Goal: Information Seeking & Learning: Check status

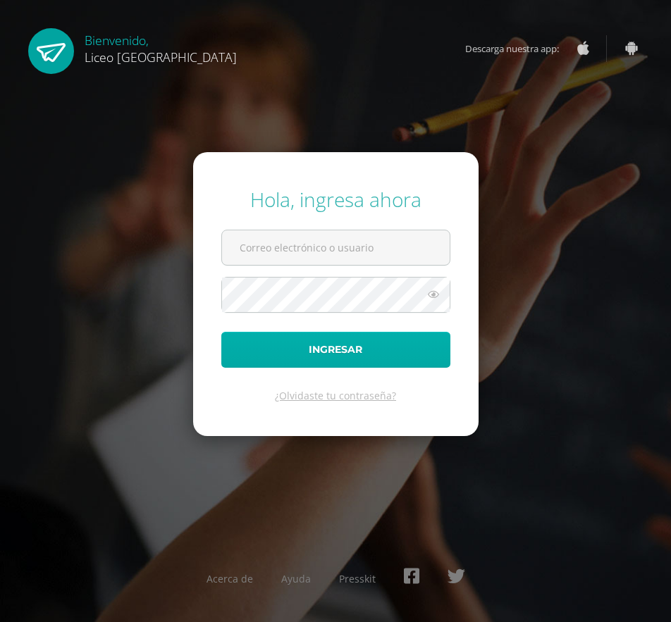
type input "20200185@liceoguatemala.edu.gt"
click at [311, 349] on button "Ingresar" at bounding box center [335, 350] width 229 height 36
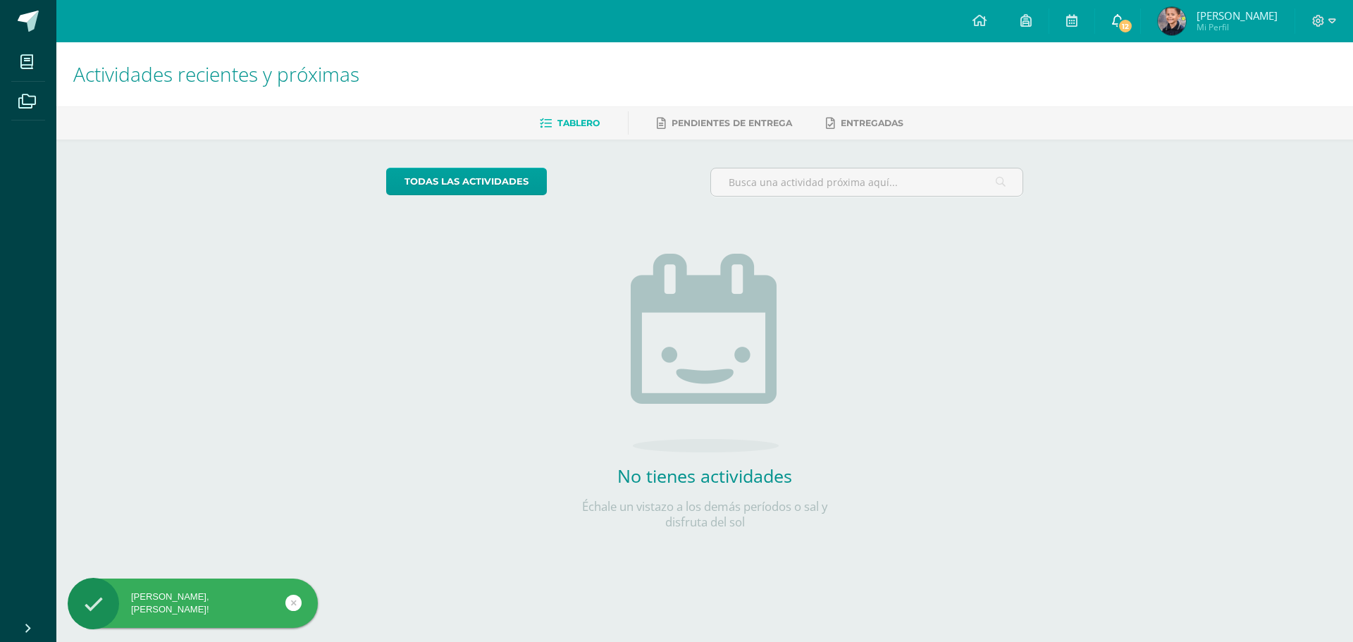
click at [670, 23] on link "12" at bounding box center [1117, 21] width 45 height 42
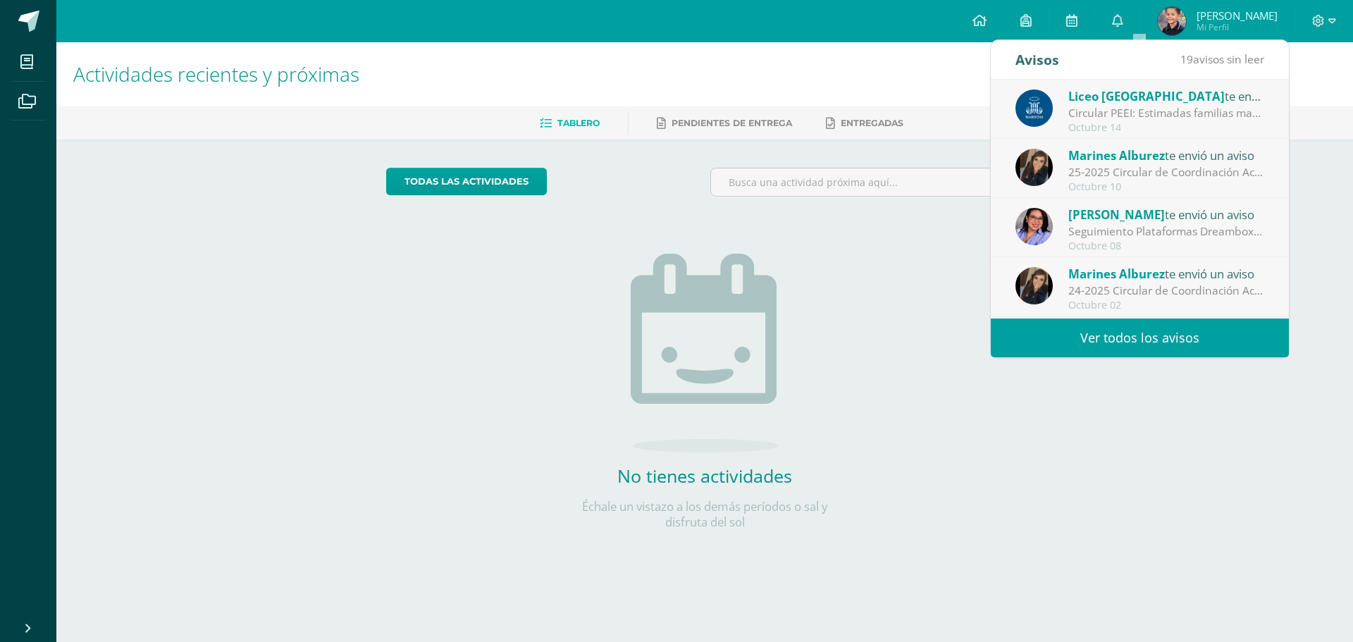
click at [670, 111] on div "Circular PEEI: Estimadas familias maristas nos complace compartir con ustedes q…" at bounding box center [1166, 113] width 196 height 16
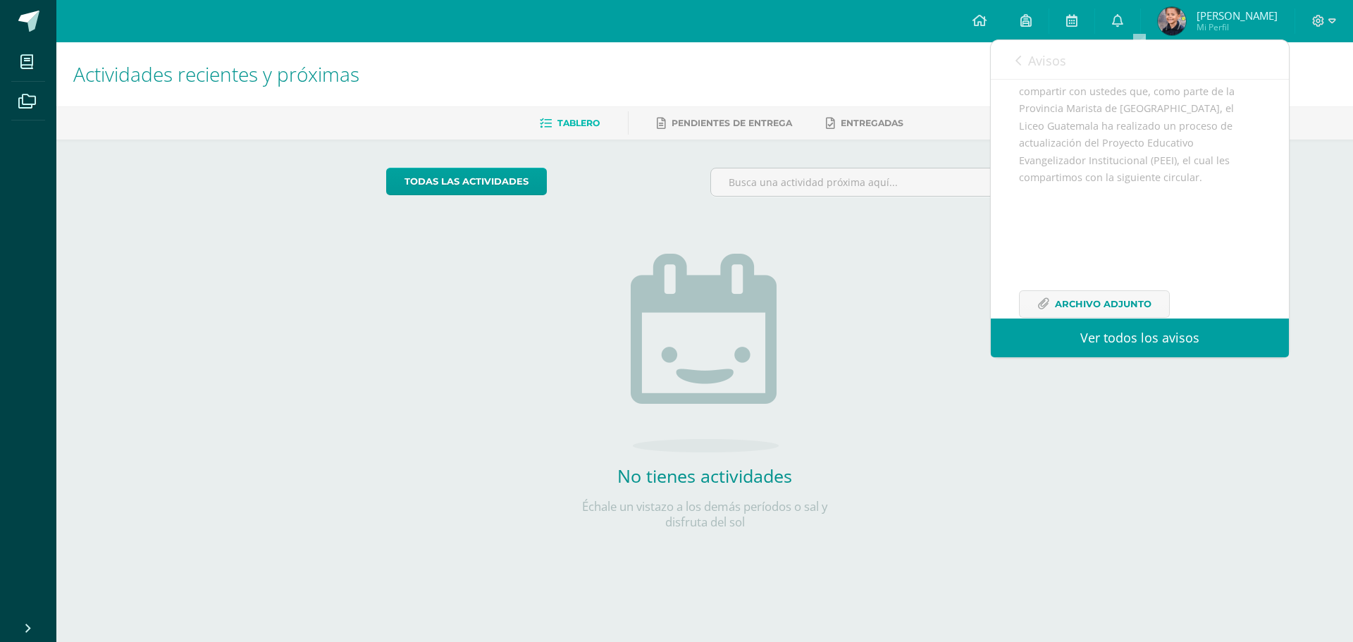
scroll to position [206, 0]
click at [670, 256] on div "todas las Actividades No tienes actividades Échale un vistazo a los demás perío…" at bounding box center [705, 358] width 694 height 436
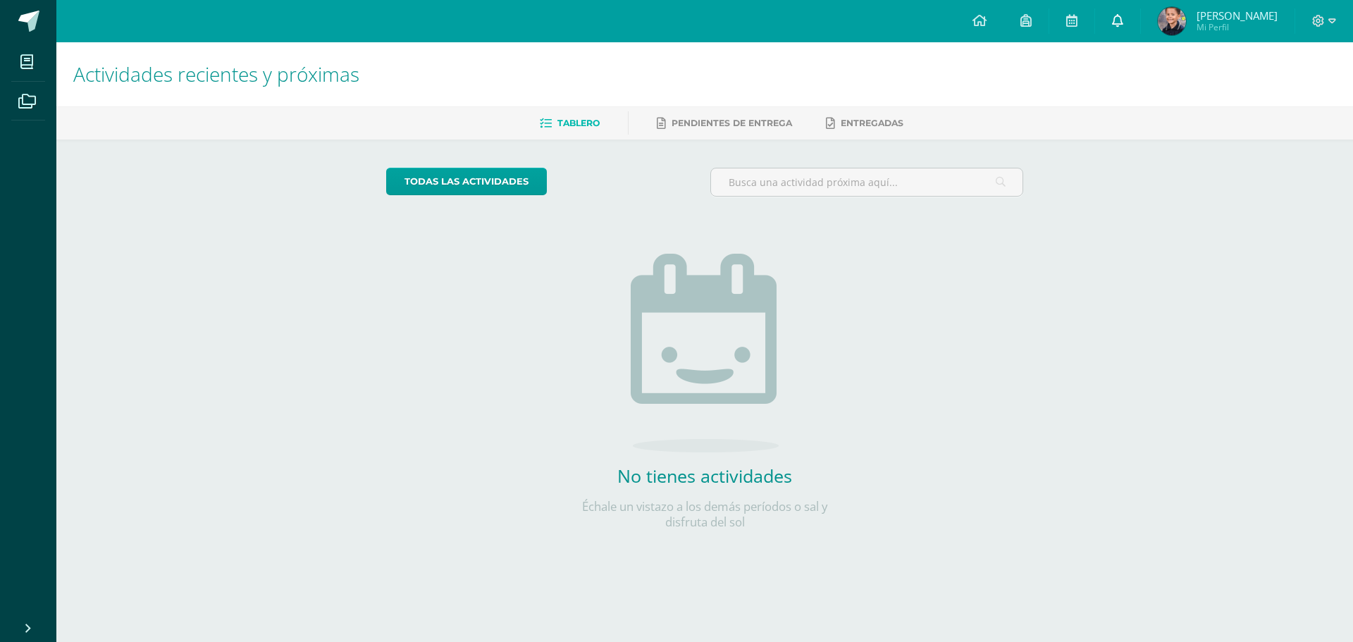
click at [670, 20] on icon at bounding box center [1117, 20] width 11 height 13
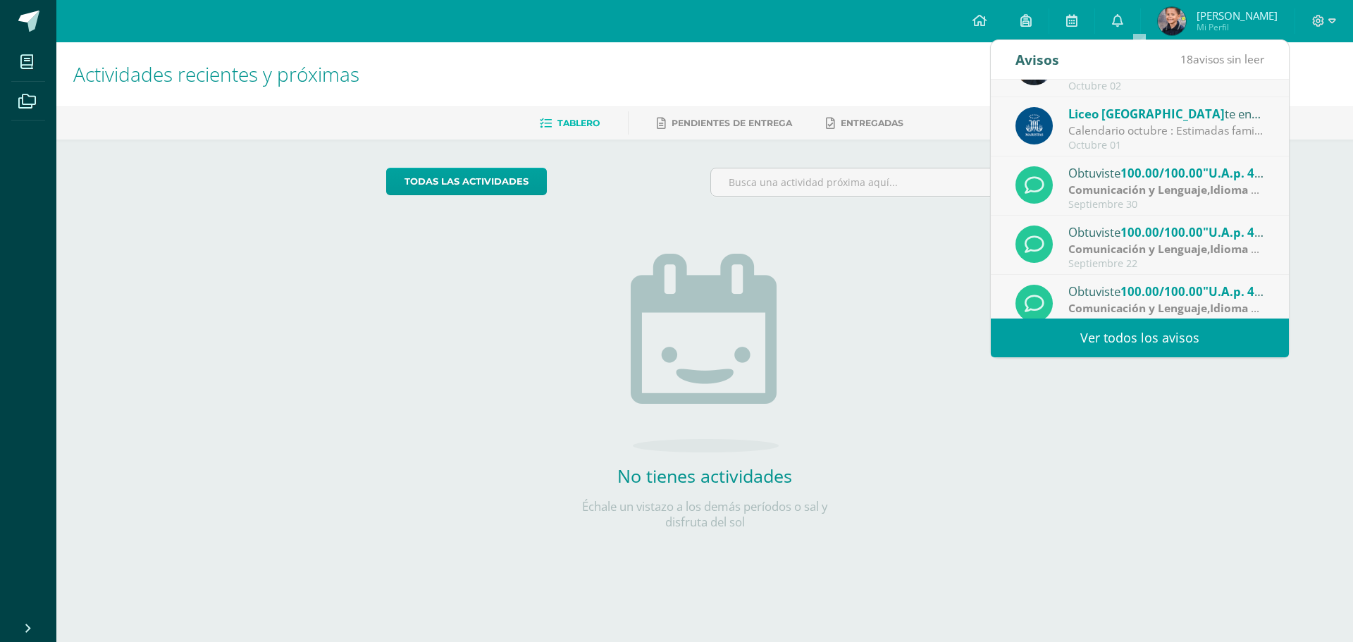
scroll to position [235, 0]
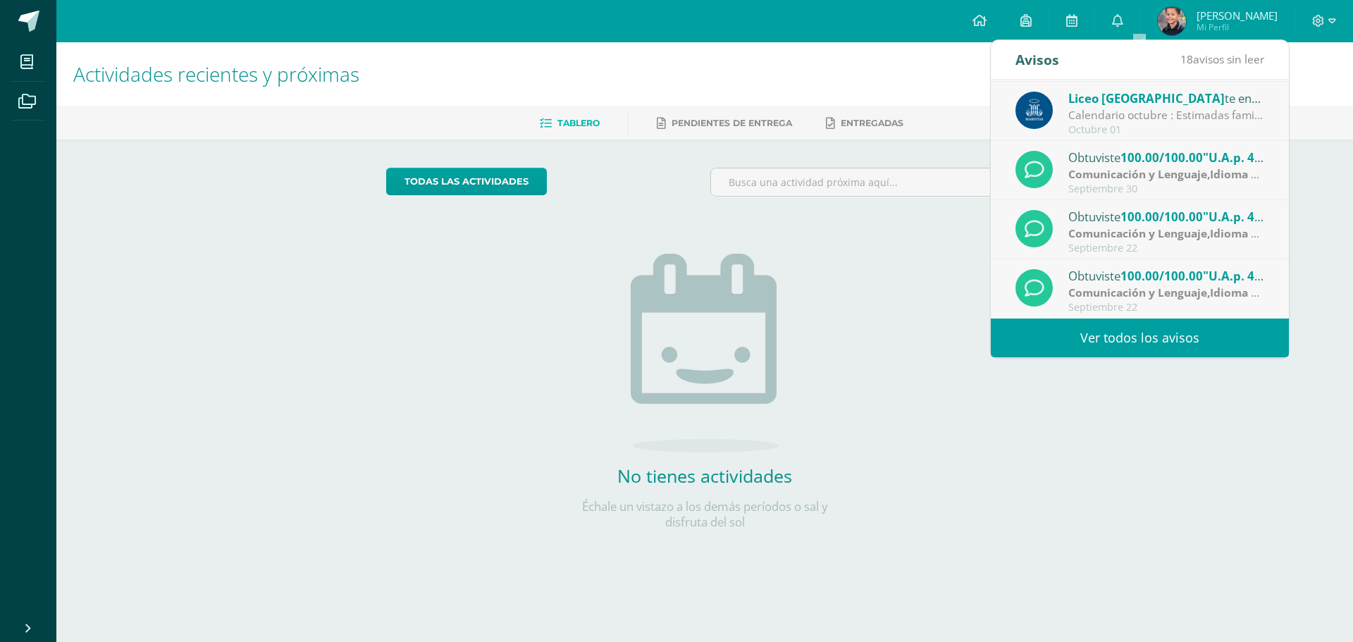
click at [670, 345] on link "Ver todos los avisos" at bounding box center [1140, 338] width 298 height 39
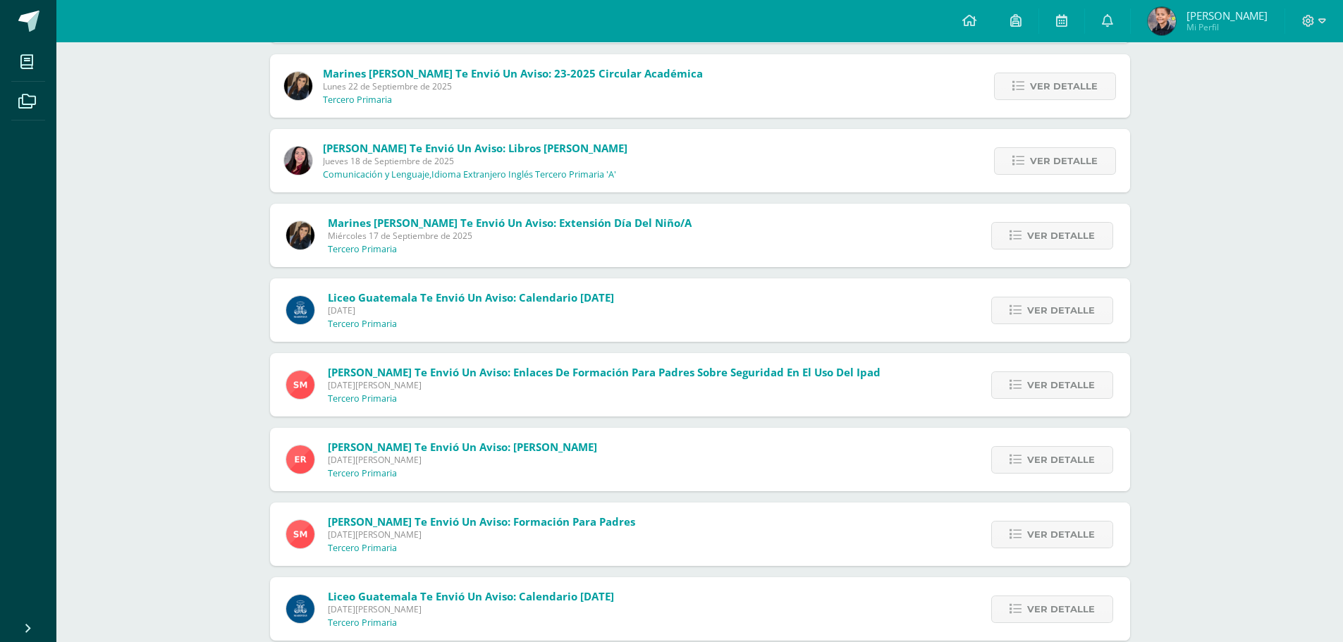
scroll to position [775, 0]
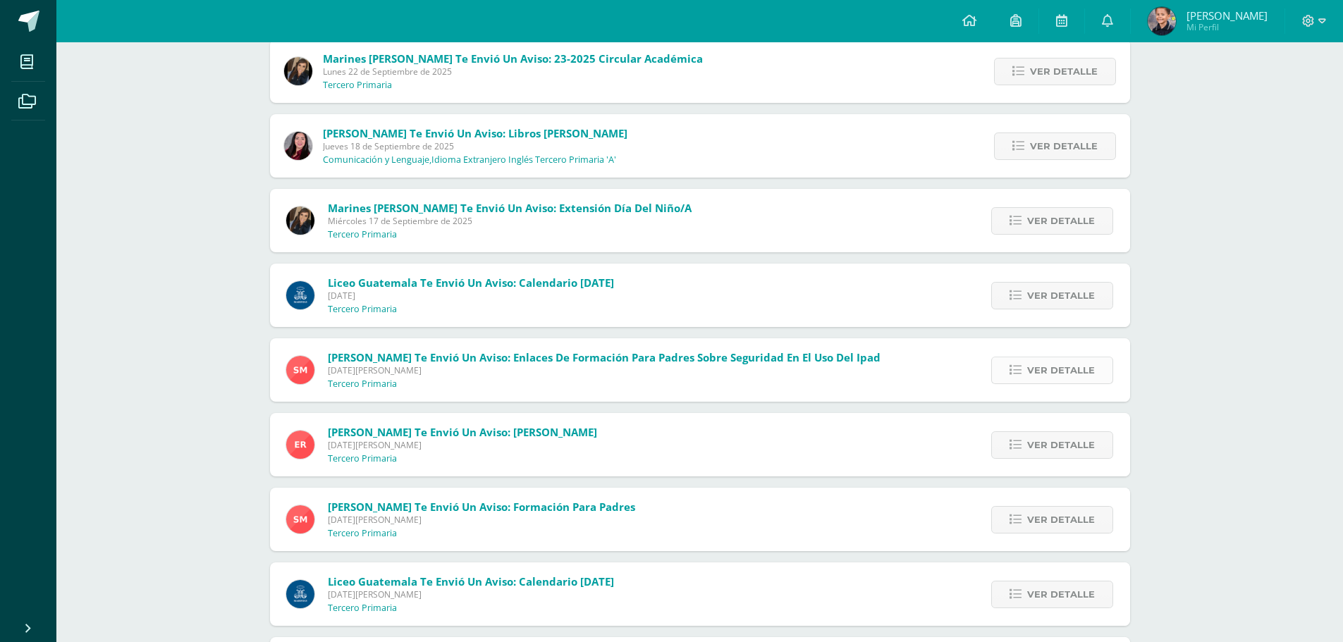
click at [1035, 369] on span "Ver detalle" at bounding box center [1061, 370] width 68 height 26
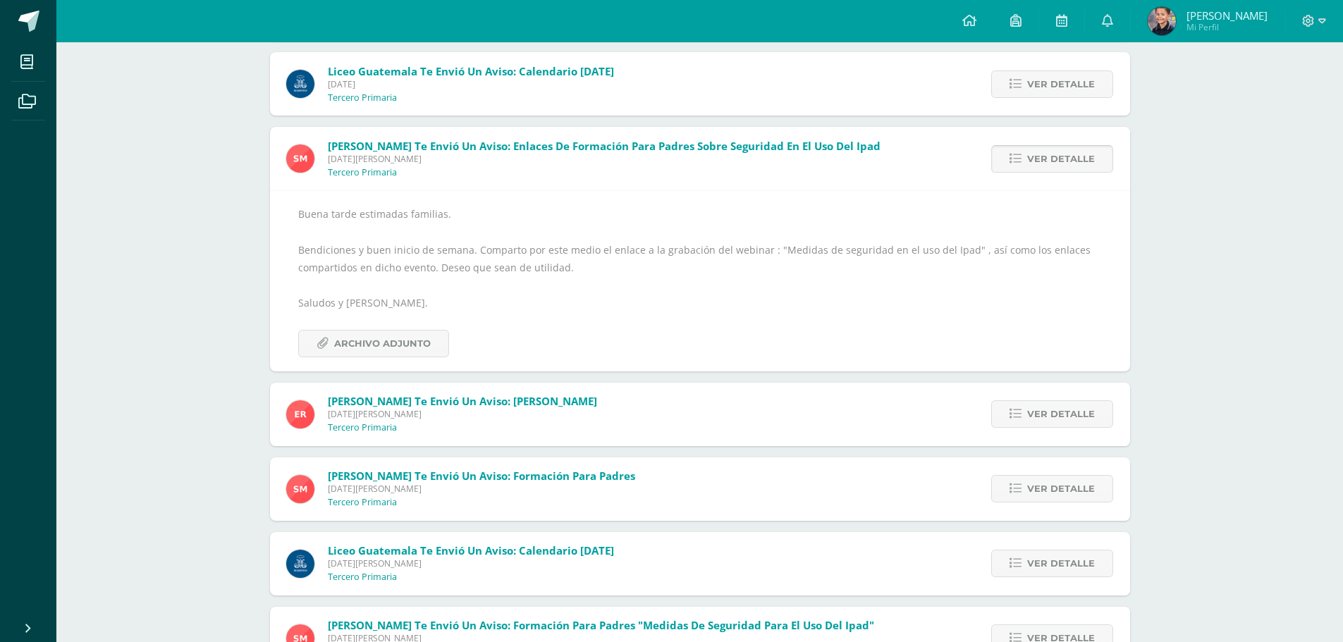
click at [1024, 171] on link "Ver detalle" at bounding box center [1052, 158] width 122 height 27
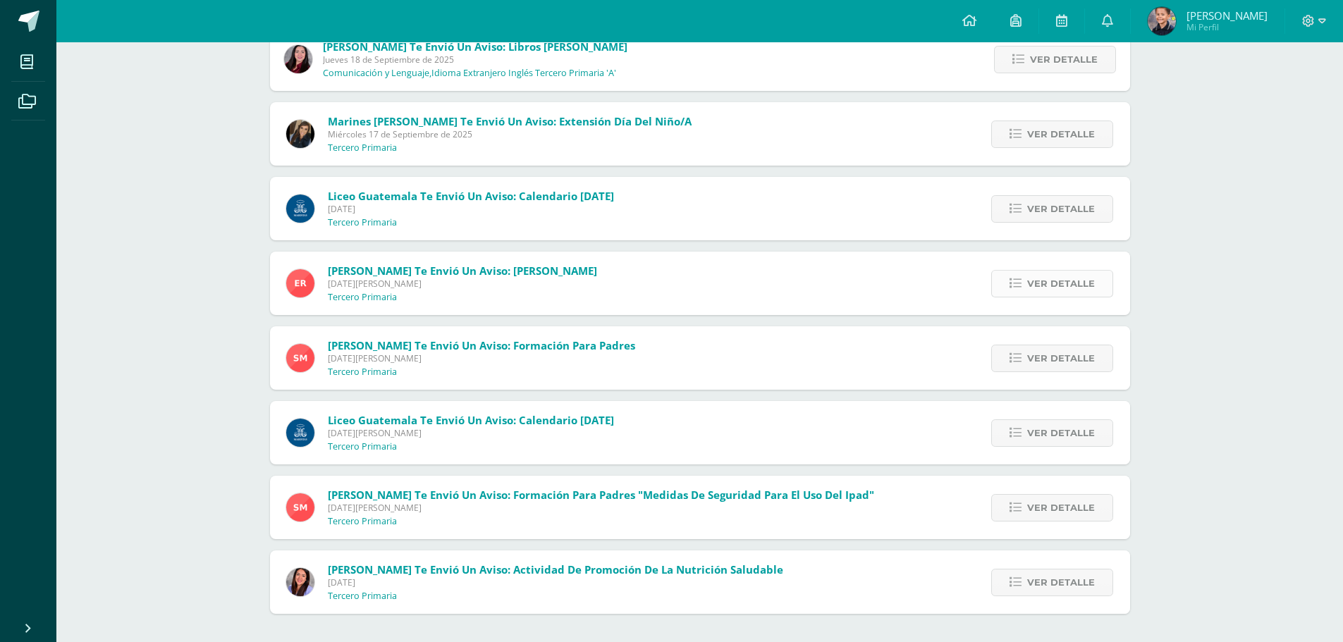
click at [1031, 294] on span "Ver detalle" at bounding box center [1061, 284] width 68 height 26
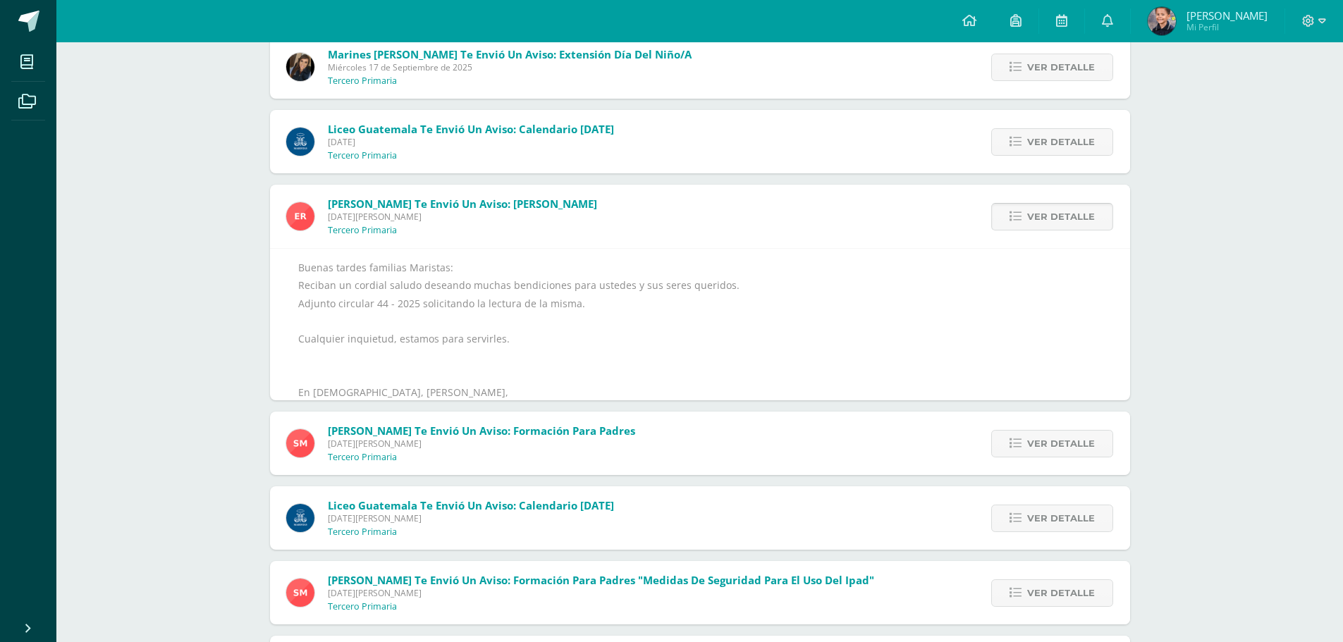
scroll to position [987, 0]
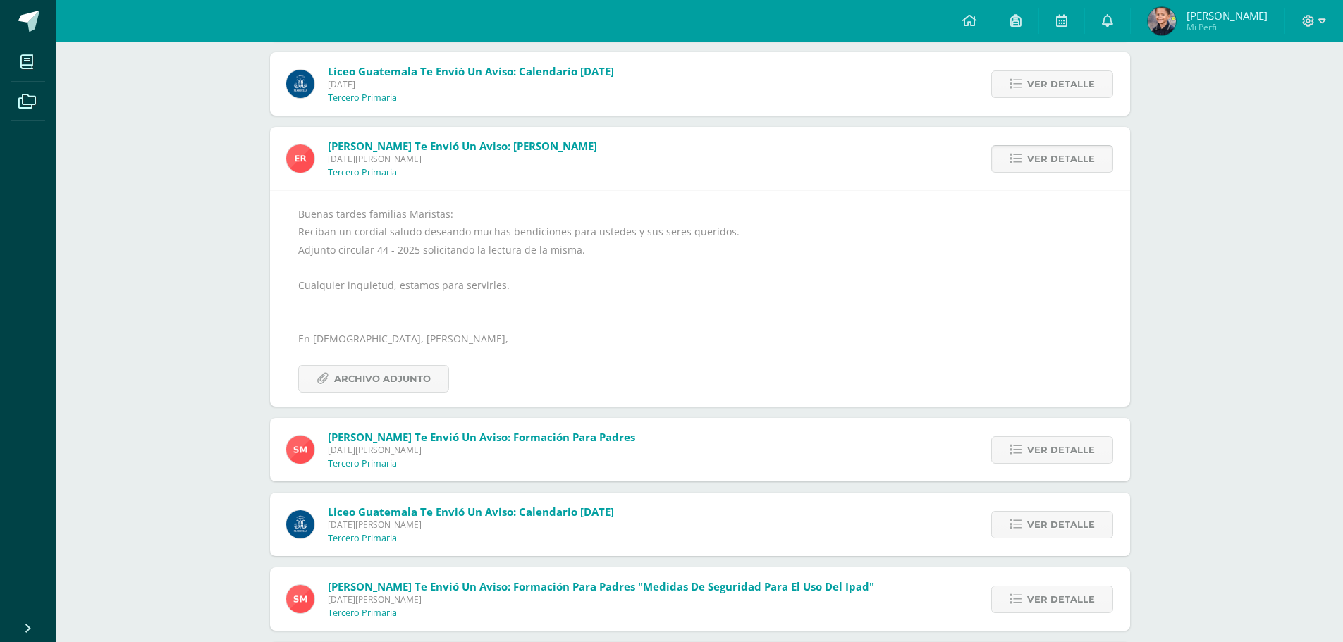
click at [1030, 161] on span "Ver detalle" at bounding box center [1061, 159] width 68 height 26
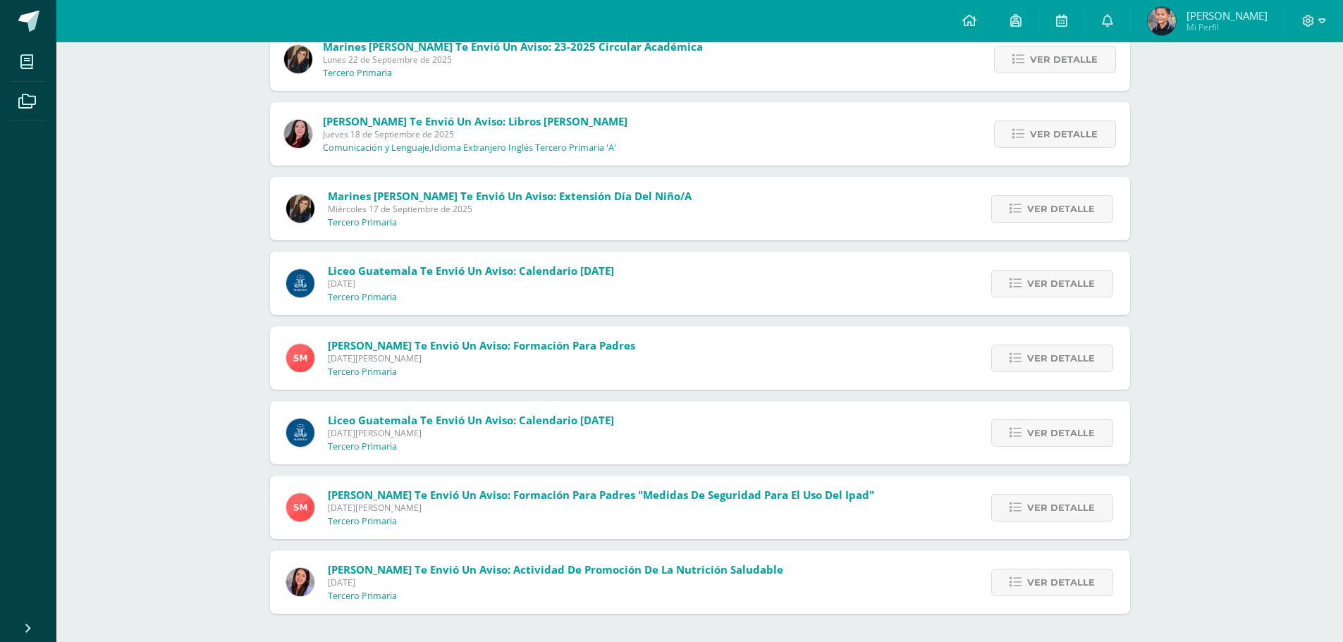
scroll to position [787, 0]
click at [1023, 288] on link "Ver detalle" at bounding box center [1052, 283] width 122 height 27
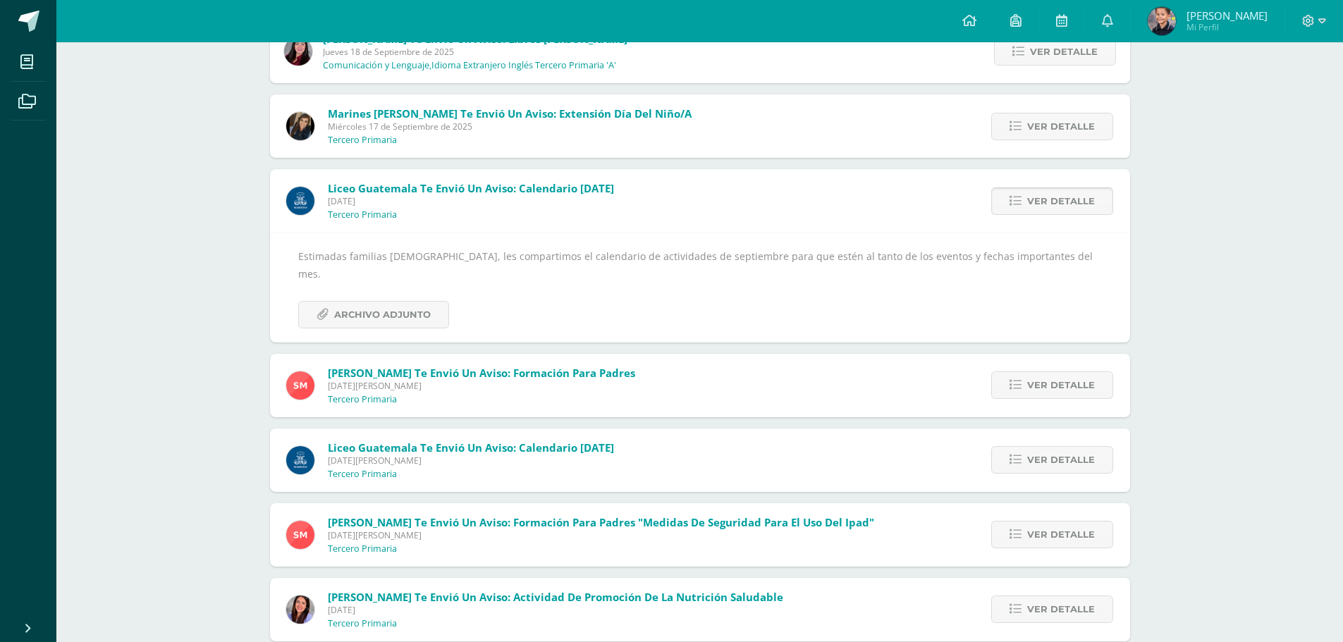
scroll to position [880, 0]
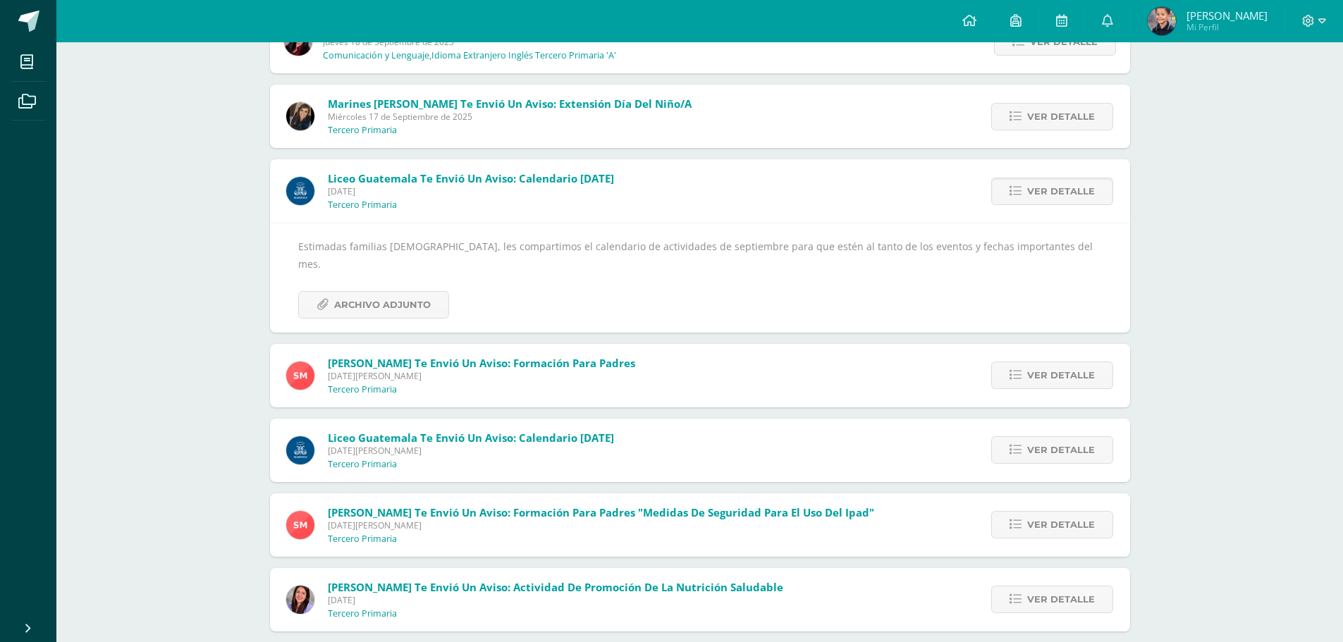
click at [1025, 206] on div "Ver detalle" at bounding box center [1050, 190] width 160 height 63
click at [1016, 184] on link "Ver detalle" at bounding box center [1052, 191] width 122 height 27
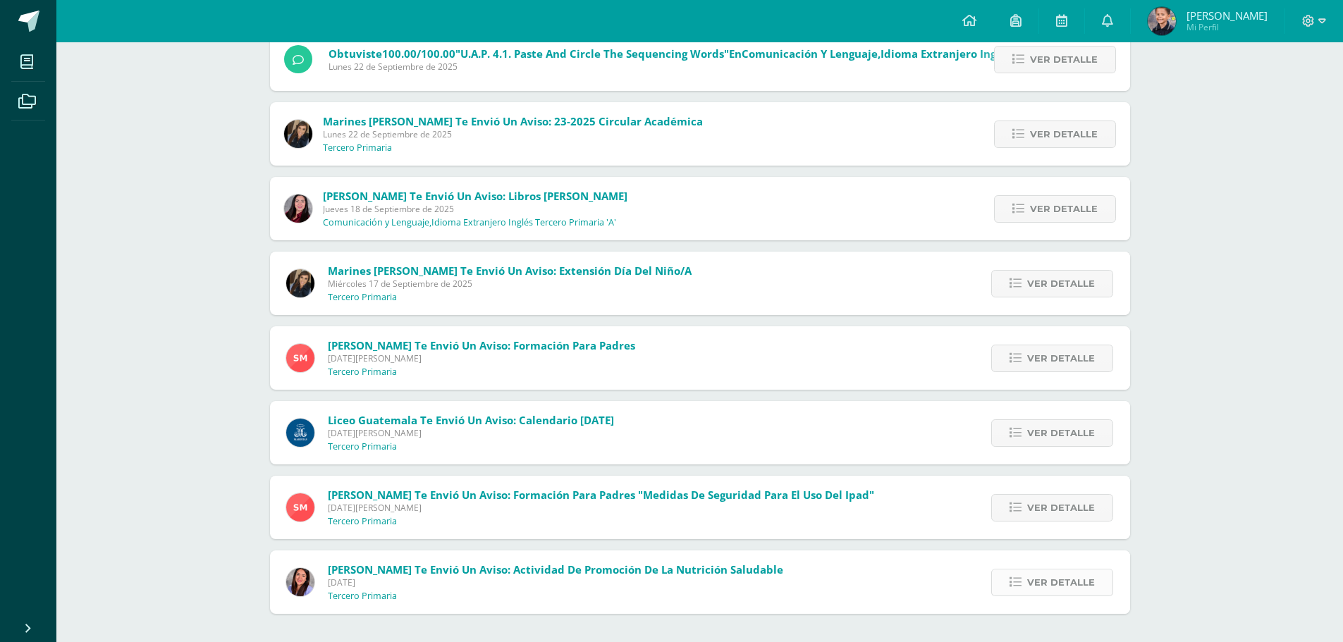
click at [1052, 584] on span "Ver detalle" at bounding box center [1061, 582] width 68 height 26
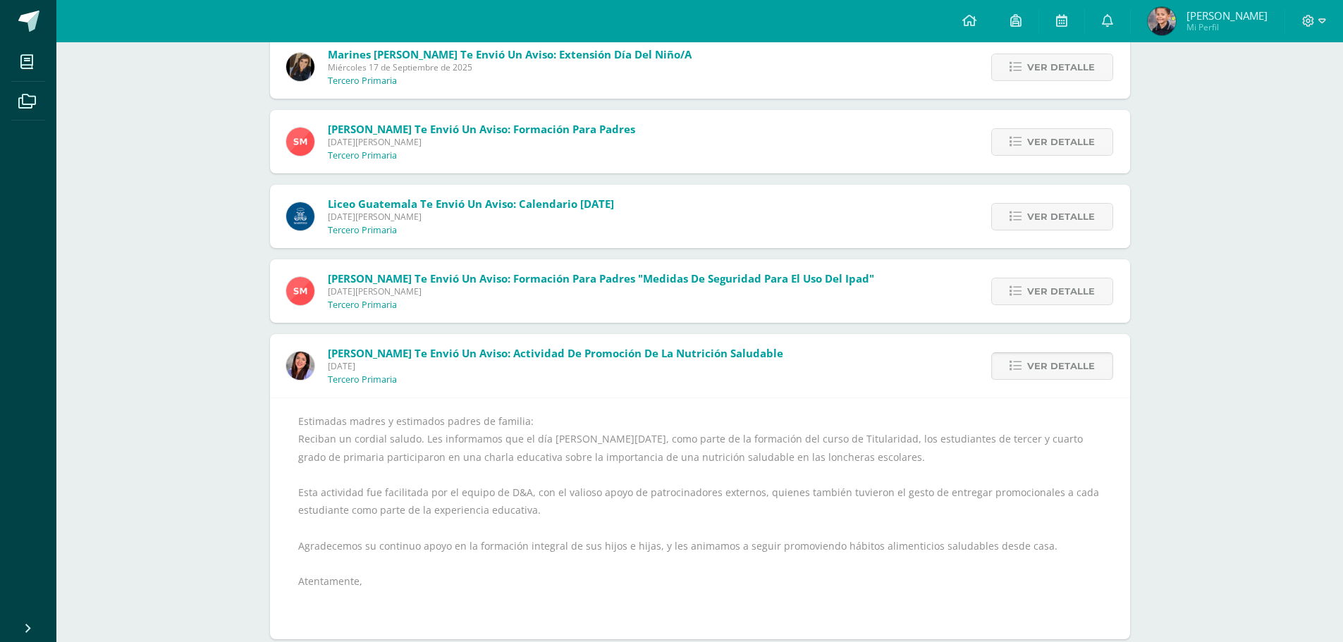
scroll to position [955, 0]
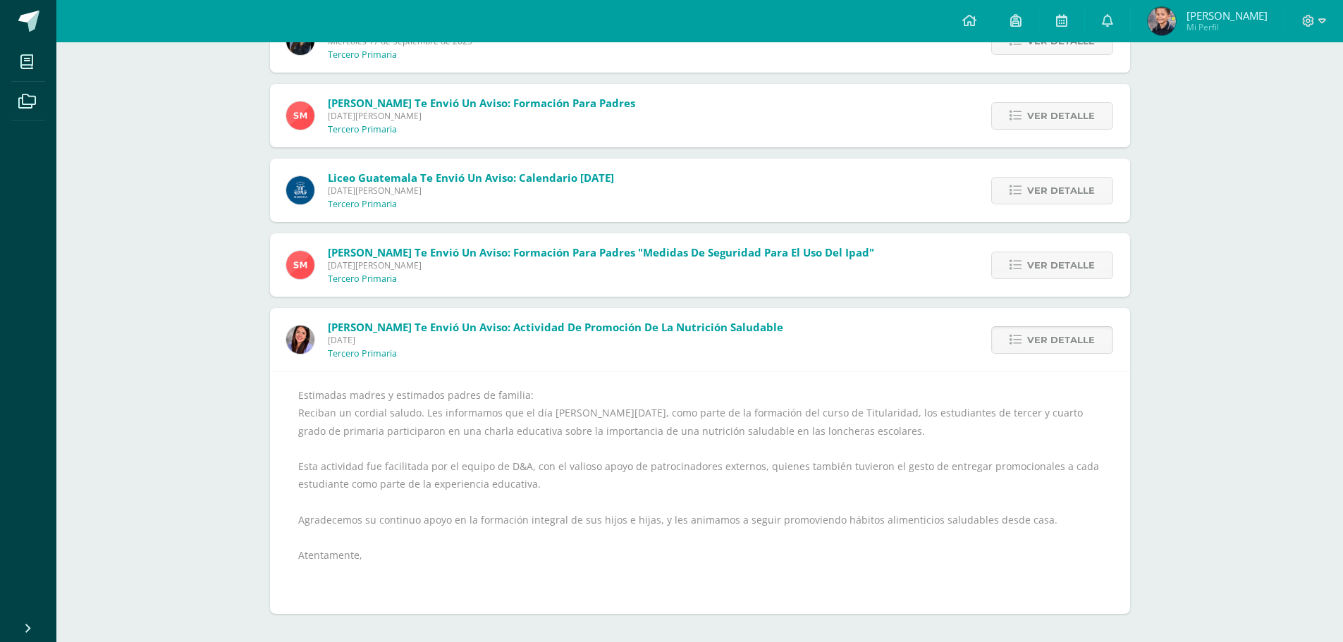
click at [1052, 338] on span "Ver detalle" at bounding box center [1061, 340] width 68 height 26
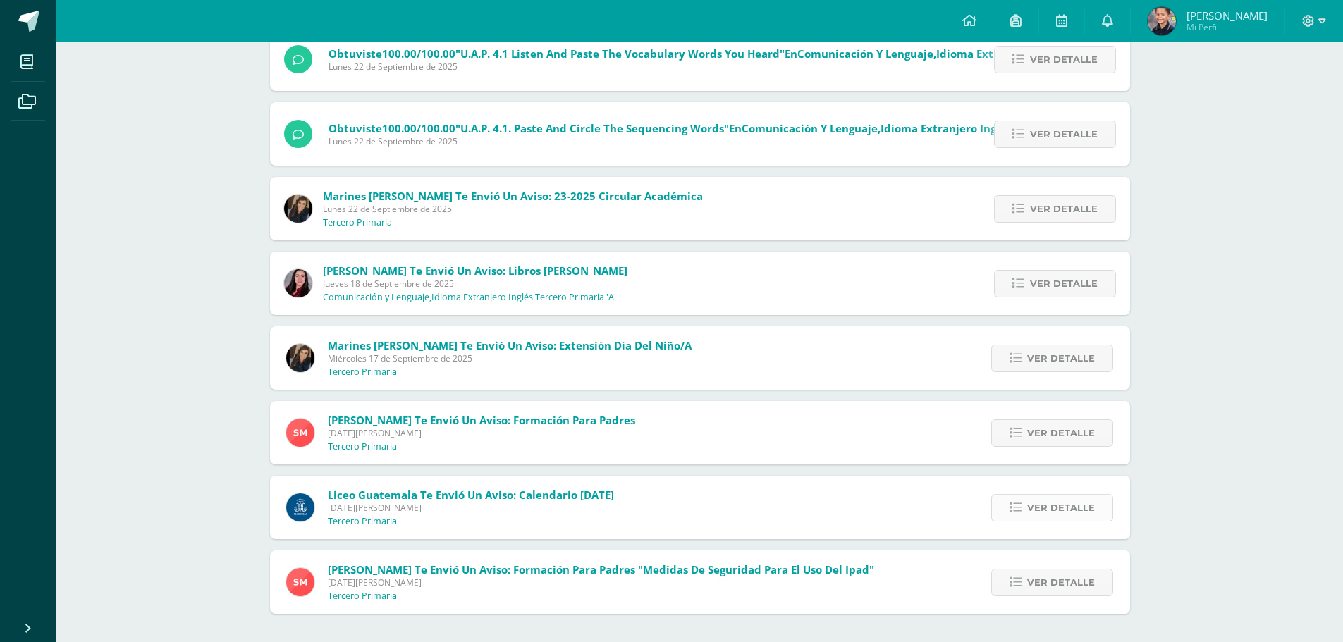
click at [1048, 500] on span "Ver detalle" at bounding box center [1061, 508] width 68 height 26
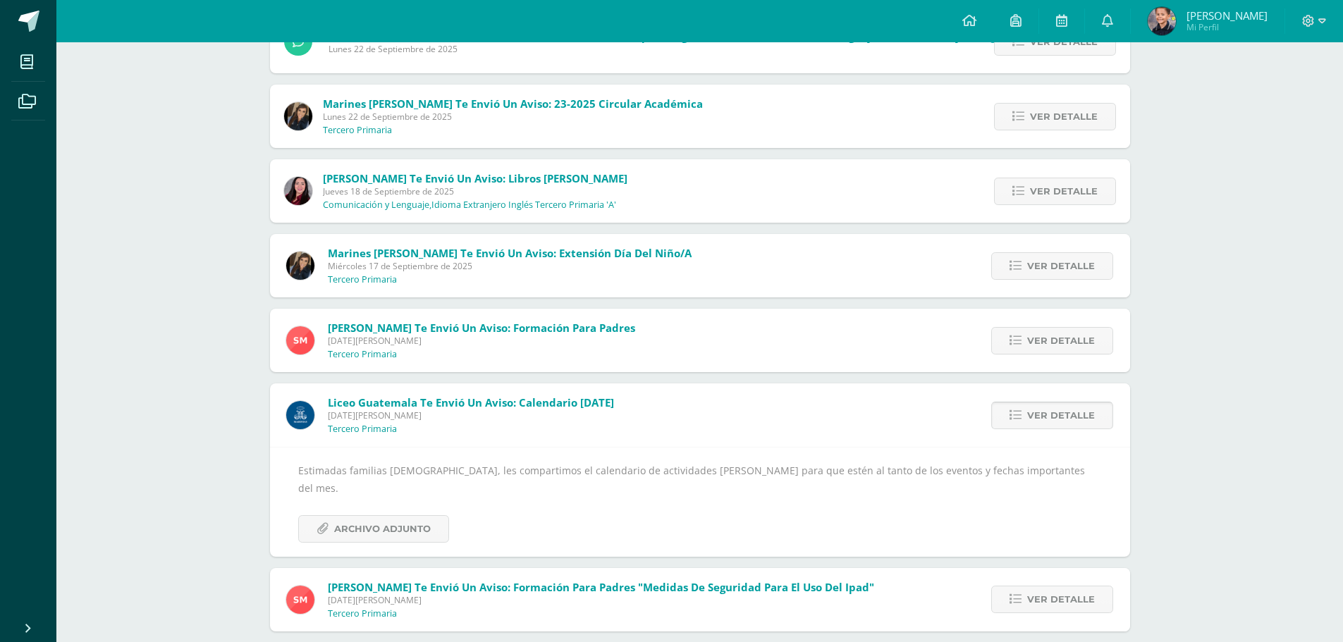
click at [1039, 412] on span "Ver detalle" at bounding box center [1061, 415] width 68 height 26
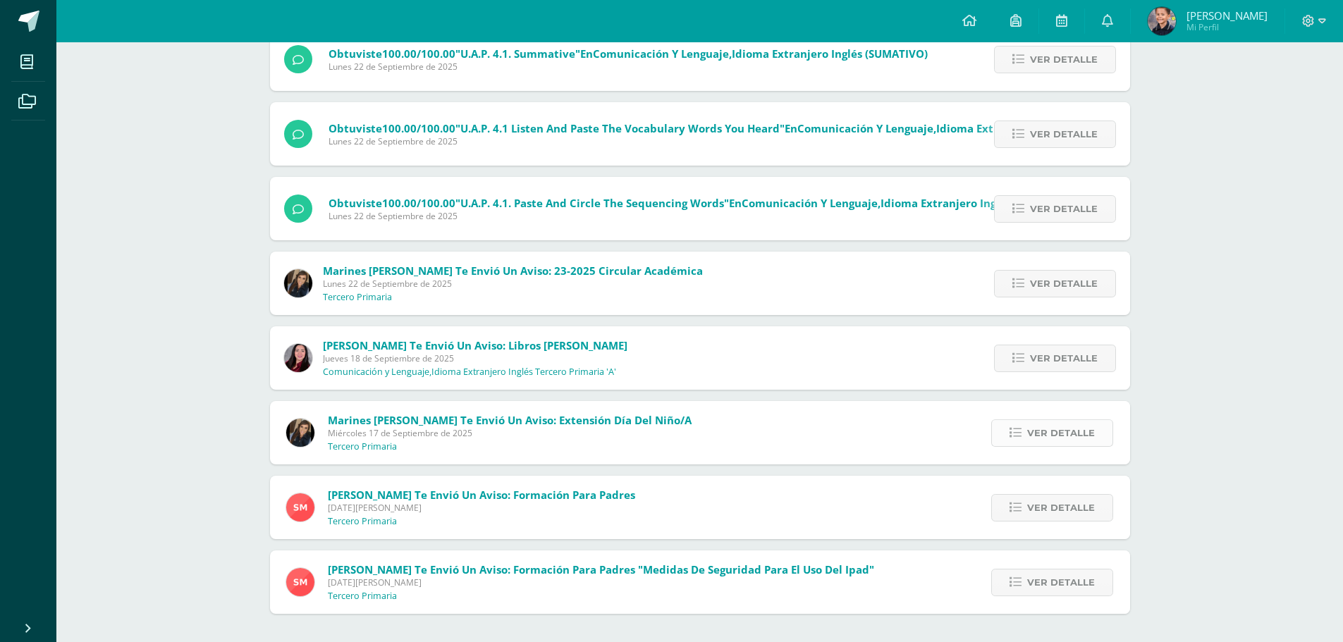
click at [1052, 441] on span "Ver detalle" at bounding box center [1061, 433] width 68 height 26
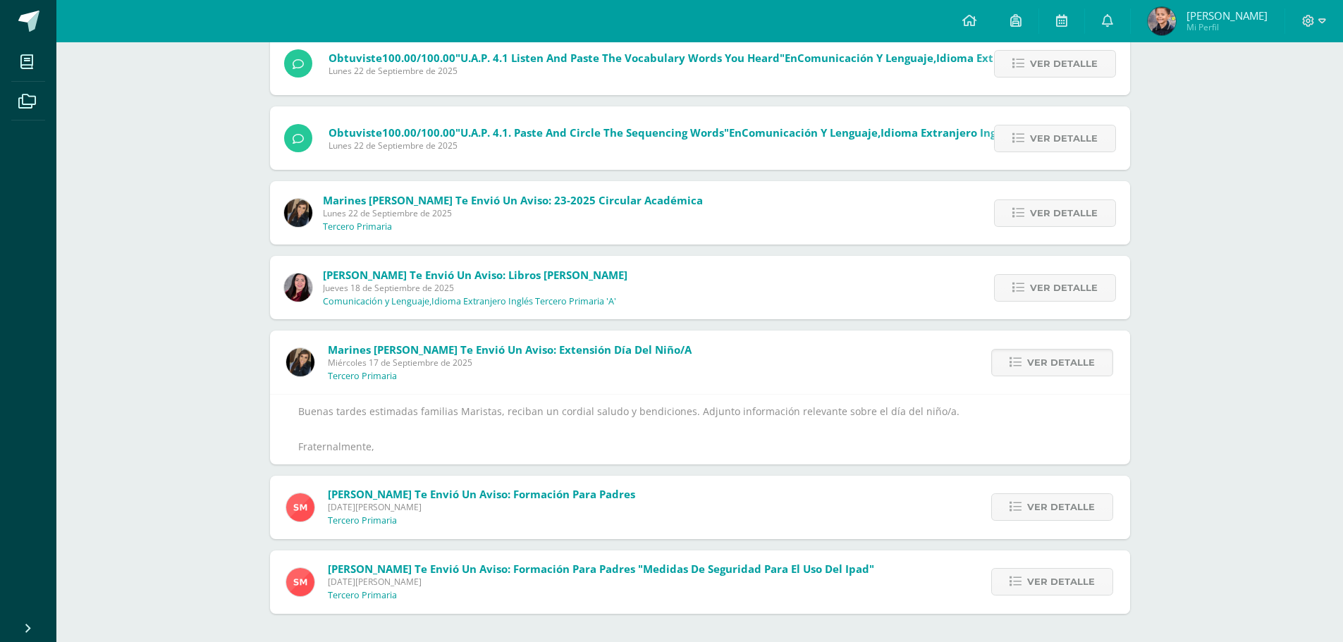
scroll to position [691, 0]
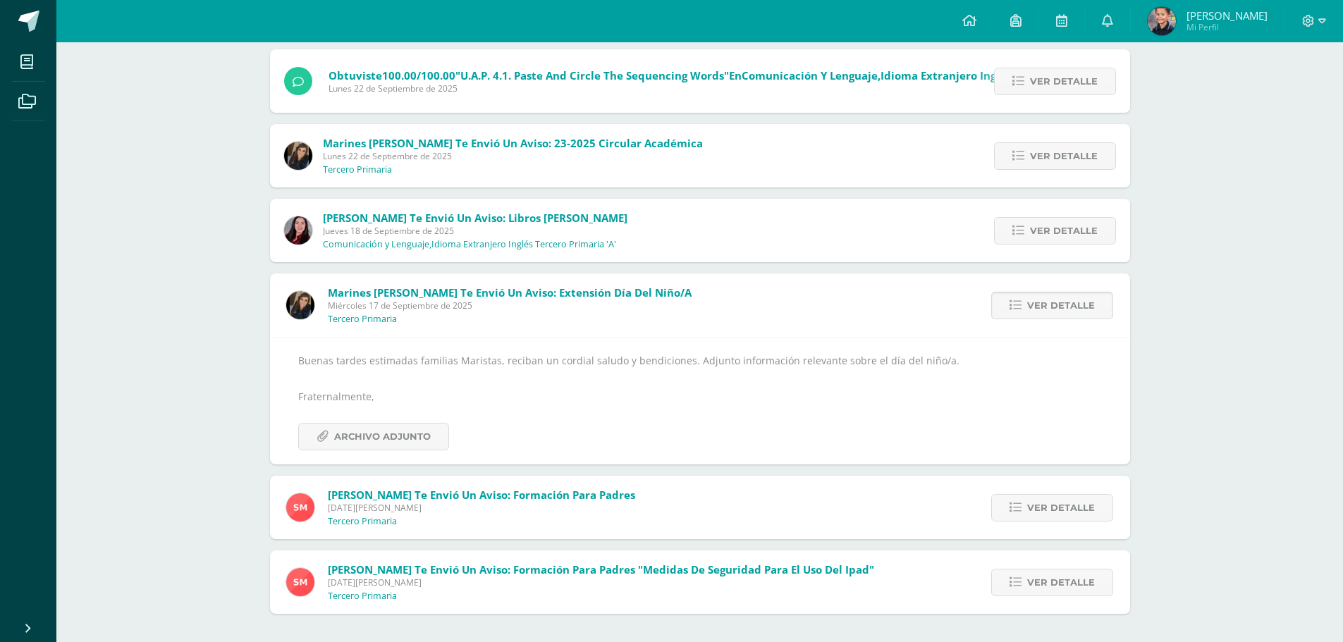
click at [1032, 296] on span "Ver detalle" at bounding box center [1061, 305] width 68 height 26
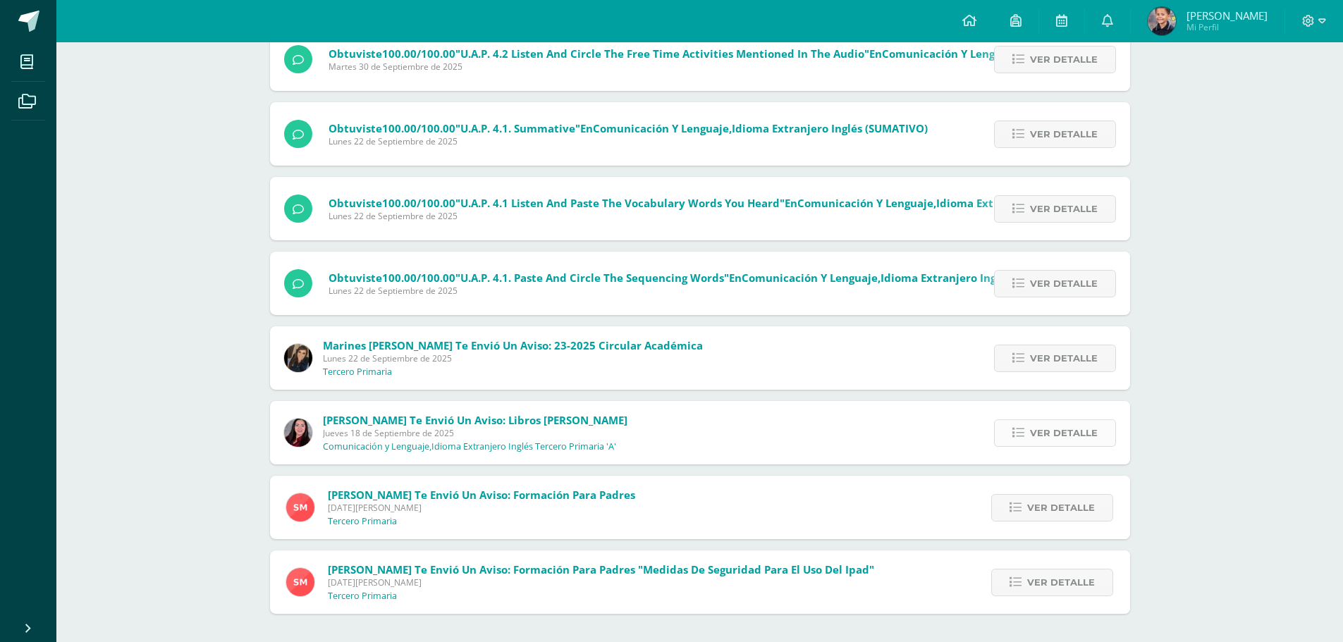
click at [1056, 425] on span "Ver detalle" at bounding box center [1064, 433] width 68 height 26
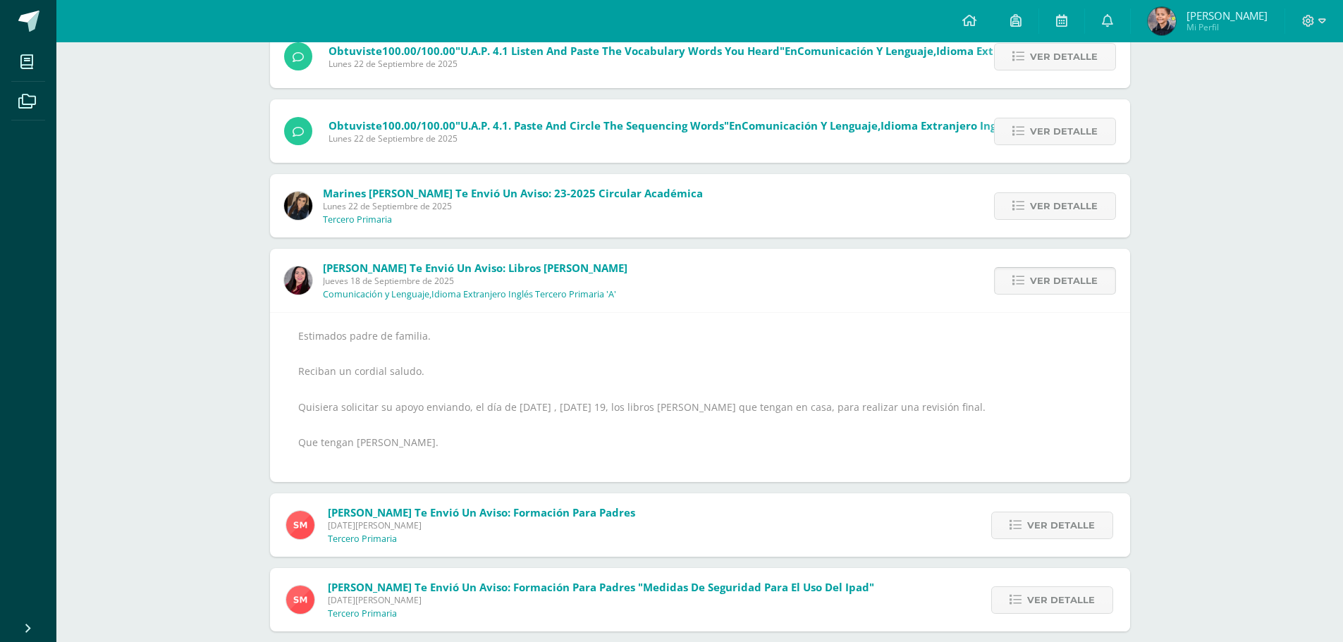
scroll to position [660, 0]
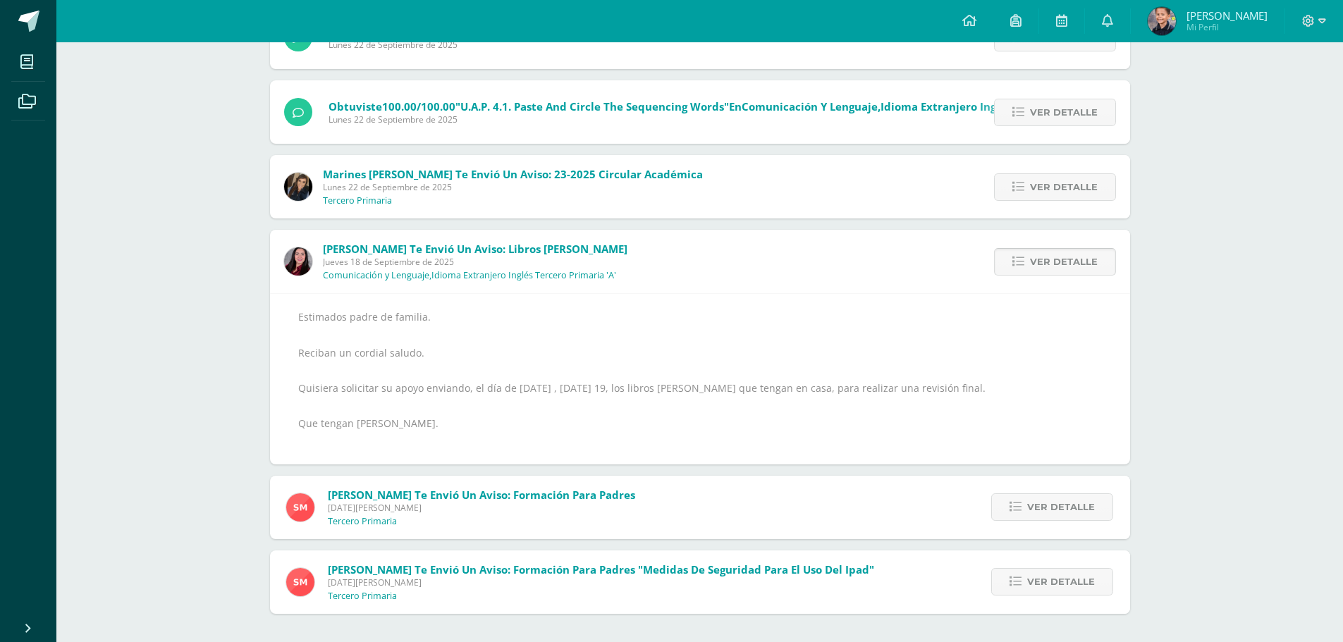
click at [1036, 259] on span "Ver detalle" at bounding box center [1064, 262] width 68 height 26
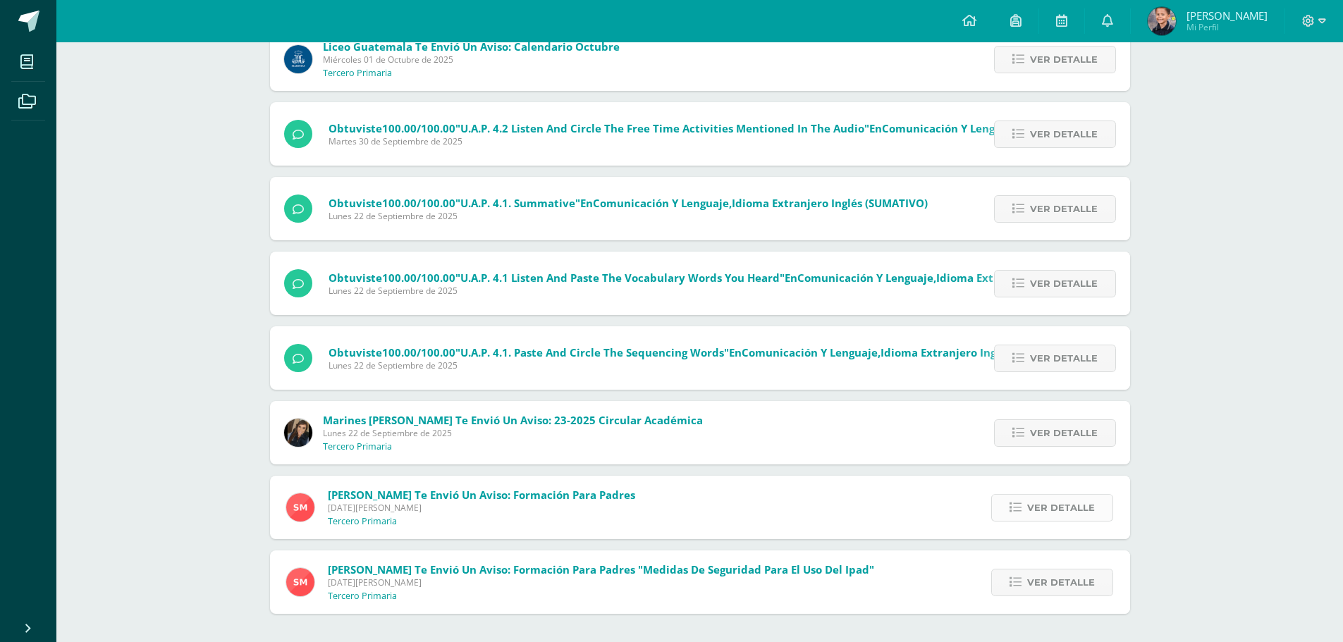
click at [1049, 512] on span "Ver detalle" at bounding box center [1061, 508] width 68 height 26
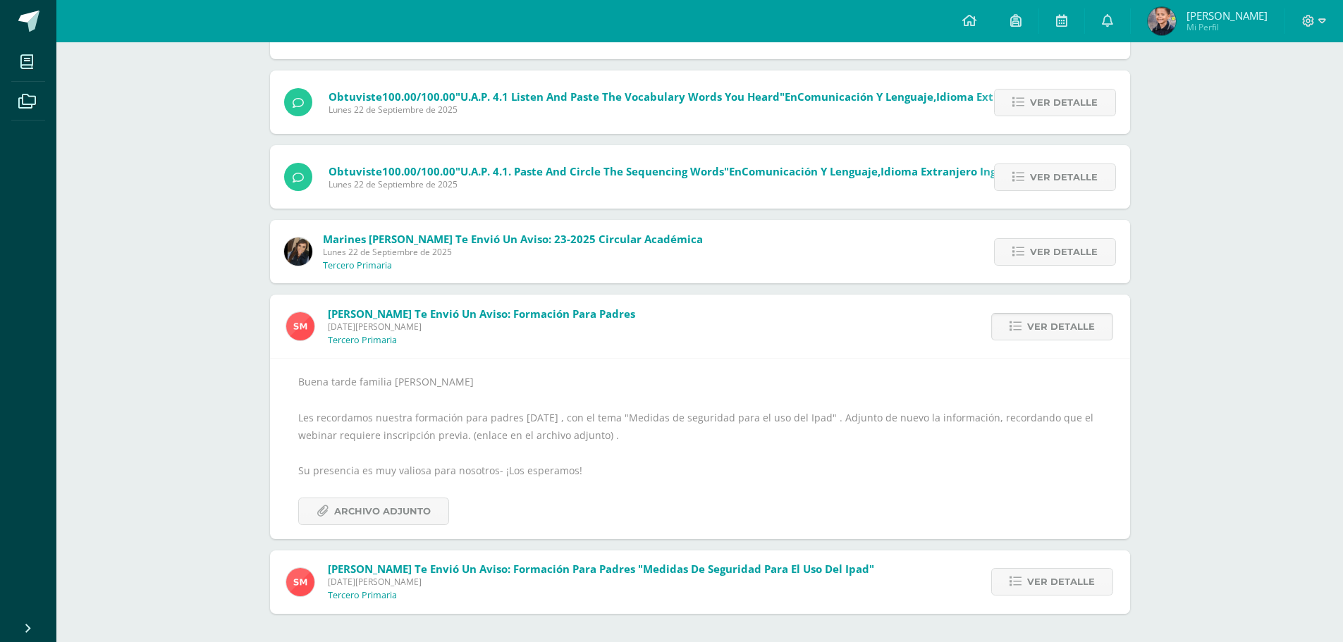
click at [1032, 325] on span "Ver detalle" at bounding box center [1061, 327] width 68 height 26
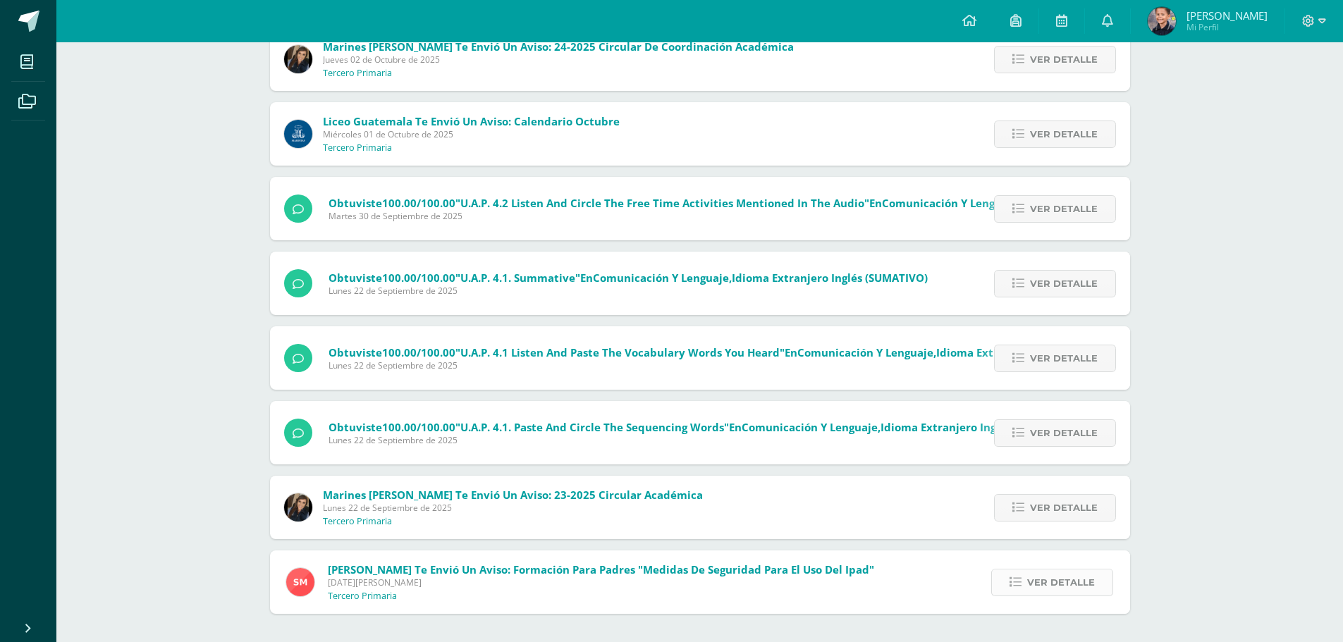
click at [1044, 586] on span "Ver detalle" at bounding box center [1061, 582] width 68 height 26
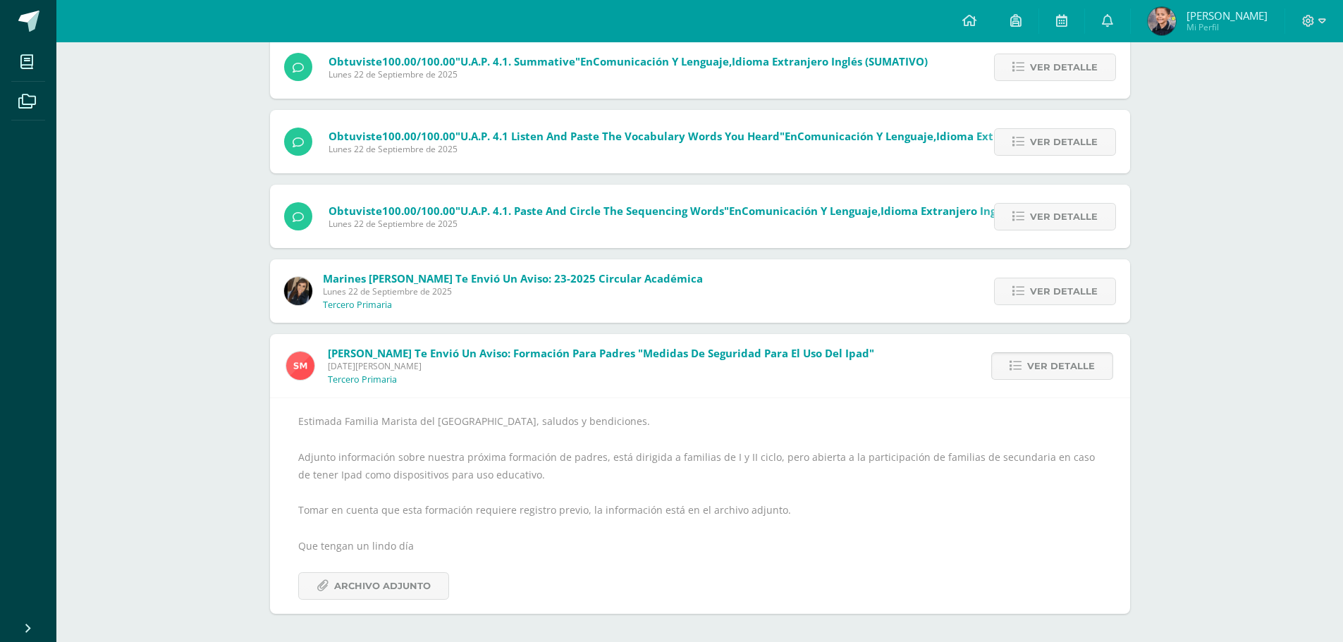
click at [1059, 364] on span "Ver detalle" at bounding box center [1061, 366] width 68 height 26
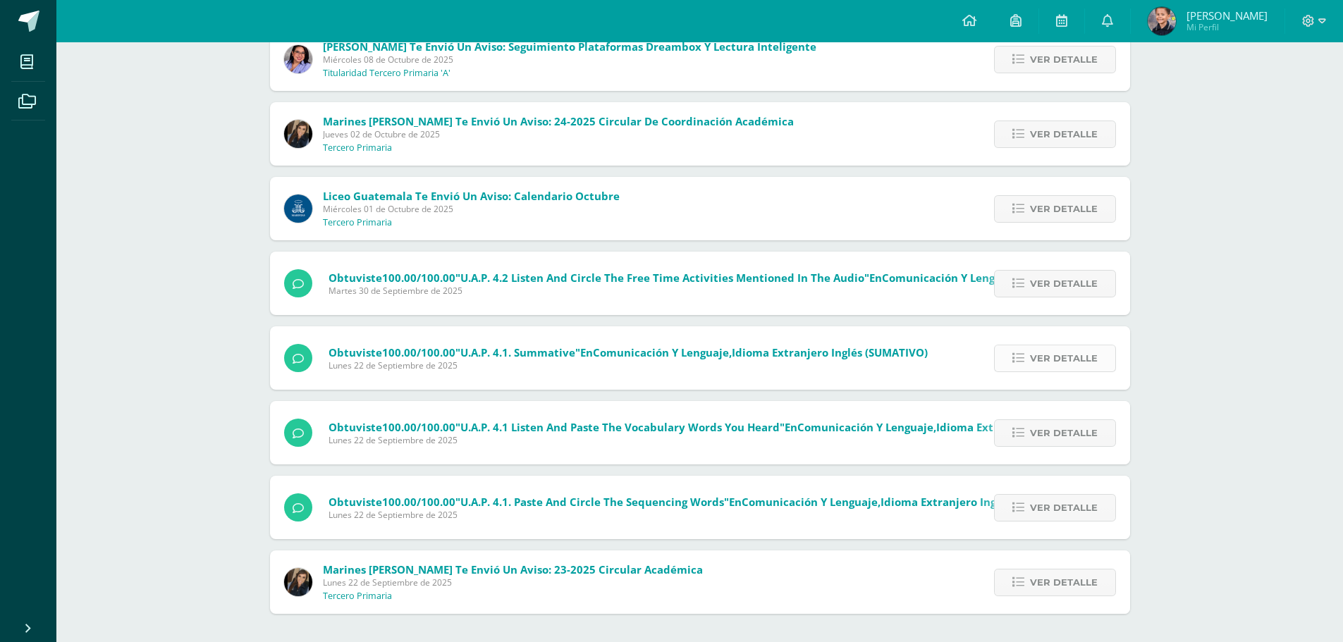
click at [1048, 353] on span "Ver detalle" at bounding box center [1064, 358] width 68 height 26
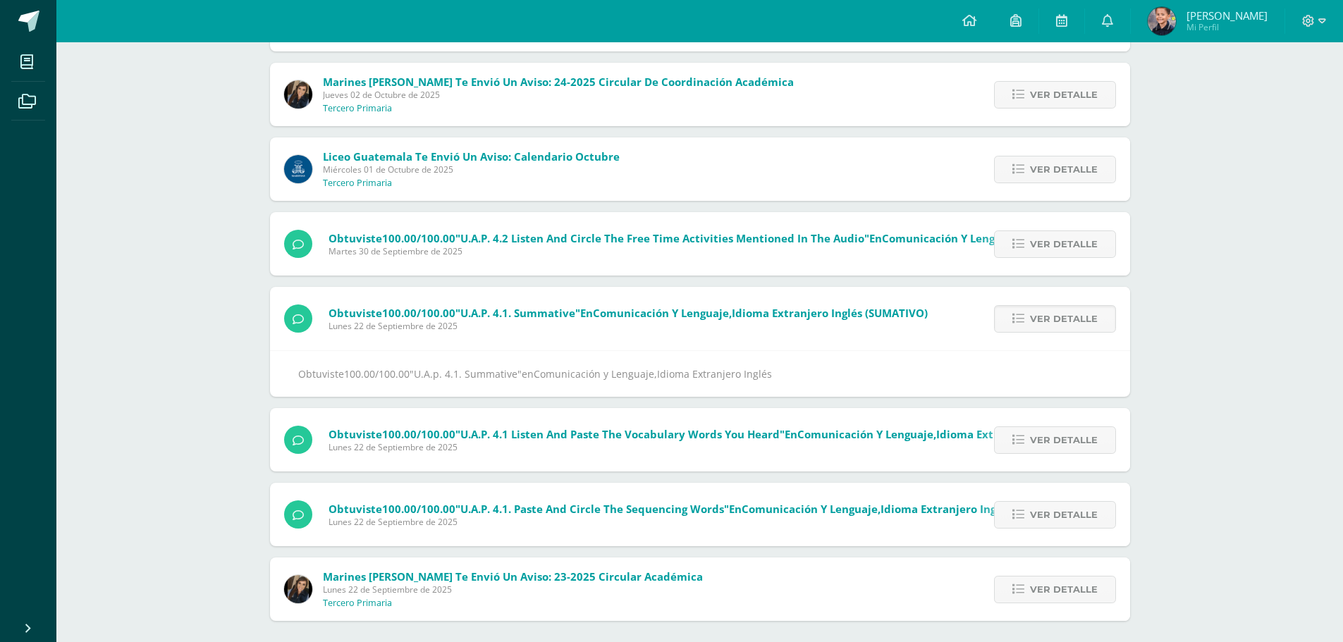
scroll to position [311, 0]
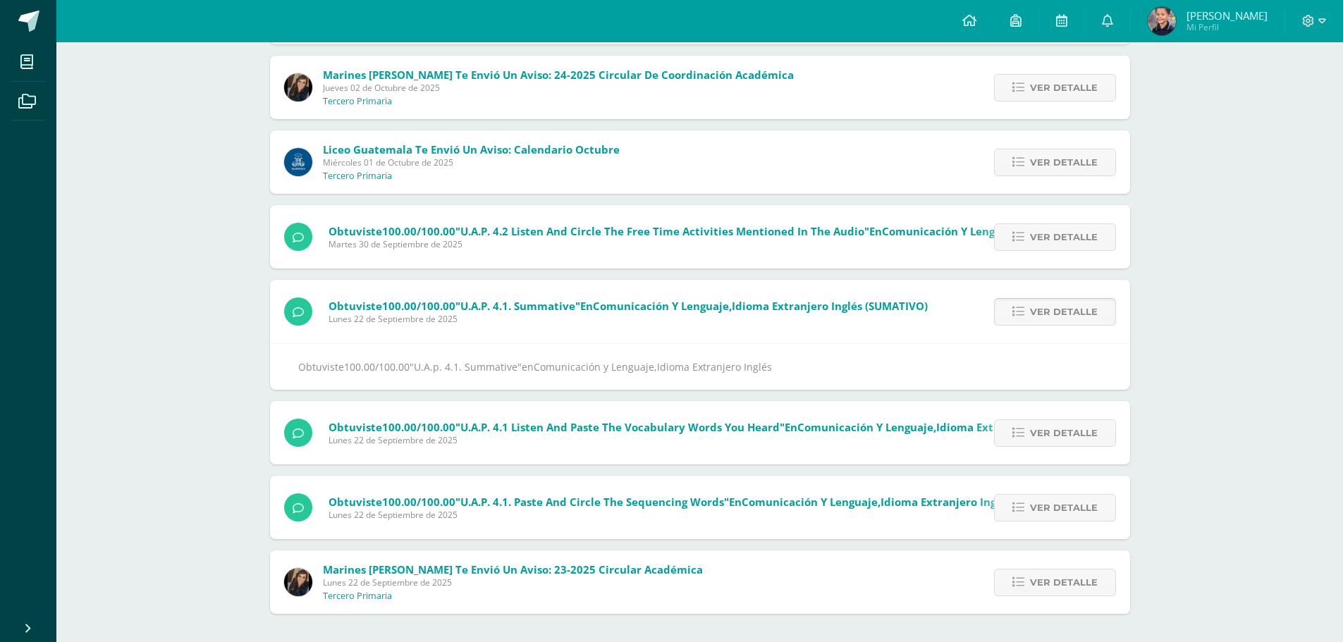
click at [1040, 315] on span "Ver detalle" at bounding box center [1064, 312] width 68 height 26
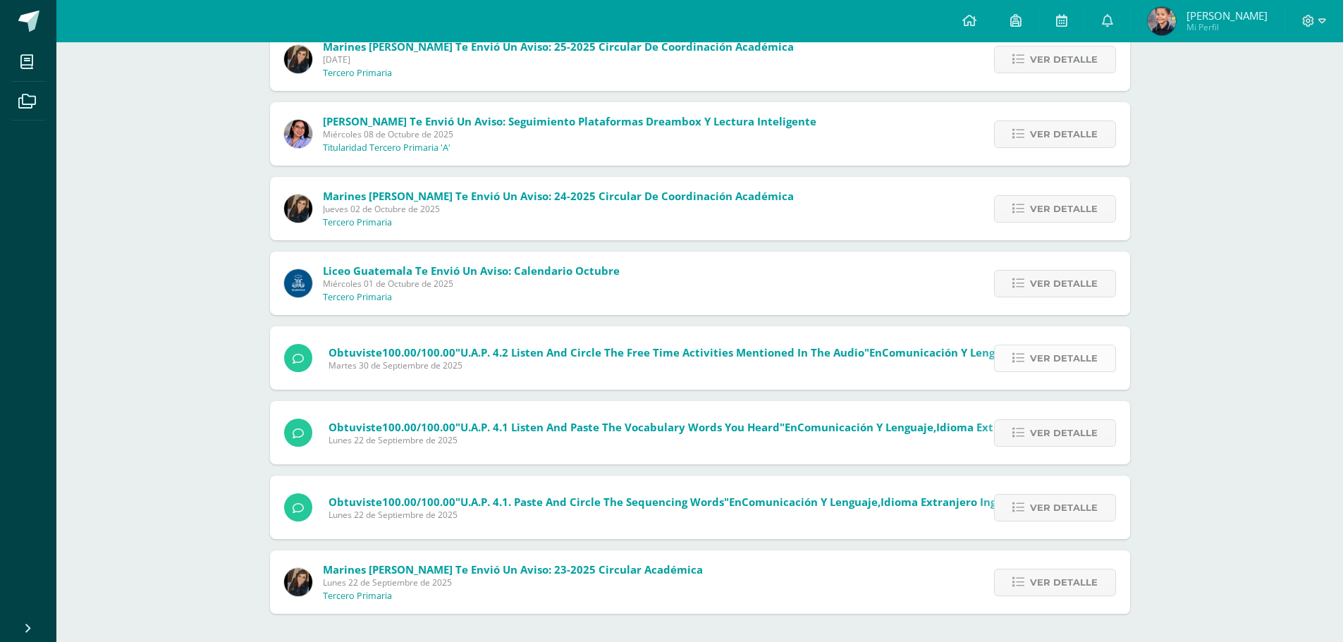
click at [1050, 356] on span "Ver detalle" at bounding box center [1064, 358] width 68 height 26
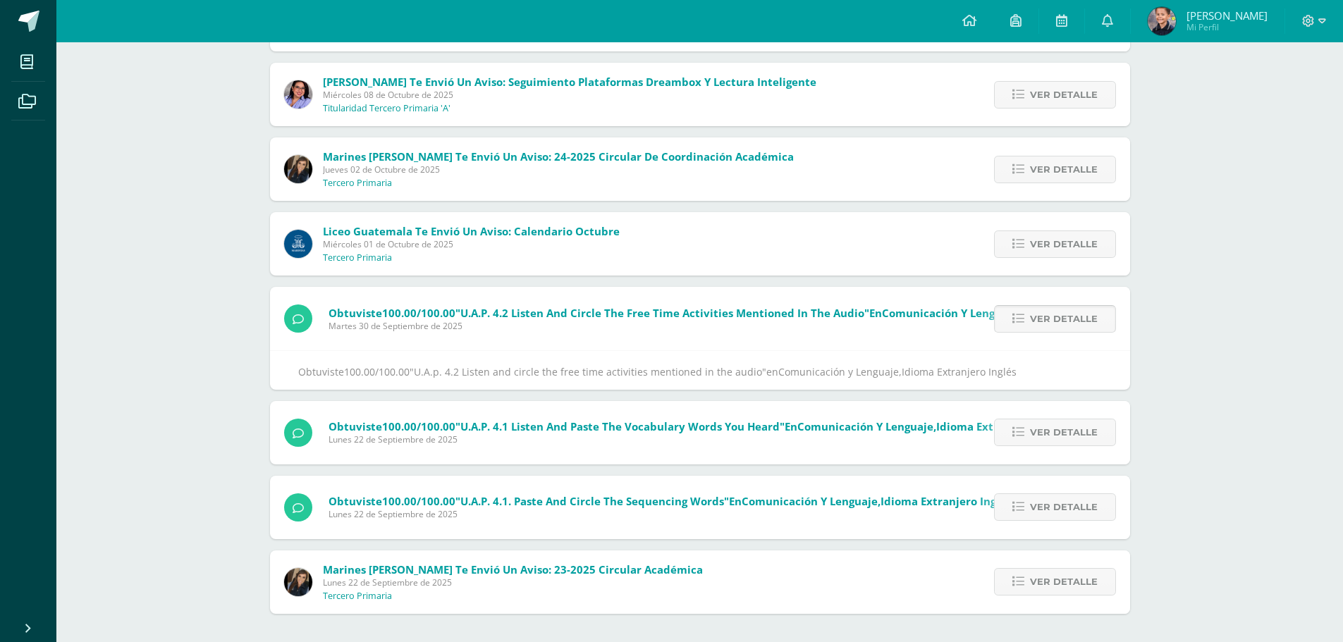
scroll to position [236, 0]
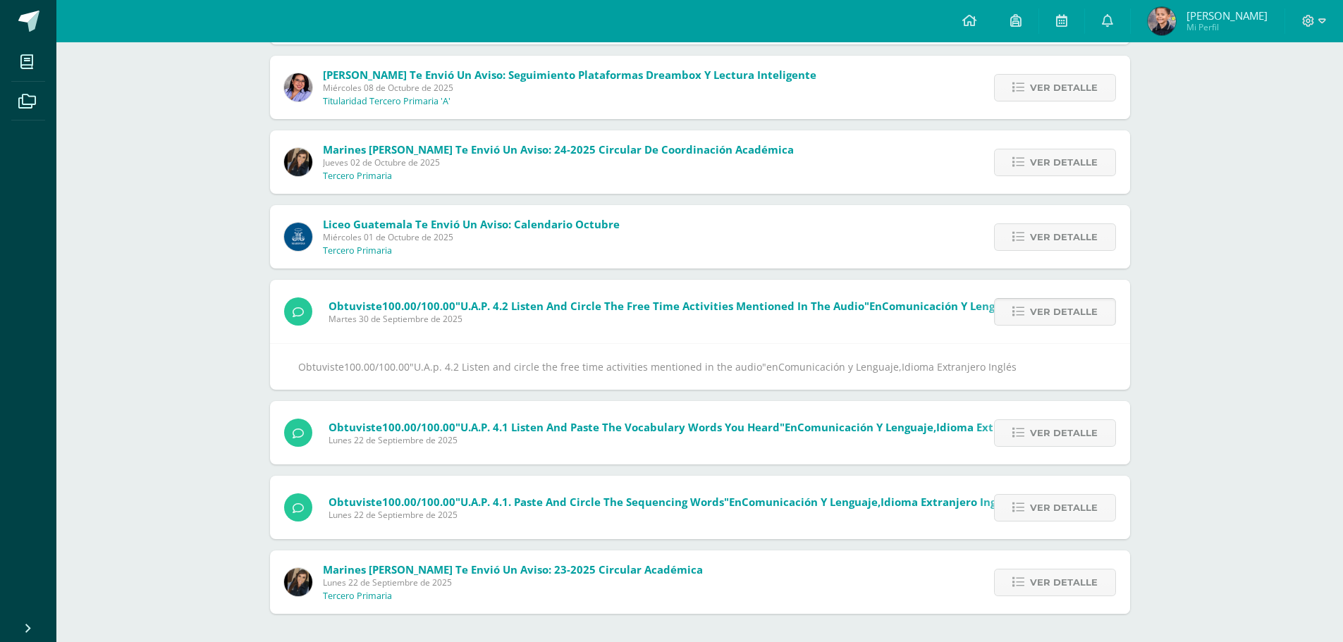
click at [1035, 314] on span "Ver detalle" at bounding box center [1064, 312] width 68 height 26
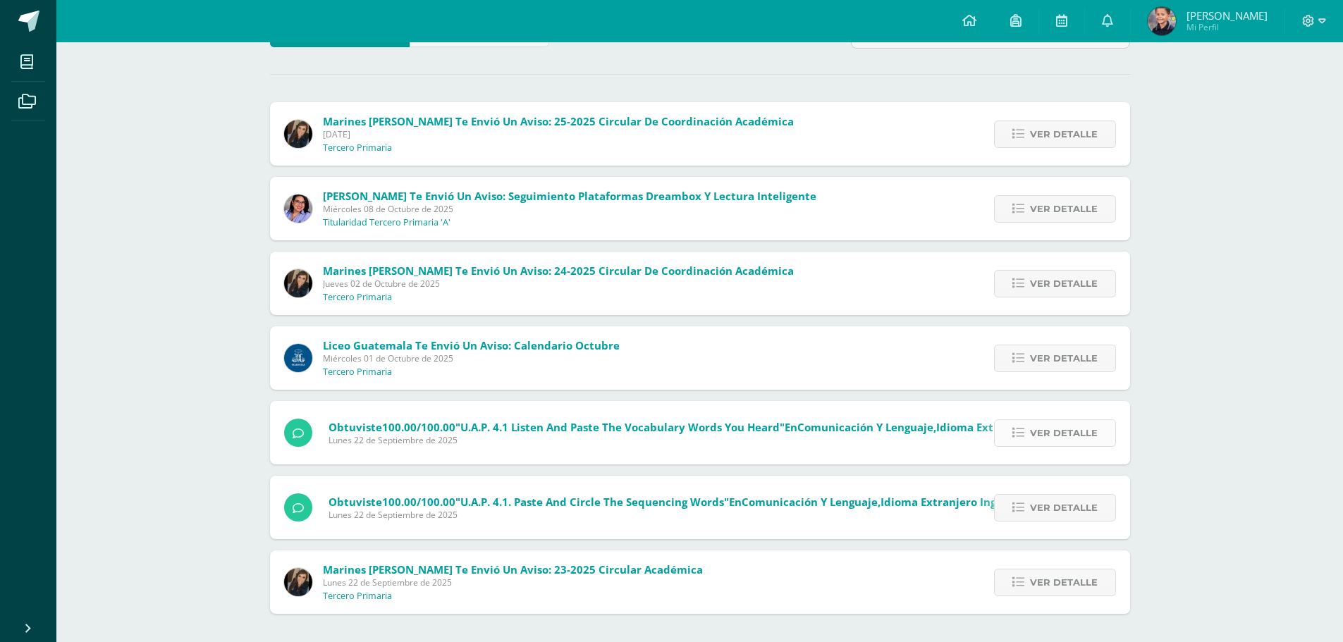
click at [1063, 432] on span "Ver detalle" at bounding box center [1064, 433] width 68 height 26
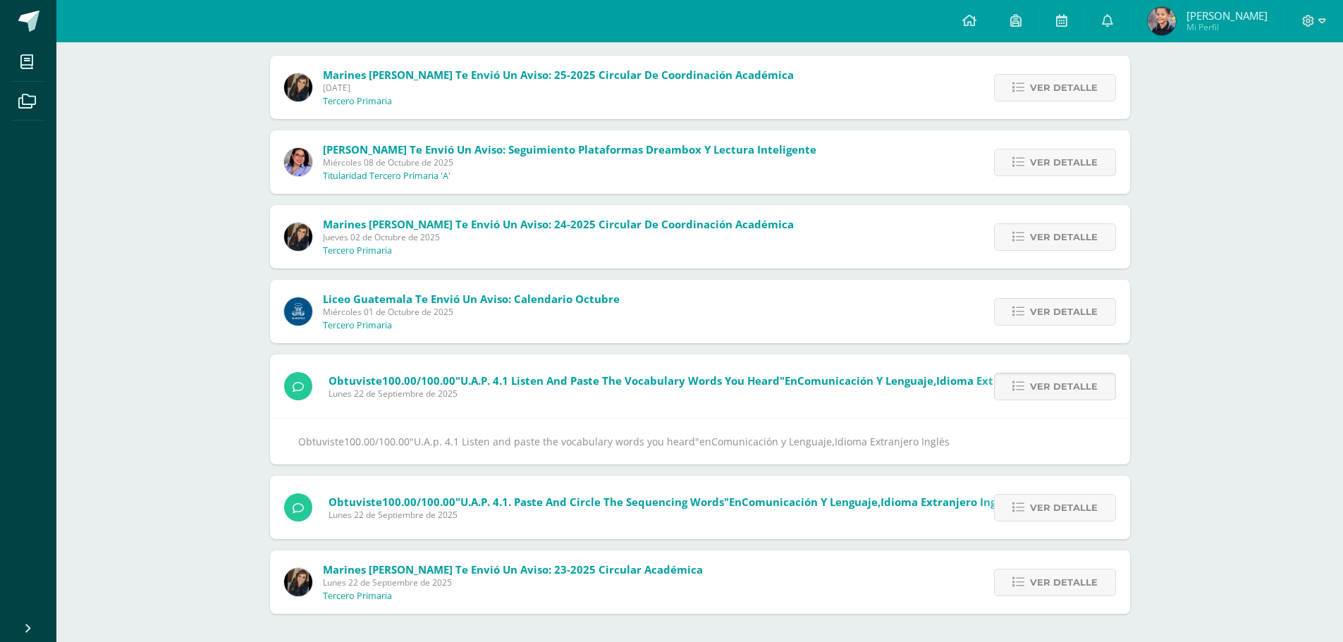
click at [1036, 382] on span "Ver detalle" at bounding box center [1064, 387] width 68 height 26
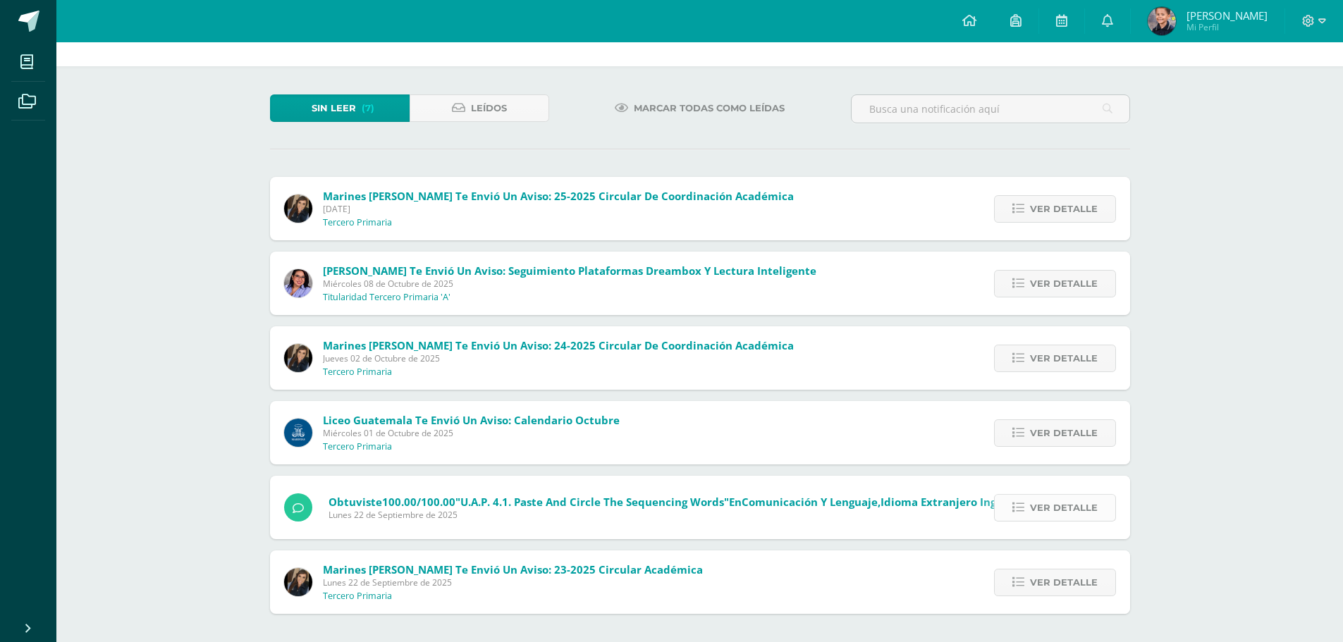
click at [1052, 511] on span "Ver detalle" at bounding box center [1064, 508] width 68 height 26
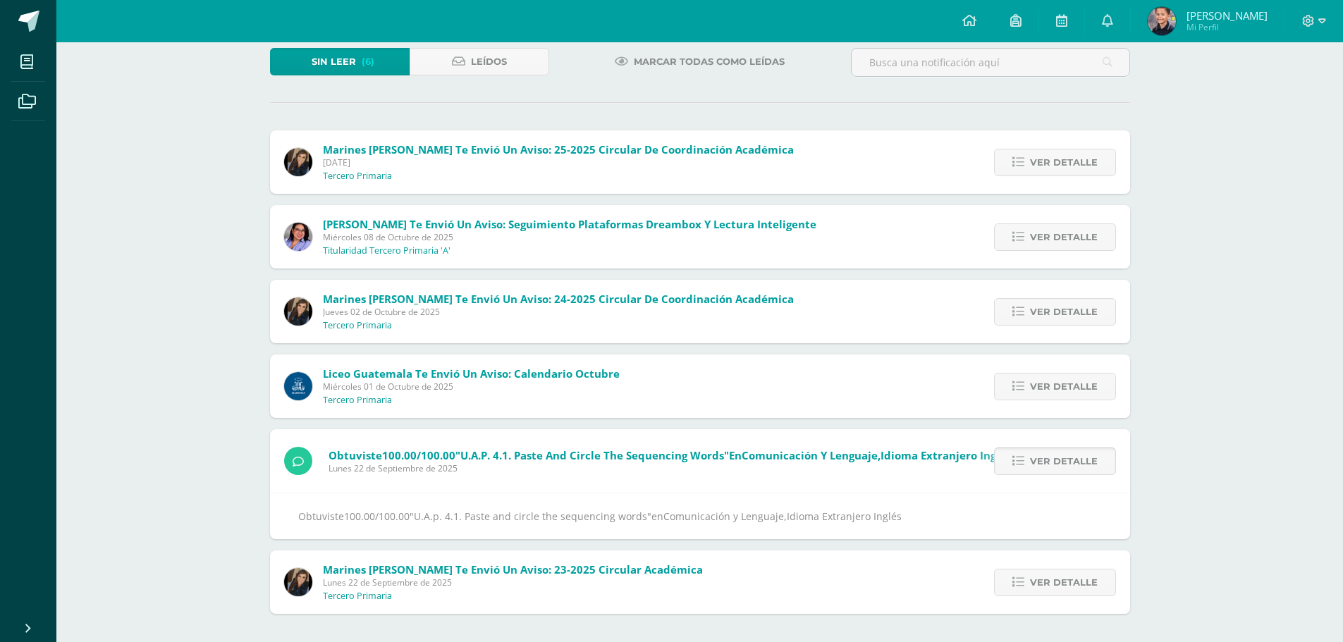
click at [1035, 461] on span "Ver detalle" at bounding box center [1064, 461] width 68 height 26
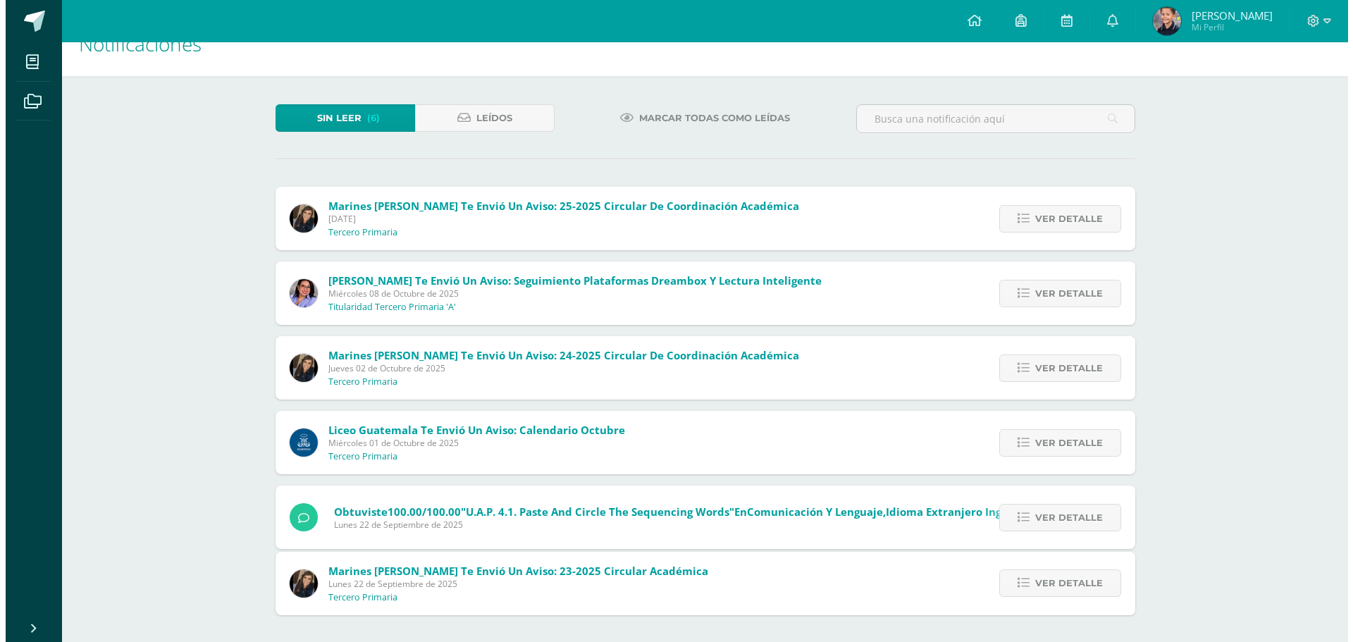
scroll to position [0, 0]
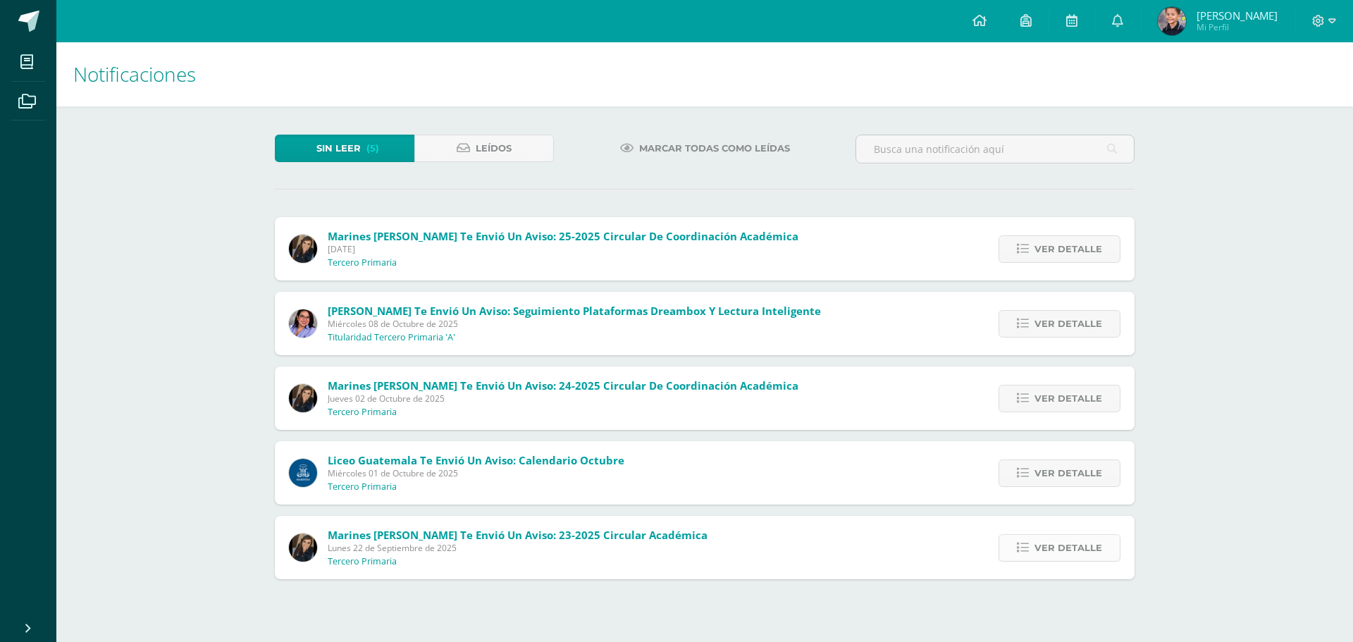
click at [1035, 554] on link "Ver detalle" at bounding box center [1060, 547] width 122 height 27
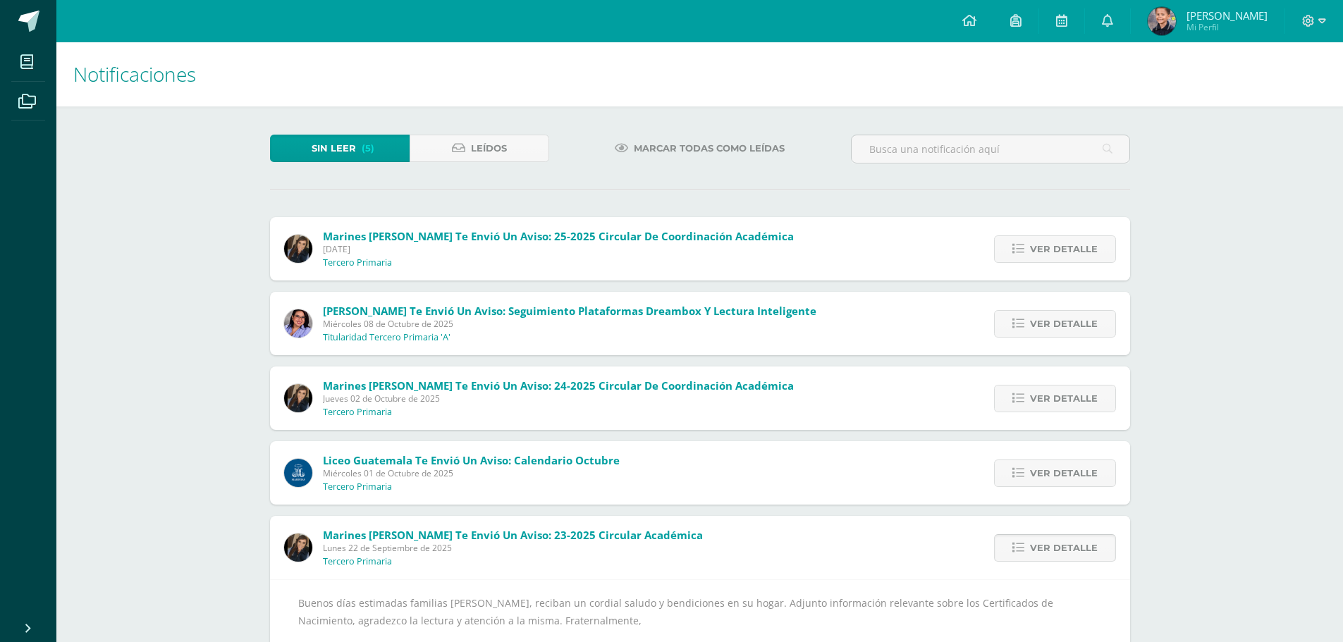
click at [1054, 553] on span "Ver detalle" at bounding box center [1064, 548] width 68 height 26
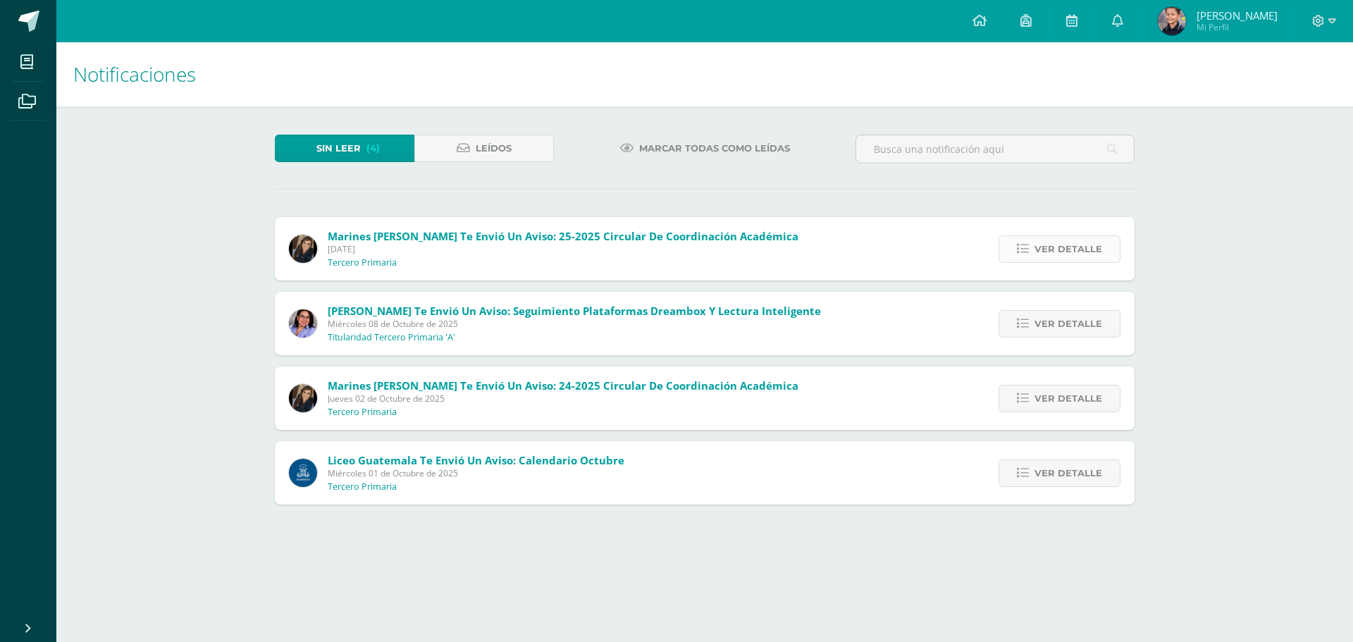
click at [1016, 247] on link "Ver detalle" at bounding box center [1060, 248] width 122 height 27
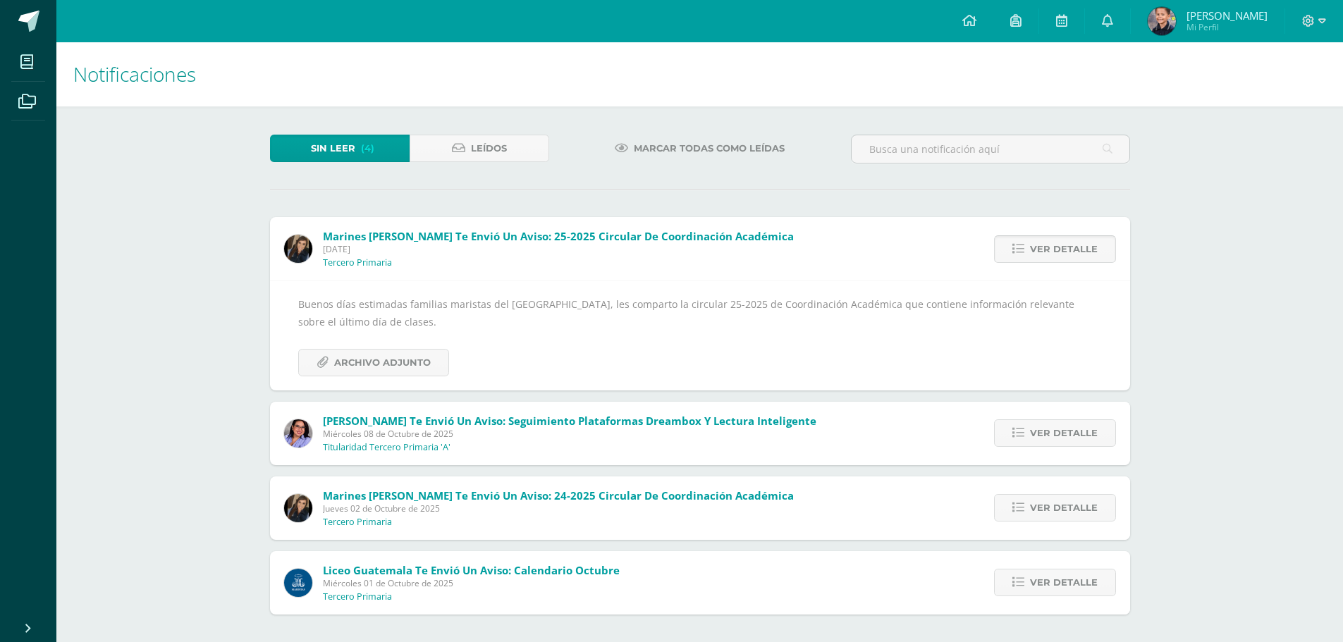
click at [1023, 245] on icon at bounding box center [1018, 249] width 12 height 12
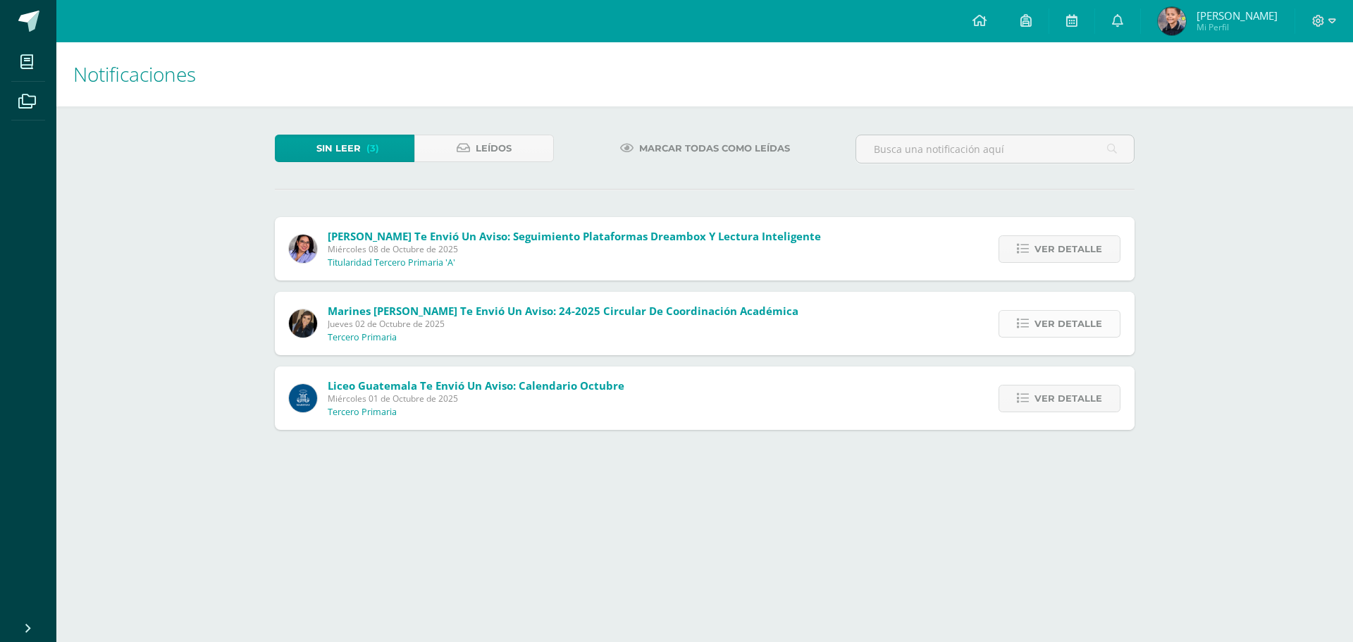
click at [1058, 324] on span "Ver detalle" at bounding box center [1069, 324] width 68 height 26
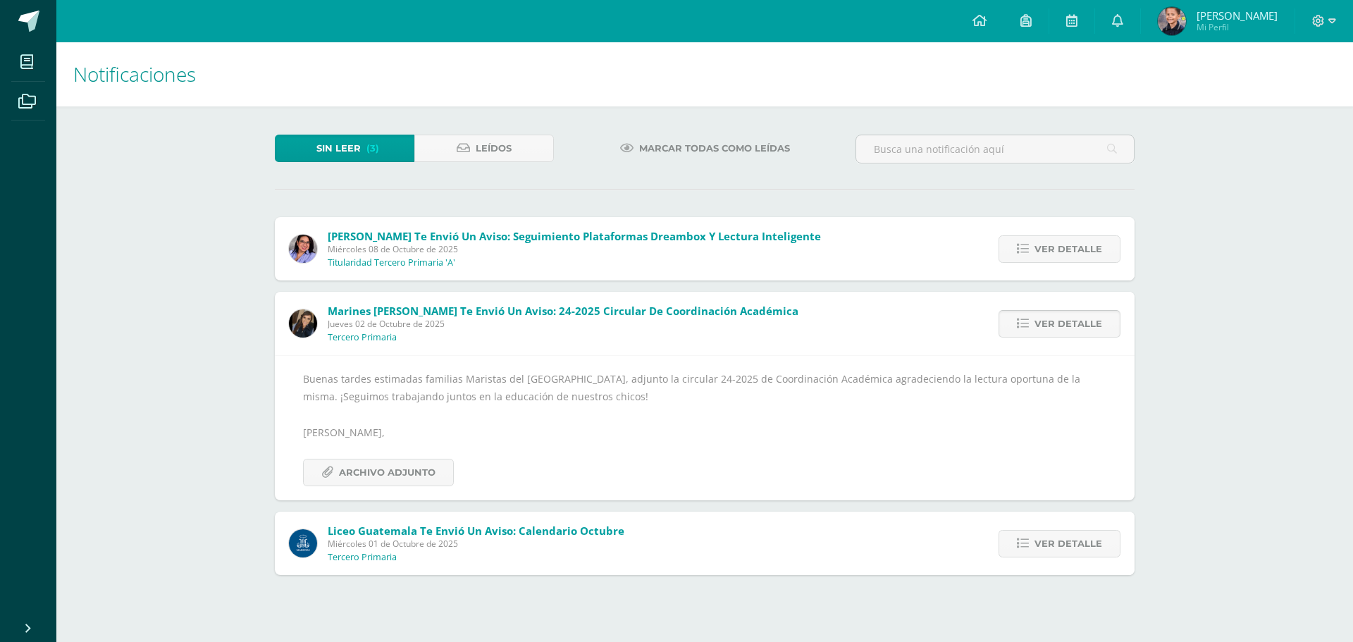
click at [1067, 315] on span "Ver detalle" at bounding box center [1069, 324] width 68 height 26
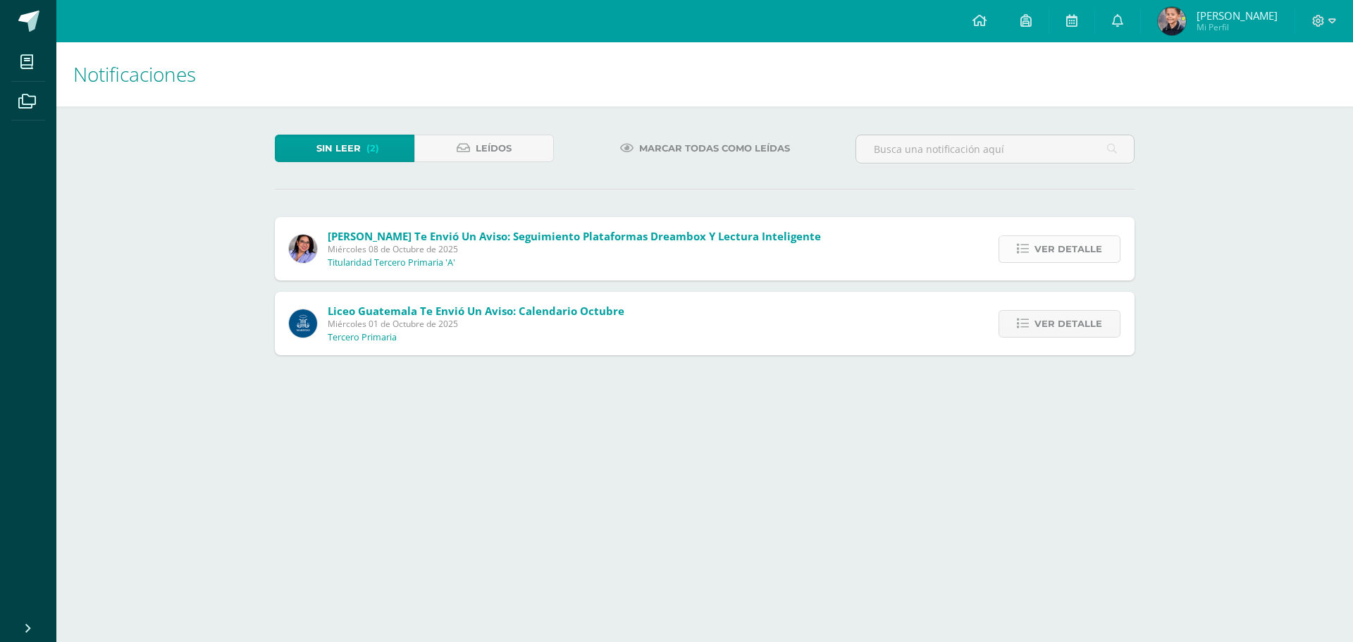
click at [1044, 252] on span "Ver detalle" at bounding box center [1069, 249] width 68 height 26
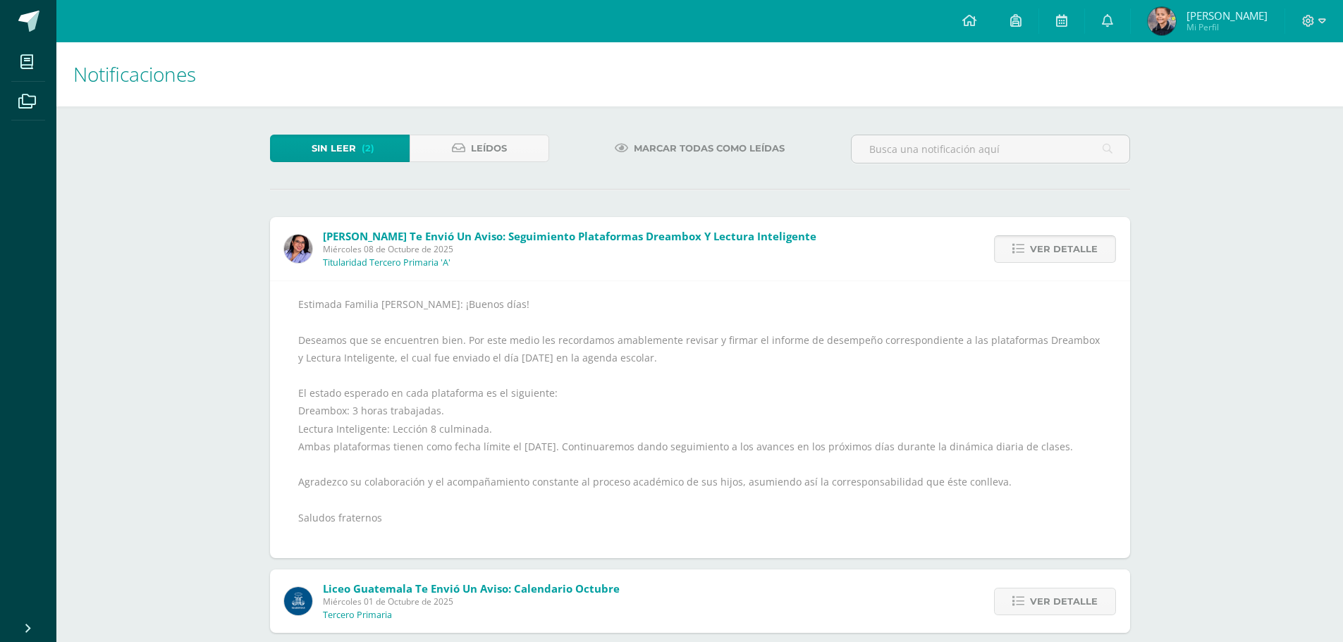
click at [1044, 252] on span "Ver detalle" at bounding box center [1064, 249] width 68 height 26
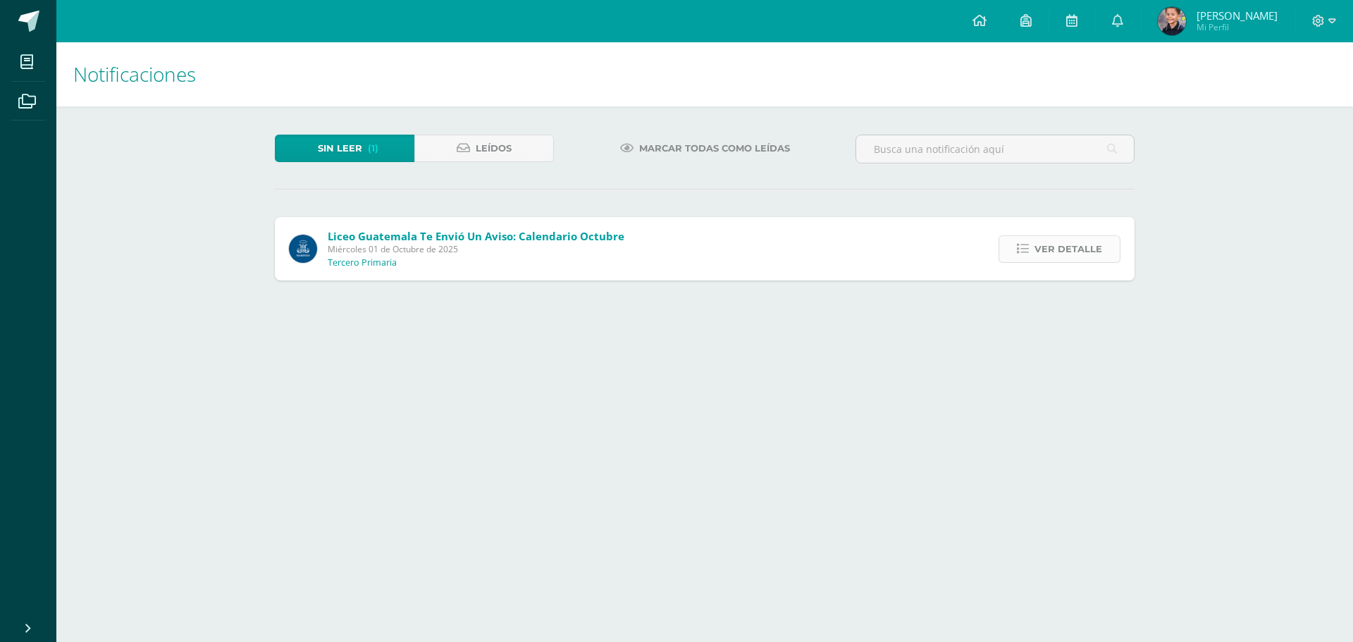
click at [1033, 247] on link "Ver detalle" at bounding box center [1060, 248] width 122 height 27
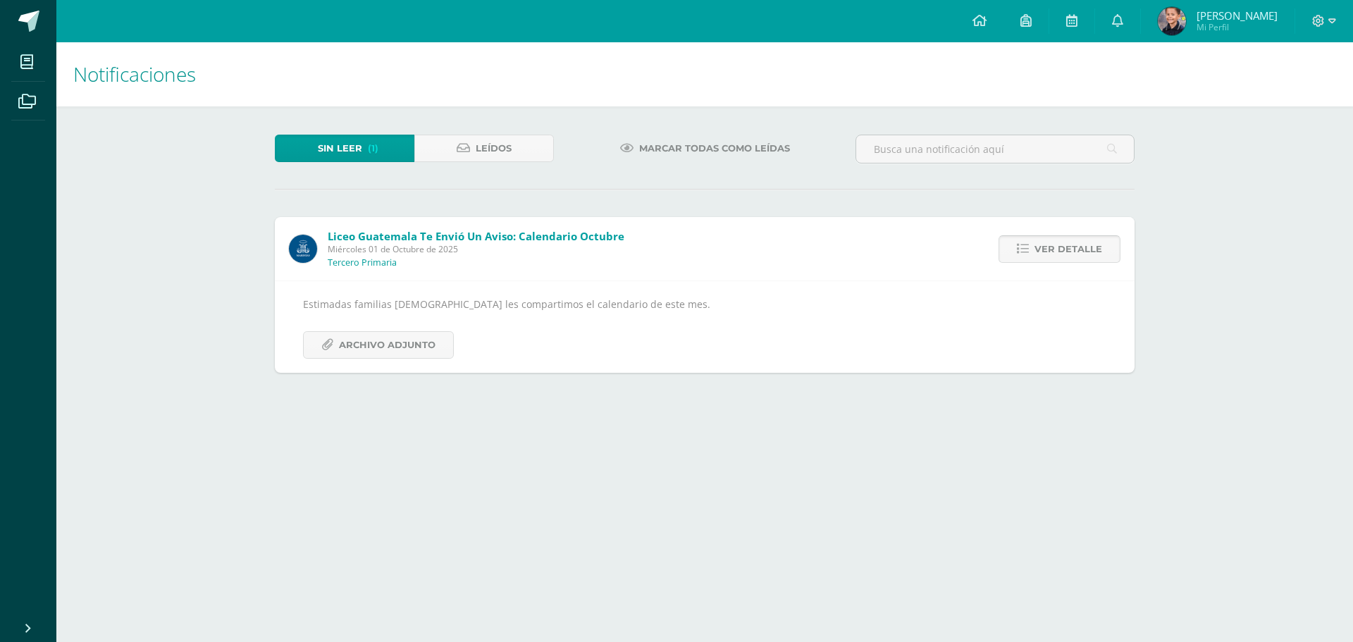
click at [1033, 247] on link "Ver detalle" at bounding box center [1060, 248] width 122 height 27
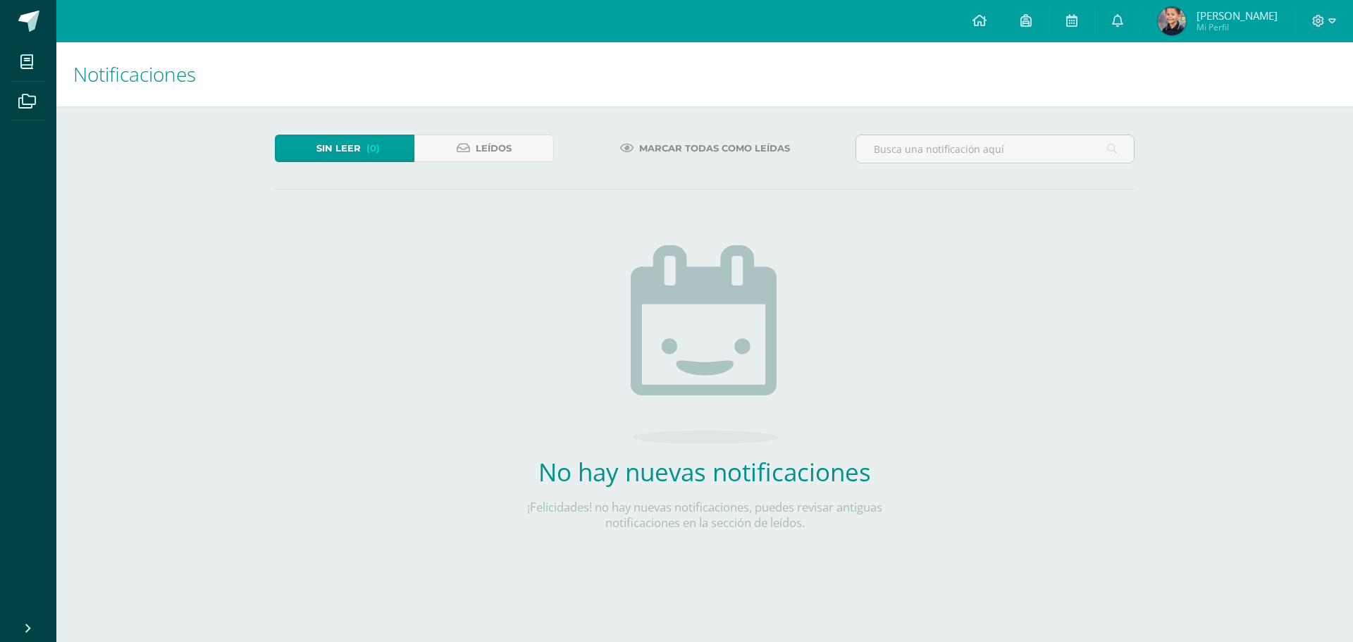
click at [1233, 18] on span "[PERSON_NAME]" at bounding box center [1237, 15] width 81 height 14
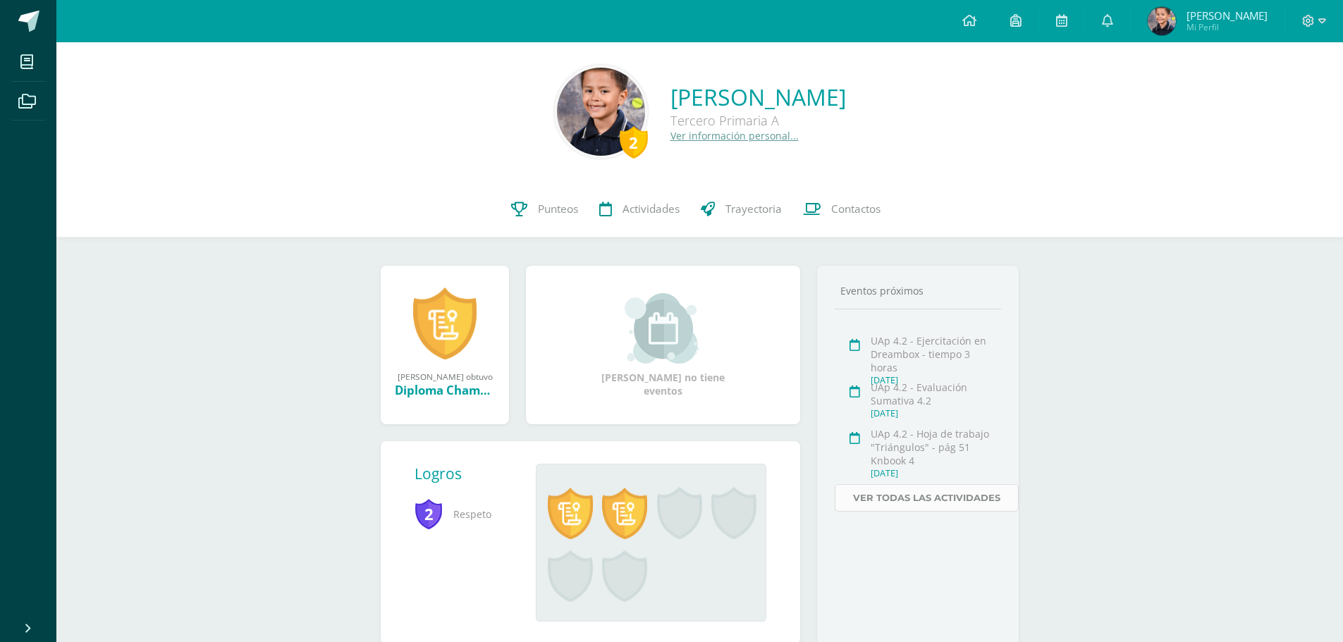
click at [956, 502] on link "Ver todas las actividades" at bounding box center [926, 497] width 184 height 27
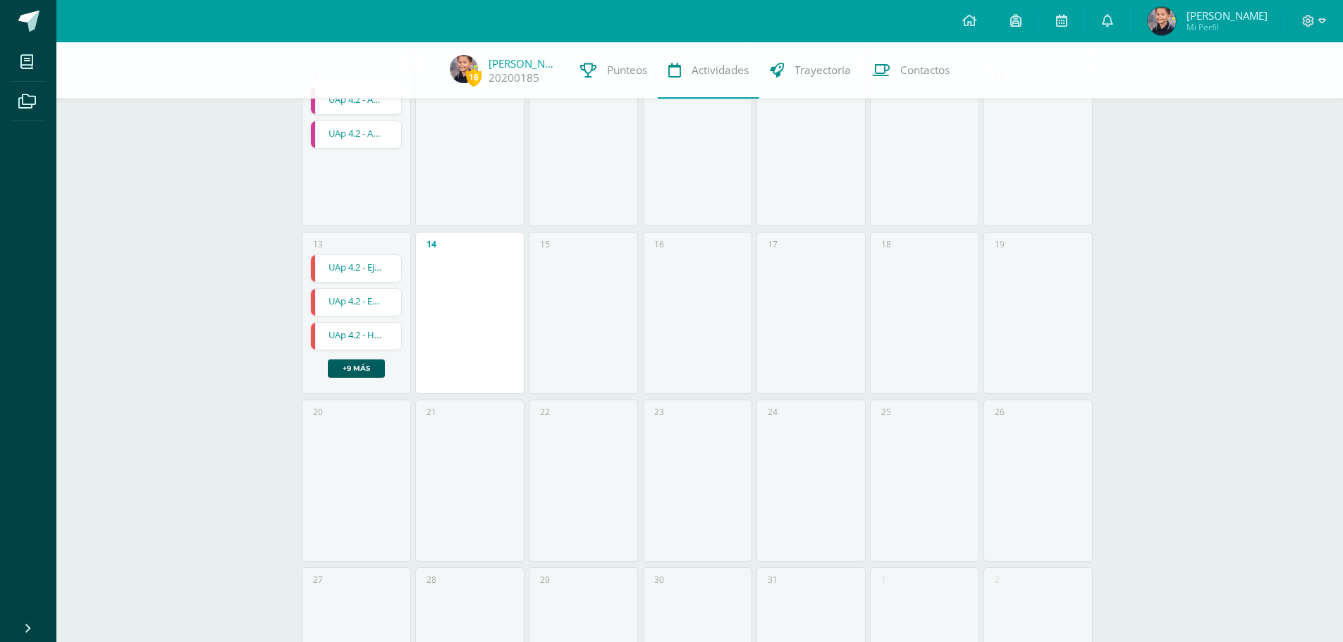
scroll to position [352, 0]
click at [335, 261] on link "UAp 4.2 - Ejercitación en Dreambox - tiempo 3 horas" at bounding box center [356, 265] width 91 height 27
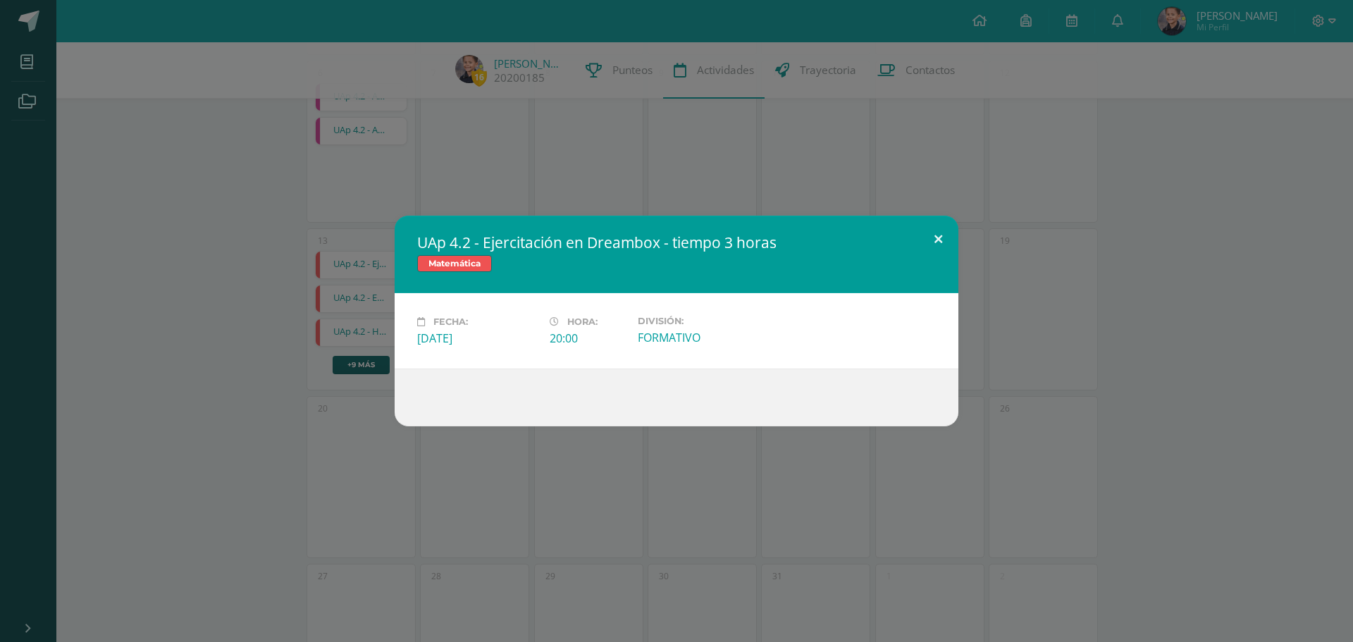
click at [942, 234] on button at bounding box center [938, 240] width 40 height 48
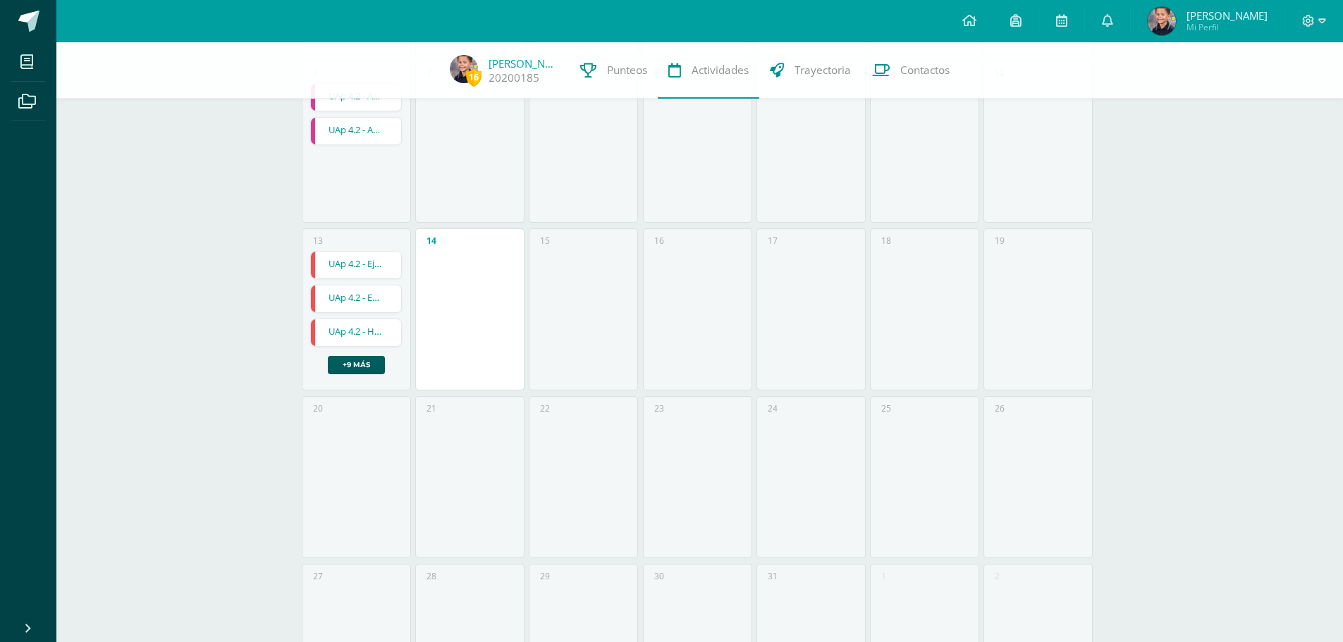
click at [347, 297] on link "UAp 4.2 - Evaluación Sumativa 4.2" at bounding box center [356, 298] width 91 height 27
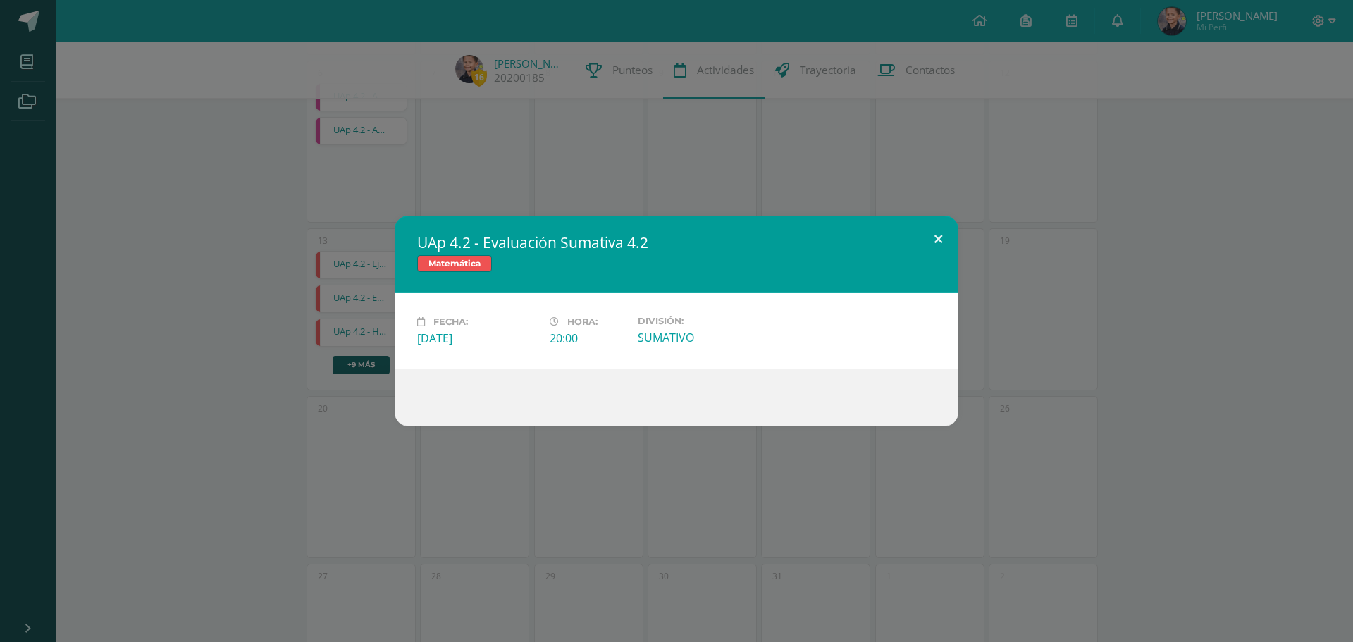
click at [942, 236] on button at bounding box center [938, 240] width 40 height 48
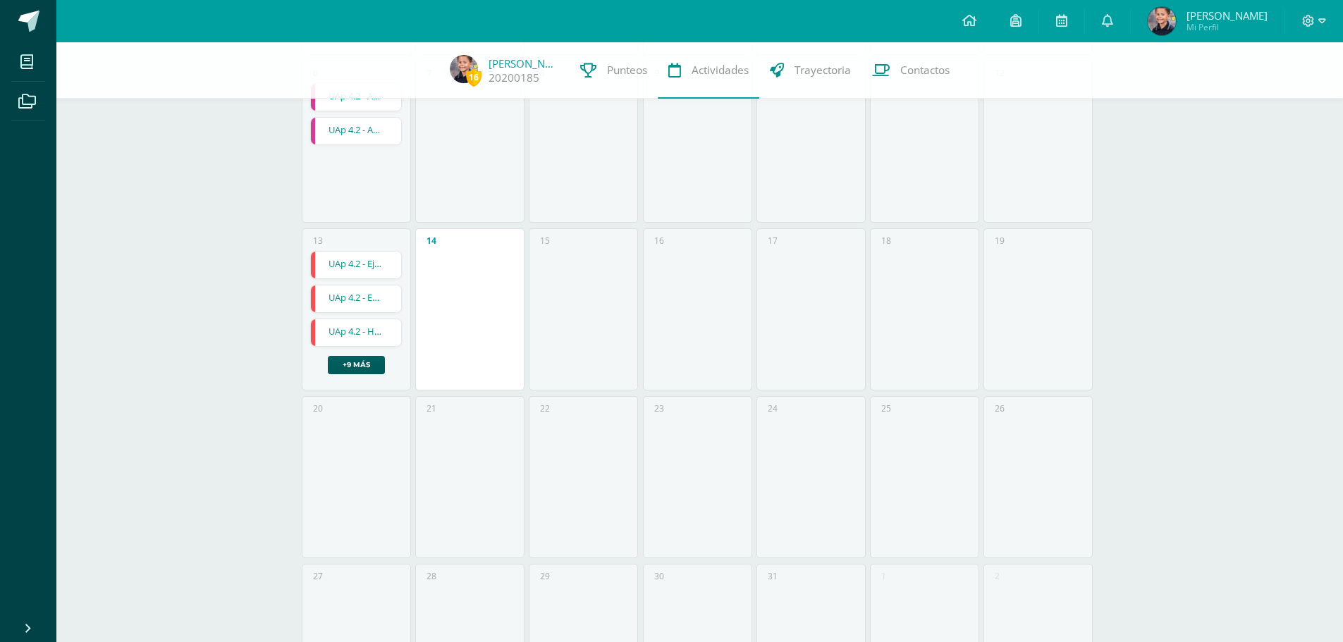
click at [369, 335] on link "UAp 4.2 - Hoja de trabajo "Triángulos" - pág 51 Knbook 4" at bounding box center [356, 332] width 91 height 27
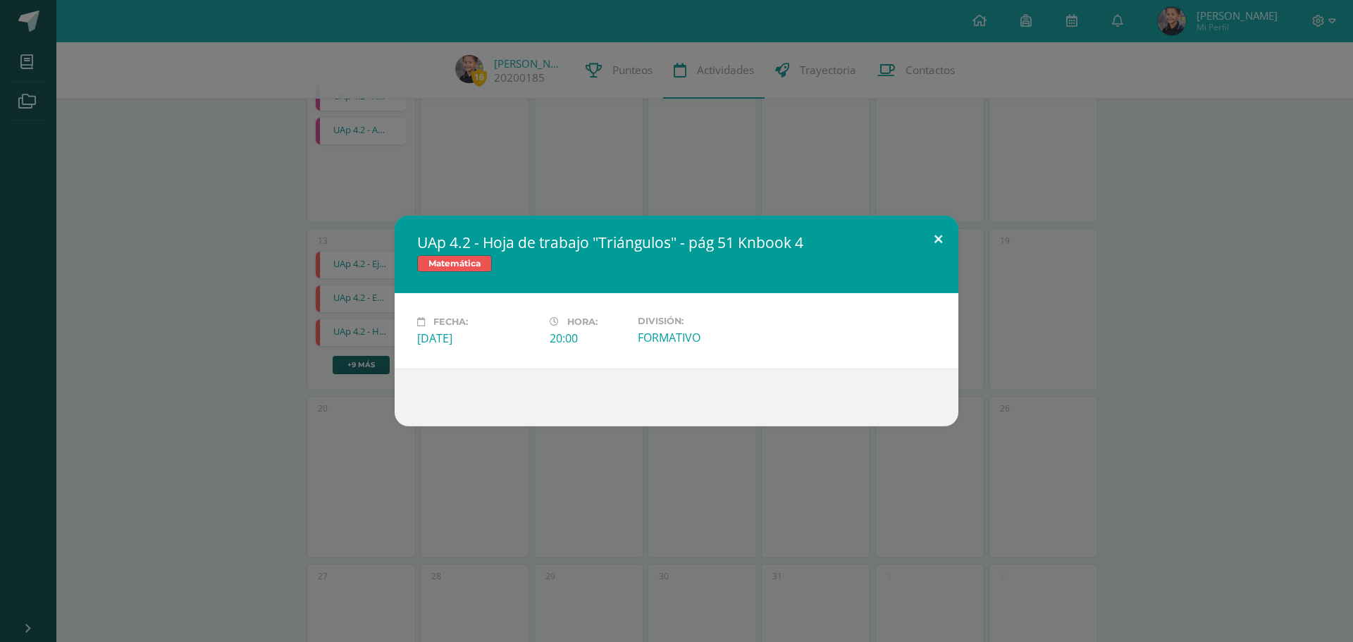
click at [939, 240] on button at bounding box center [938, 240] width 40 height 48
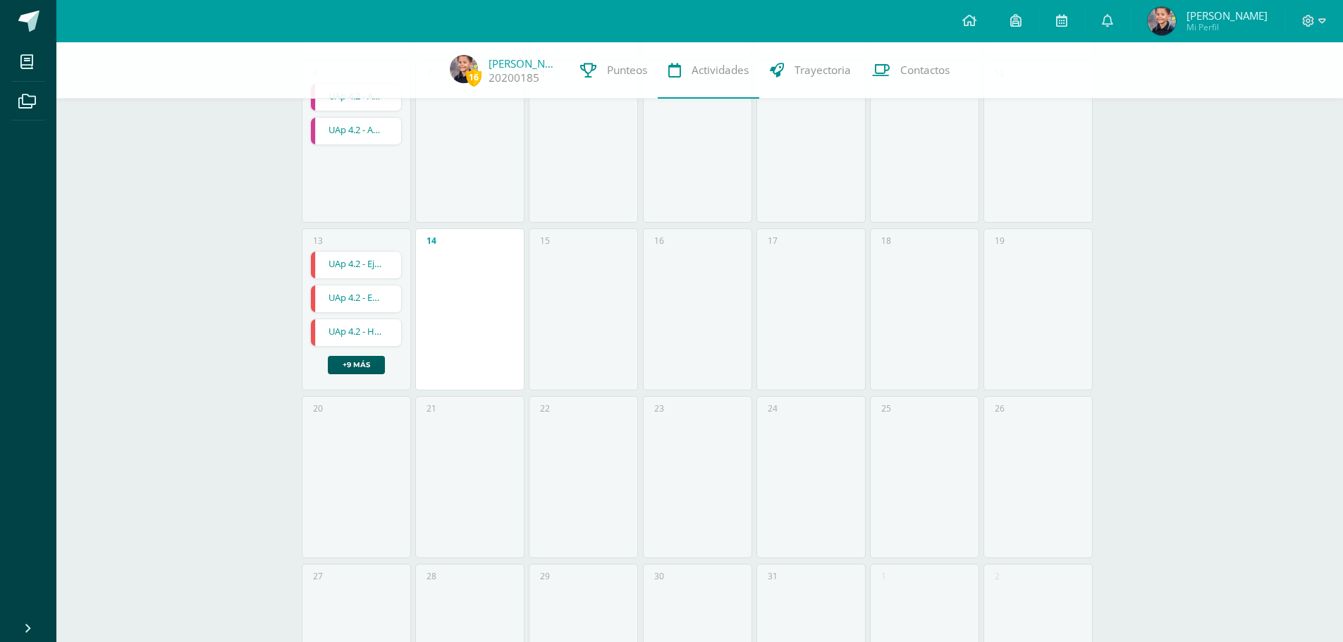
click at [392, 299] on link "UAp 4.2 - Evaluación Sumativa 4.2" at bounding box center [356, 298] width 91 height 27
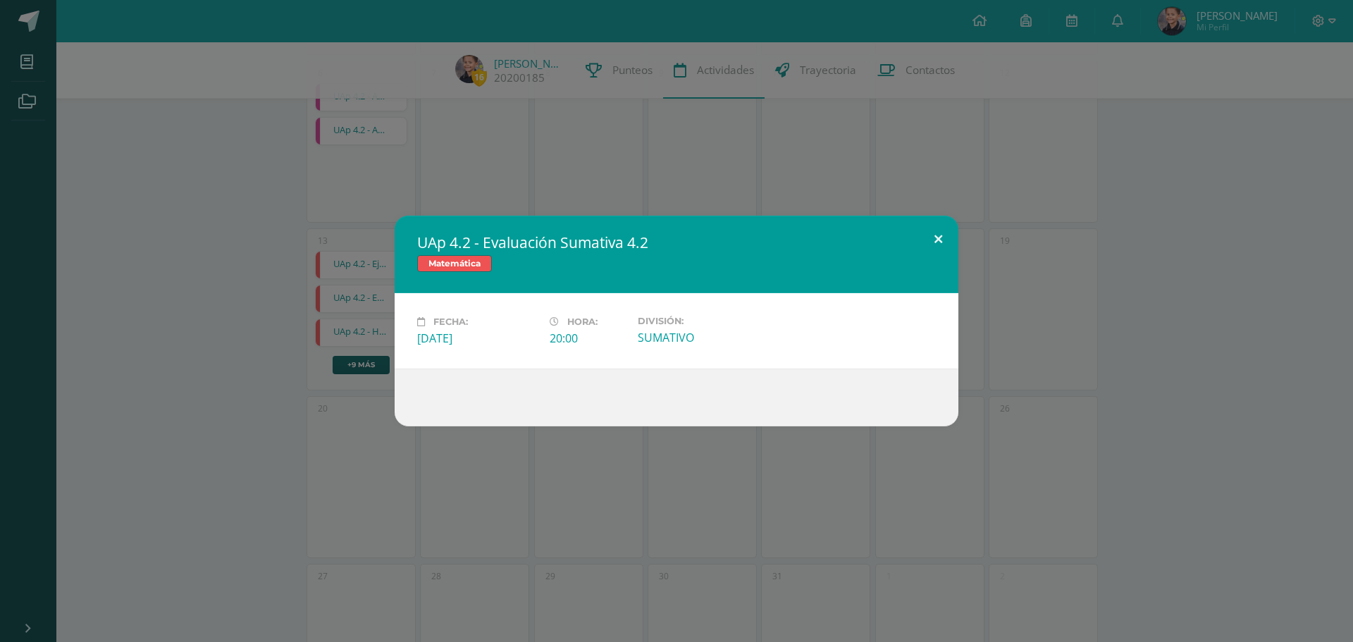
click at [929, 240] on button at bounding box center [938, 240] width 40 height 48
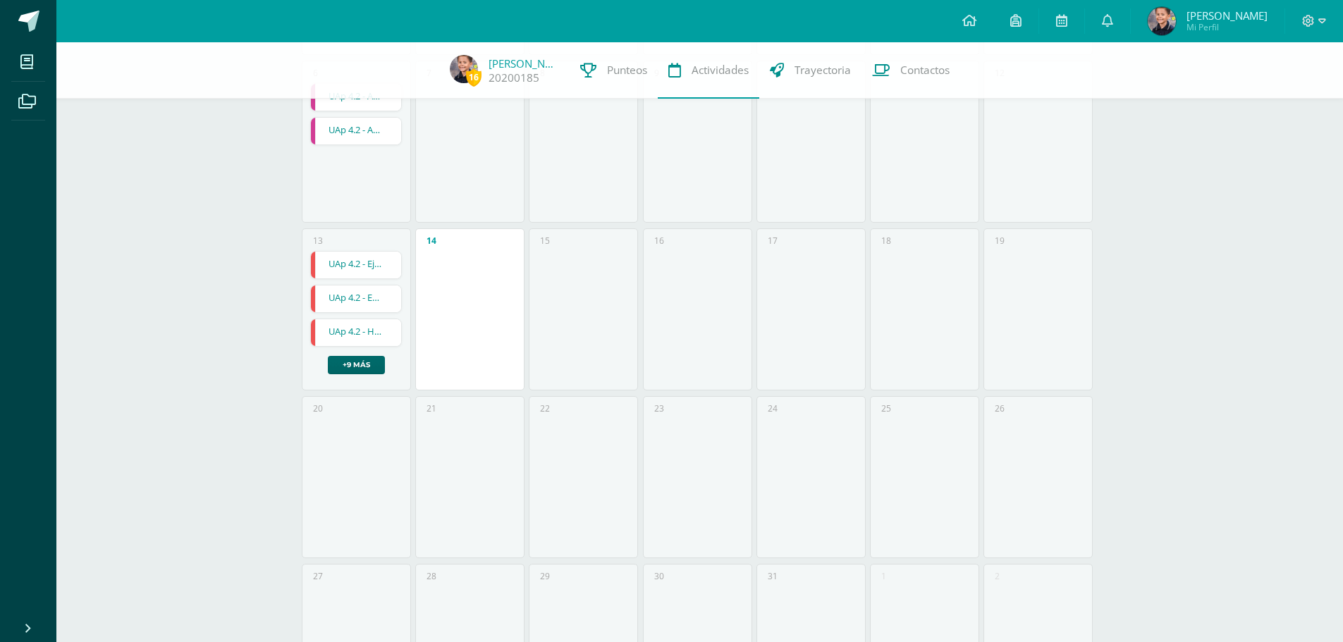
click at [354, 369] on link "+9 más" at bounding box center [356, 365] width 57 height 18
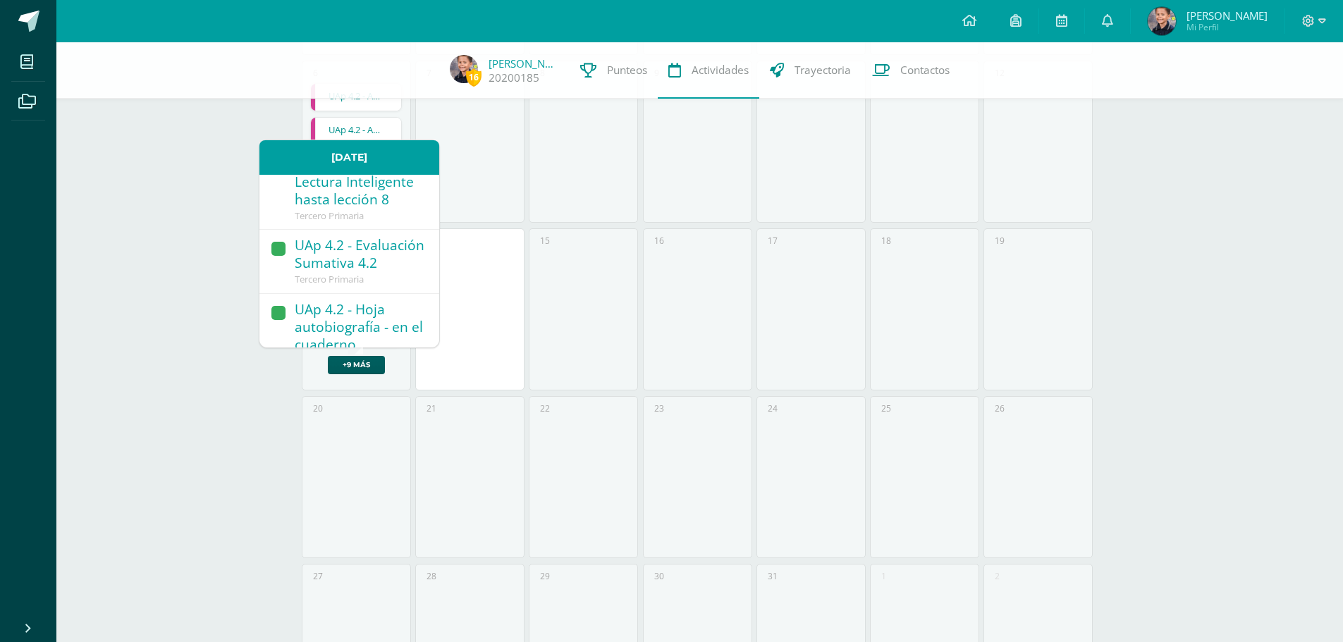
click at [334, 210] on div "UAp 4.2 - Ejercitación en Lectura Inteligente hasta lección 8" at bounding box center [360, 174] width 130 height 72
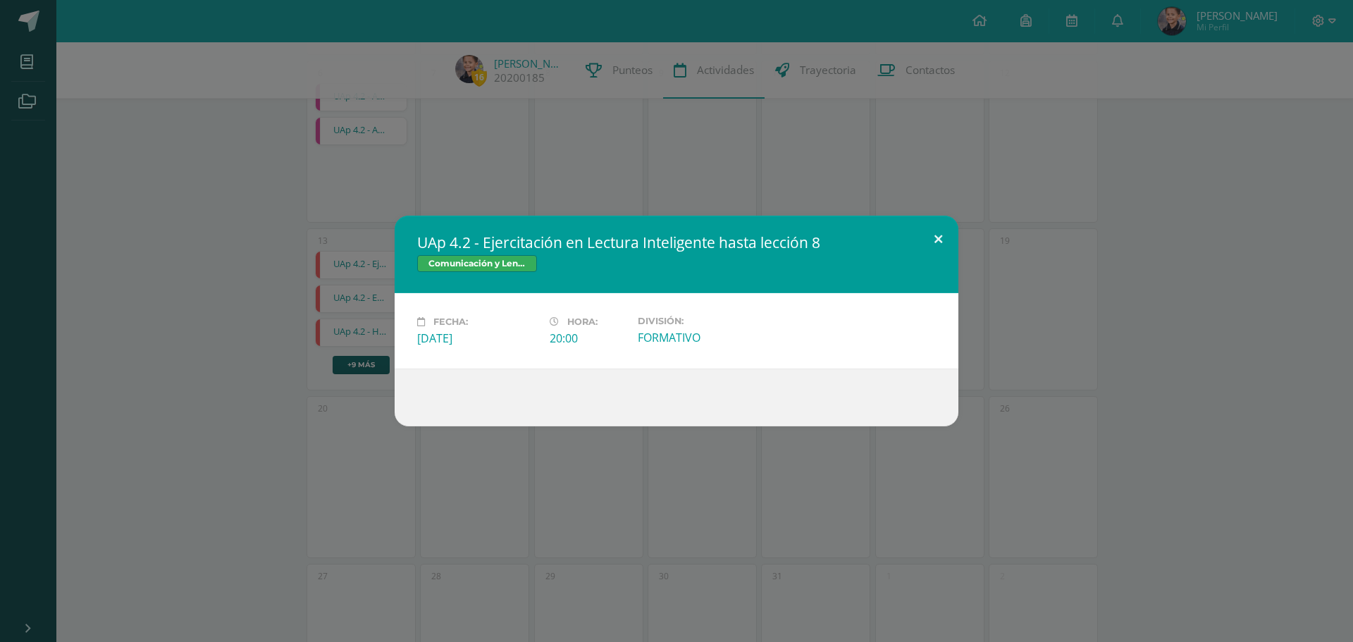
click at [932, 235] on button at bounding box center [938, 240] width 40 height 48
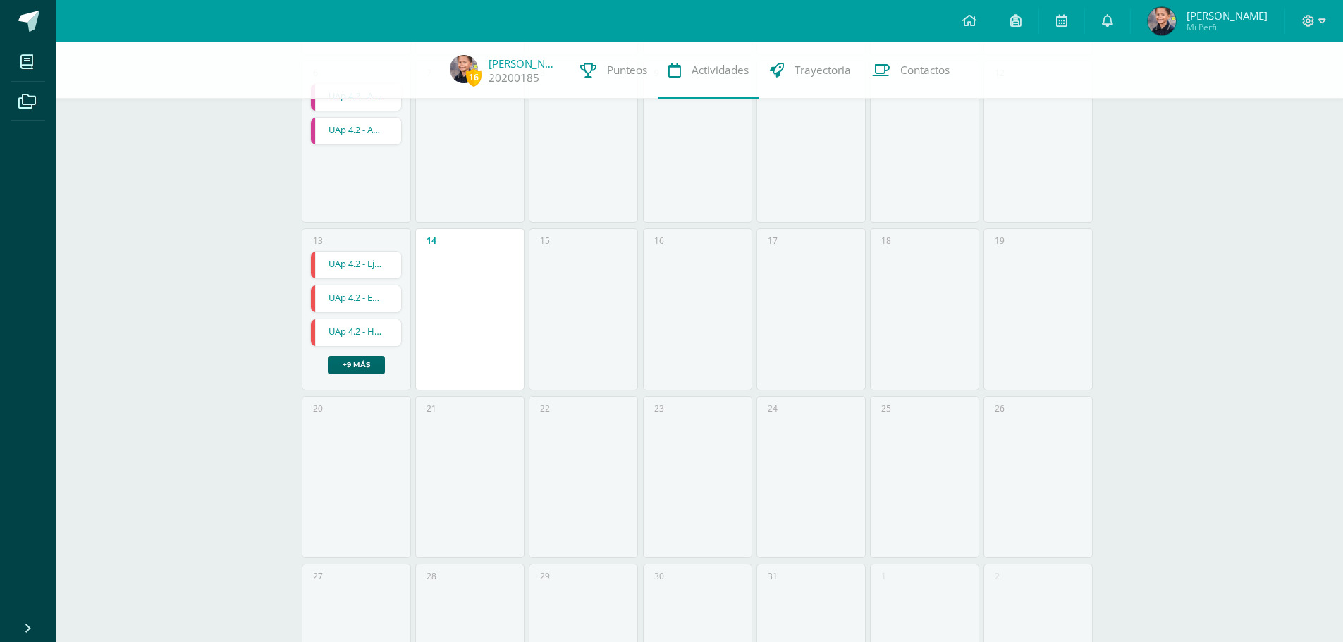
click at [366, 359] on link "+9 más" at bounding box center [356, 365] width 57 height 18
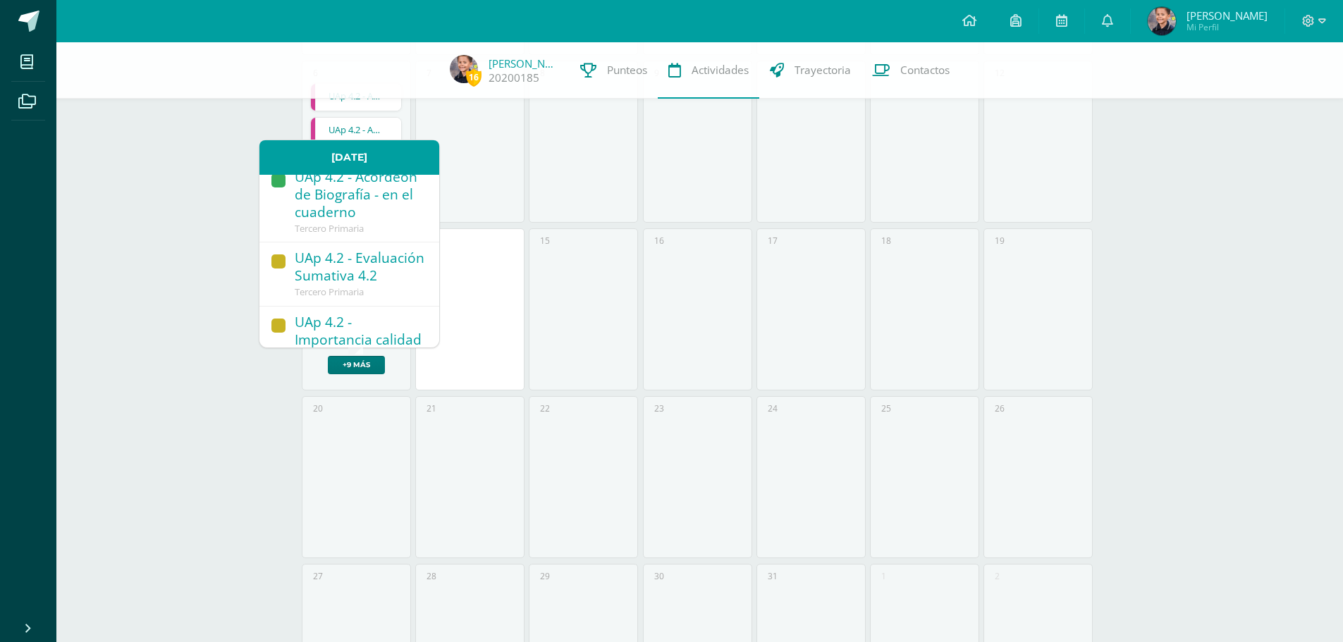
scroll to position [564, 0]
click at [335, 226] on div "UAp 4.2 - Acordeón de Biografía - en el cuaderno" at bounding box center [360, 198] width 130 height 54
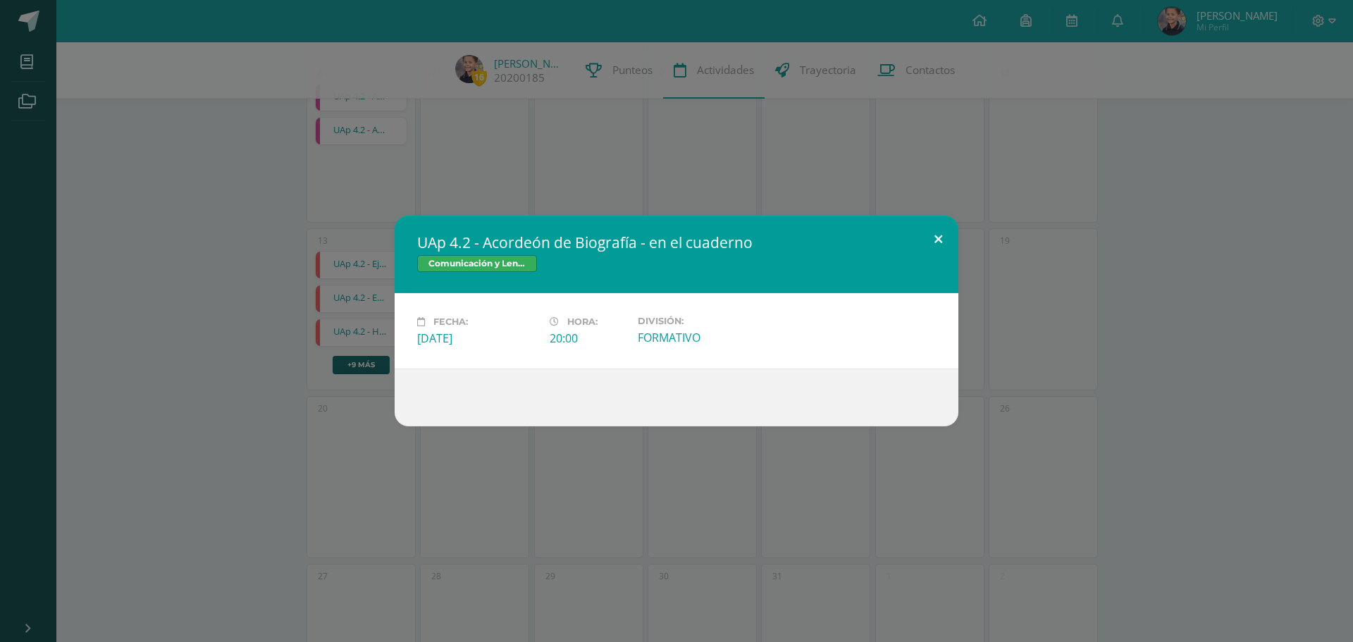
click at [936, 238] on button at bounding box center [938, 240] width 40 height 48
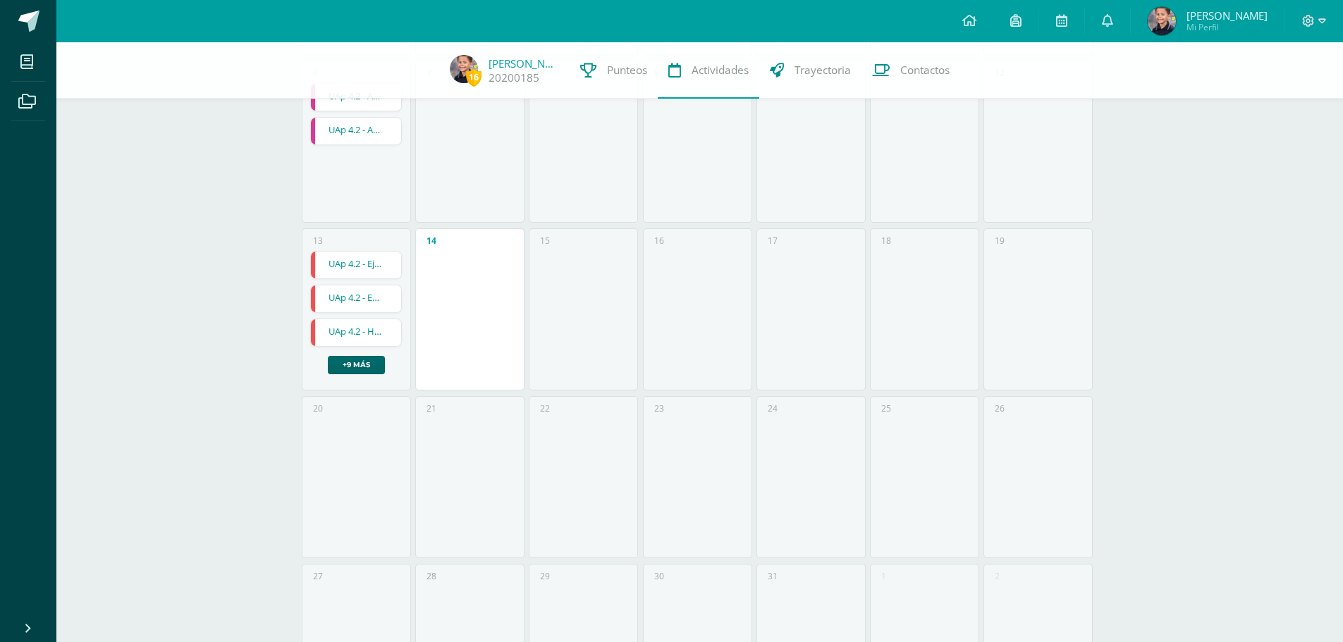
click at [362, 365] on link "+9 más" at bounding box center [356, 365] width 57 height 18
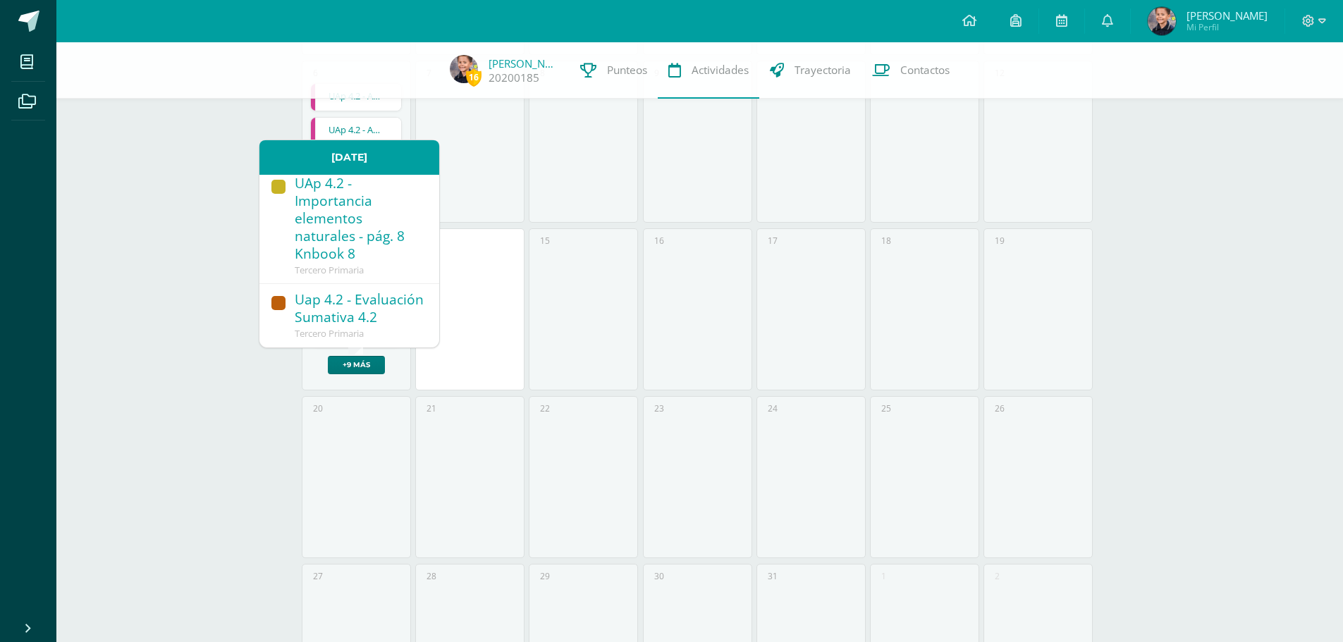
scroll to position [775, 0]
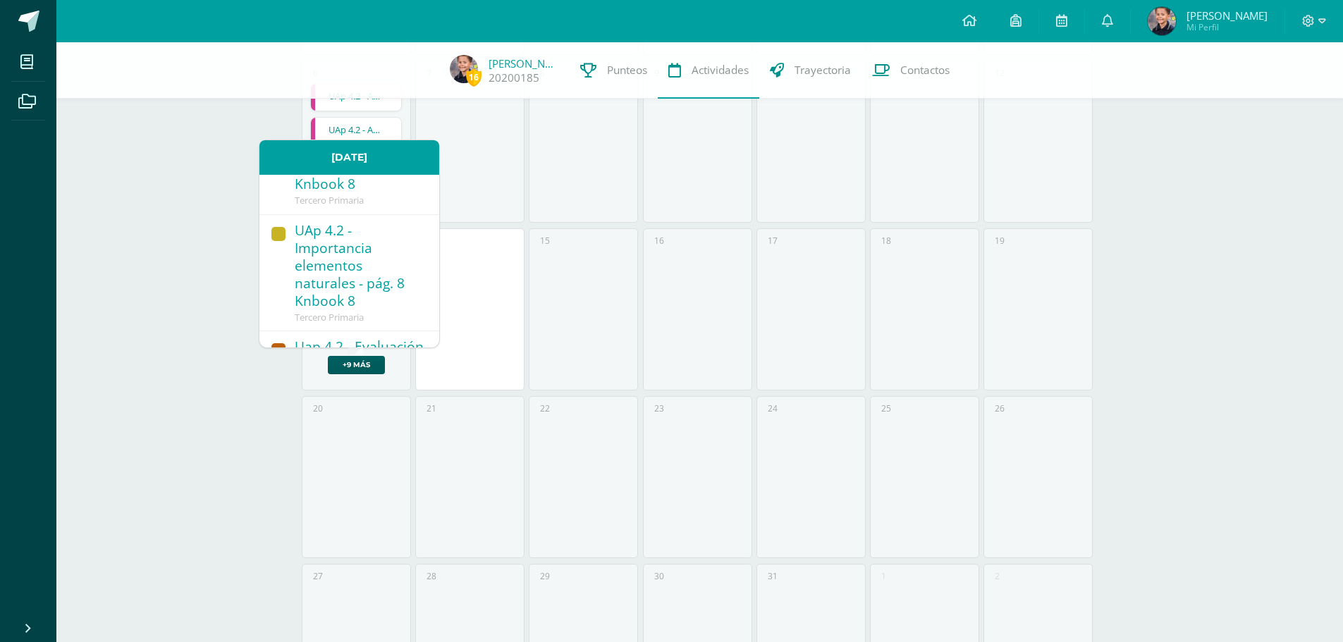
click at [353, 195] on div "UAp 4.2 - Importancia calidad de aire, agua y suelo - págs. 12 y 13 Knbook 8" at bounding box center [360, 150] width 130 height 90
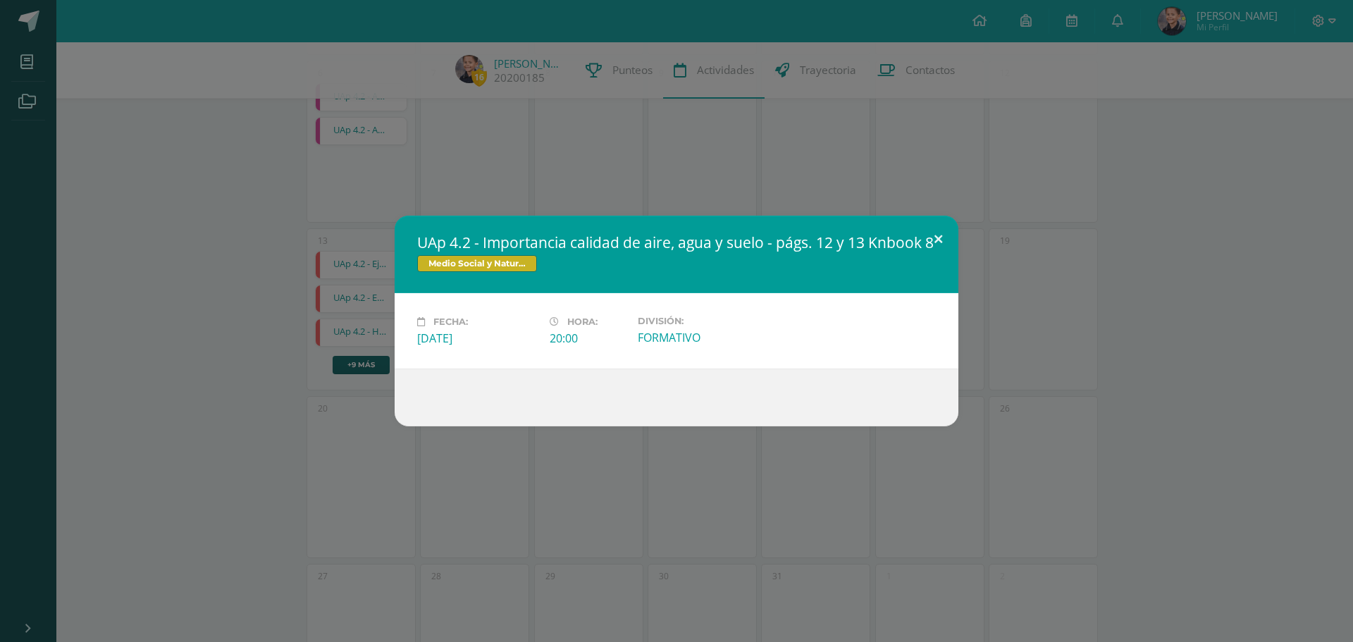
click at [935, 238] on button at bounding box center [938, 240] width 40 height 48
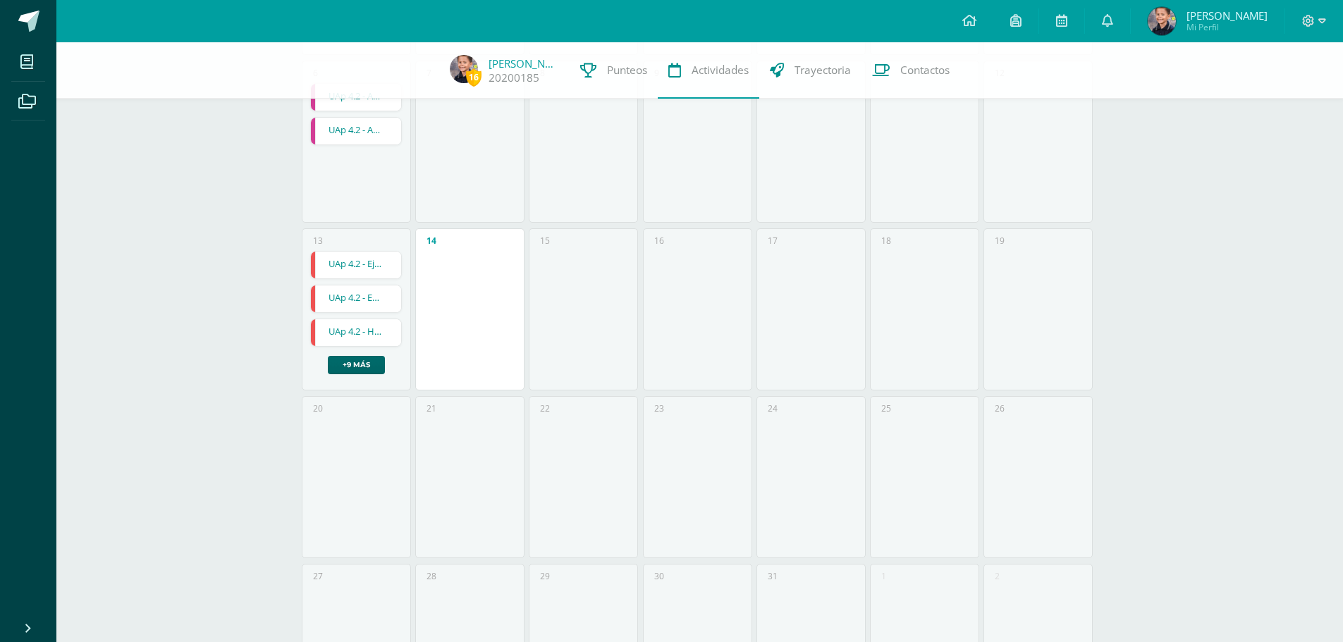
click at [361, 364] on link "+9 más" at bounding box center [356, 365] width 57 height 18
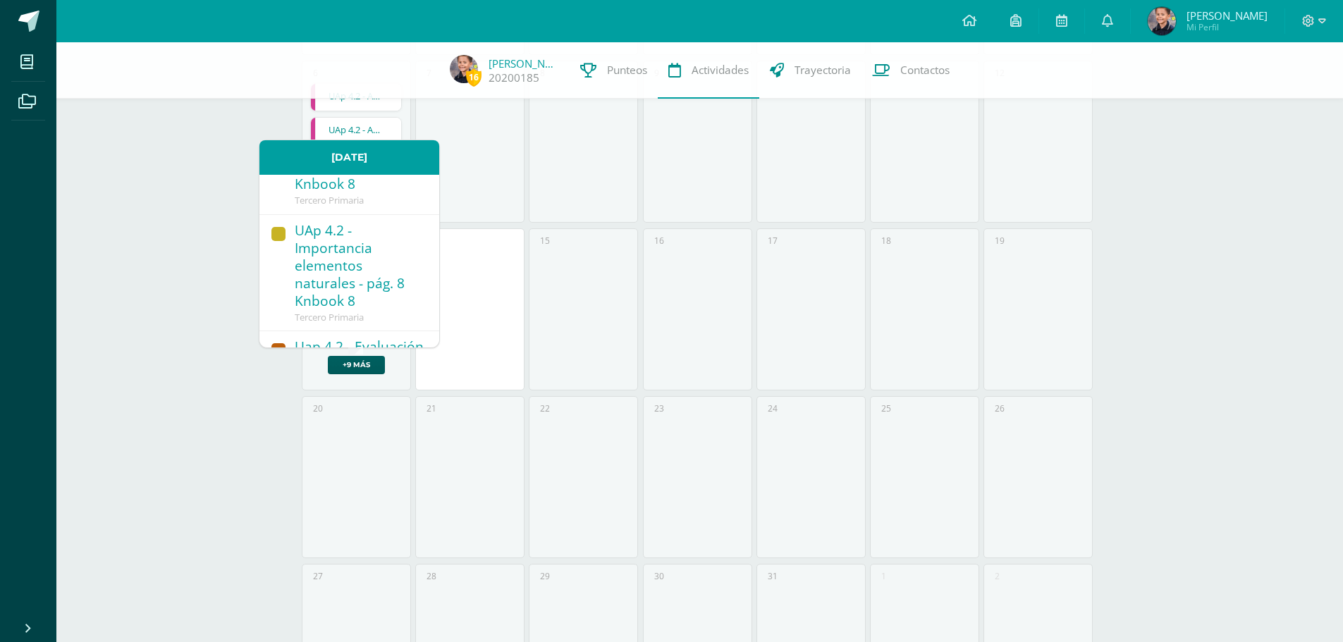
click at [343, 195] on div "UAp 4.2 - Importancia calidad de aire, agua y suelo - págs. 12 y 13 Knbook 8" at bounding box center [360, 150] width 130 height 90
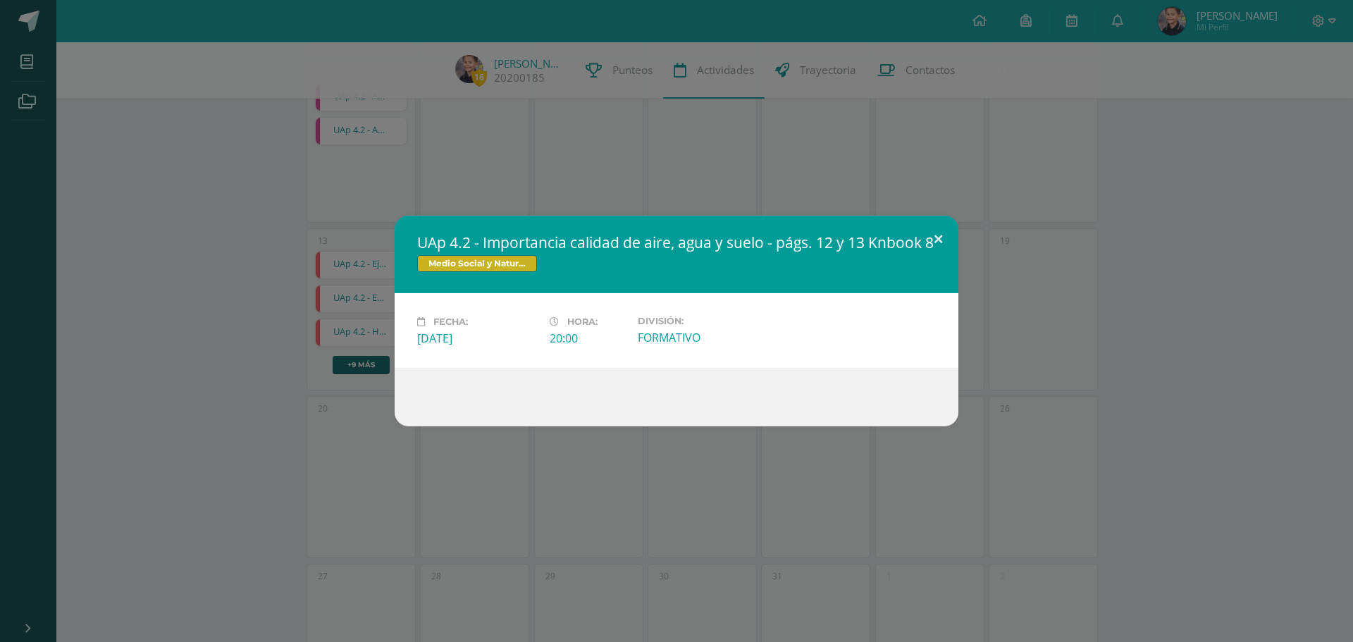
click at [938, 236] on button at bounding box center [938, 240] width 40 height 48
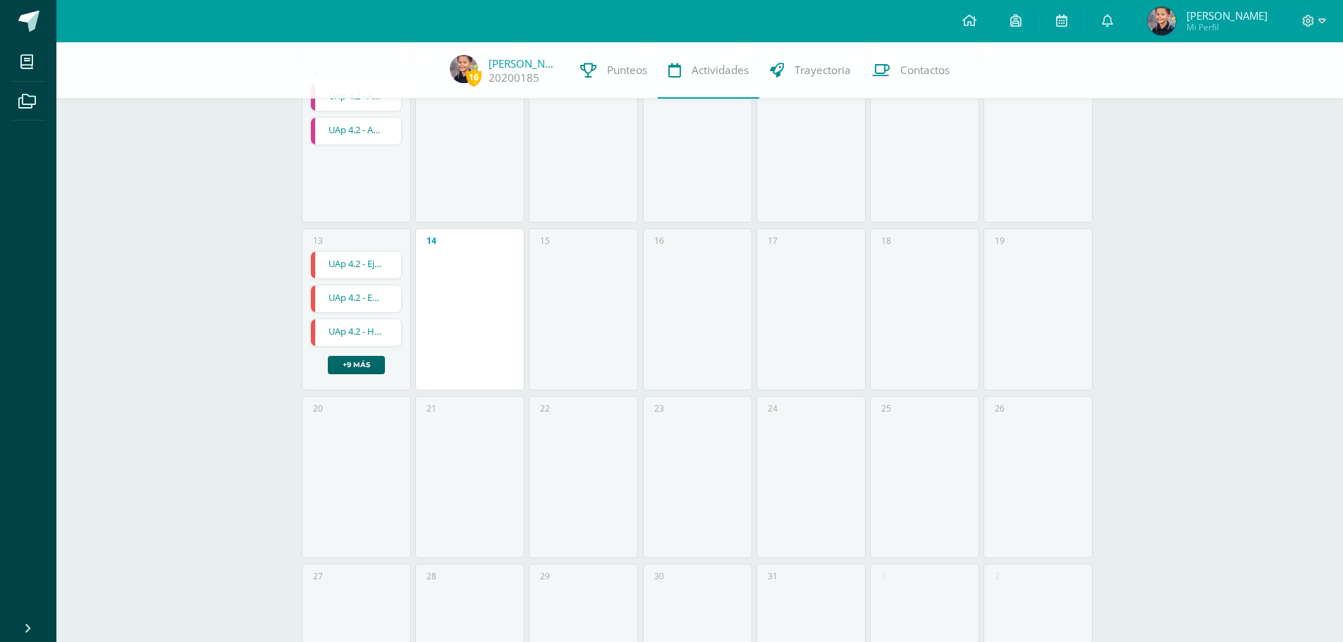
click at [363, 369] on link "+9 más" at bounding box center [356, 365] width 57 height 18
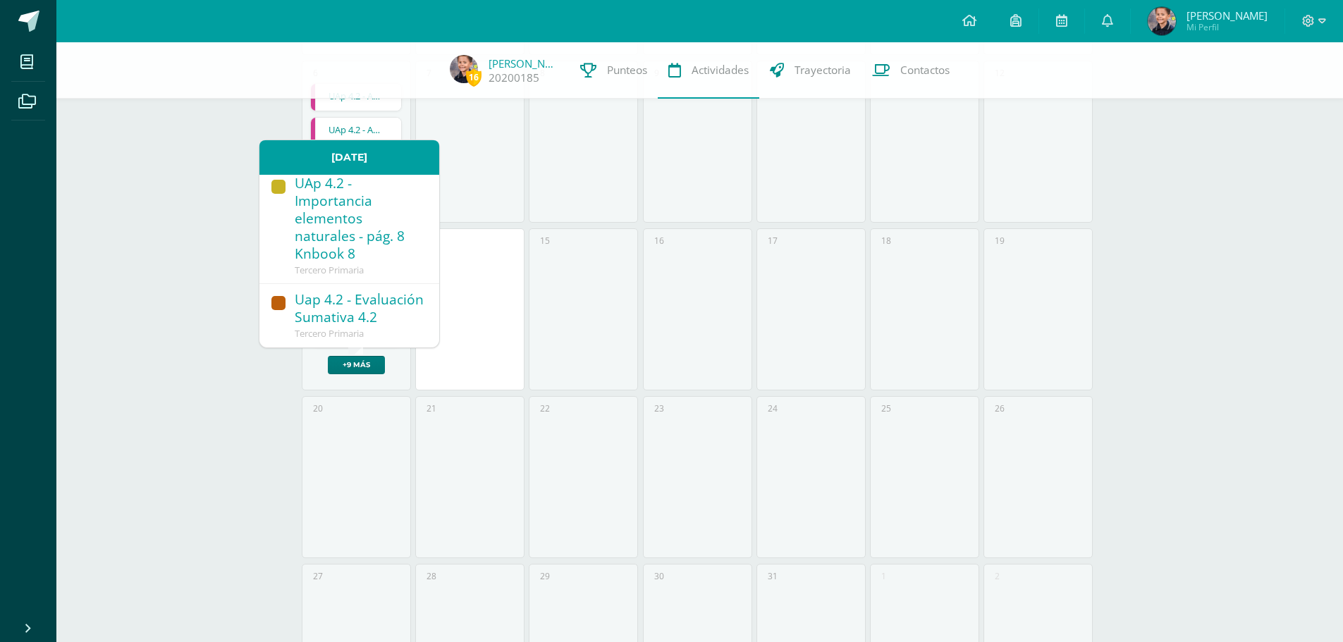
scroll to position [893, 0]
click at [342, 264] on div "UAp 4.2 - Importancia elementos naturales - pág. 8 Knbook 8" at bounding box center [360, 220] width 130 height 90
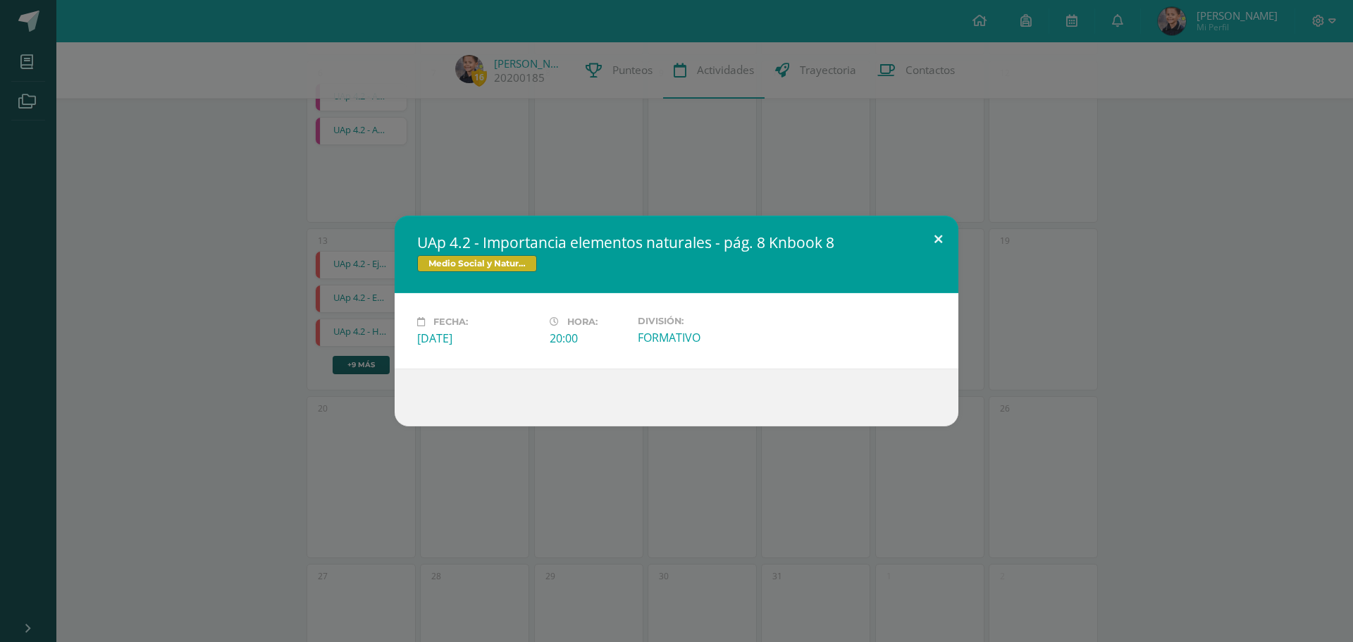
click at [937, 235] on button at bounding box center [938, 240] width 40 height 48
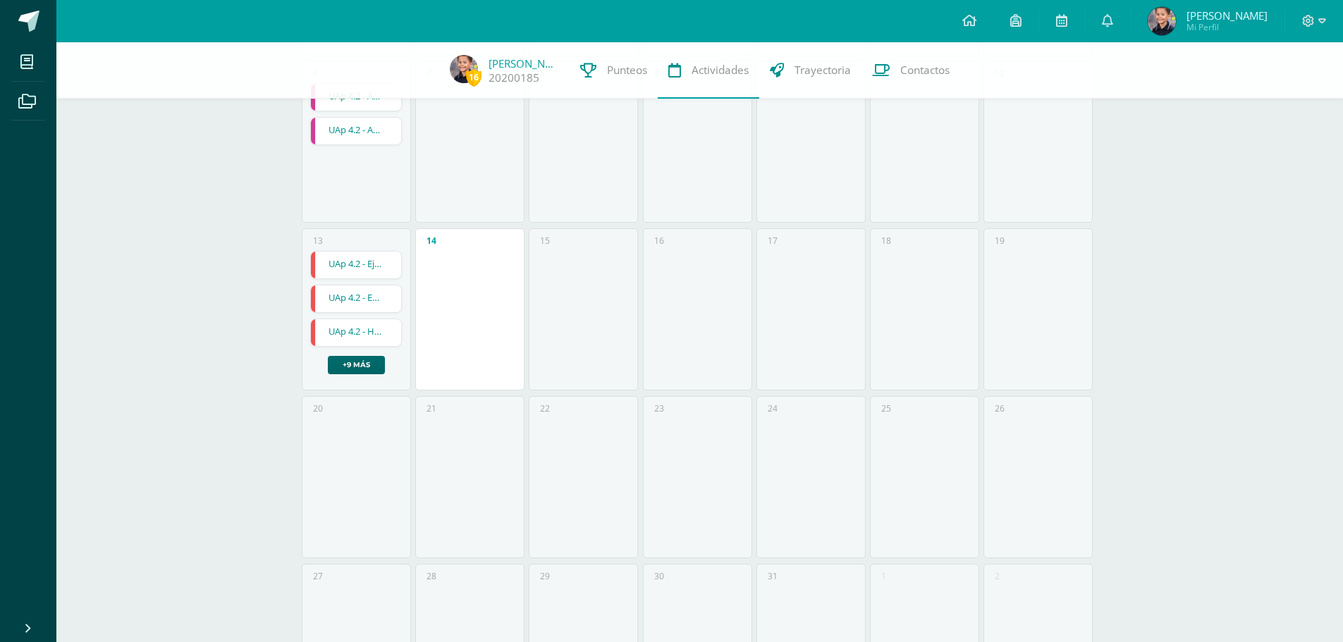
click at [343, 363] on link "+9 más" at bounding box center [356, 365] width 57 height 18
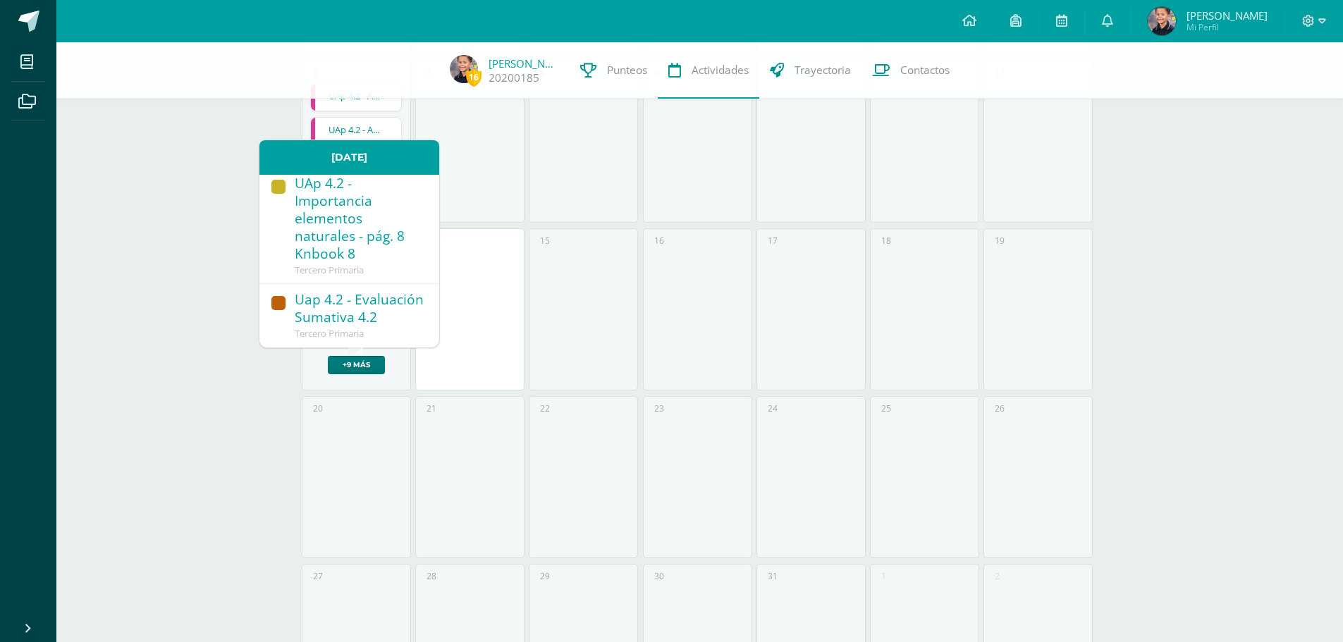
scroll to position [822, 0]
click at [338, 147] on div "UAp 4.2 - Importancia calidad de aire, agua y suelo - págs. 12 y 13 Knbook 8" at bounding box center [360, 103] width 130 height 90
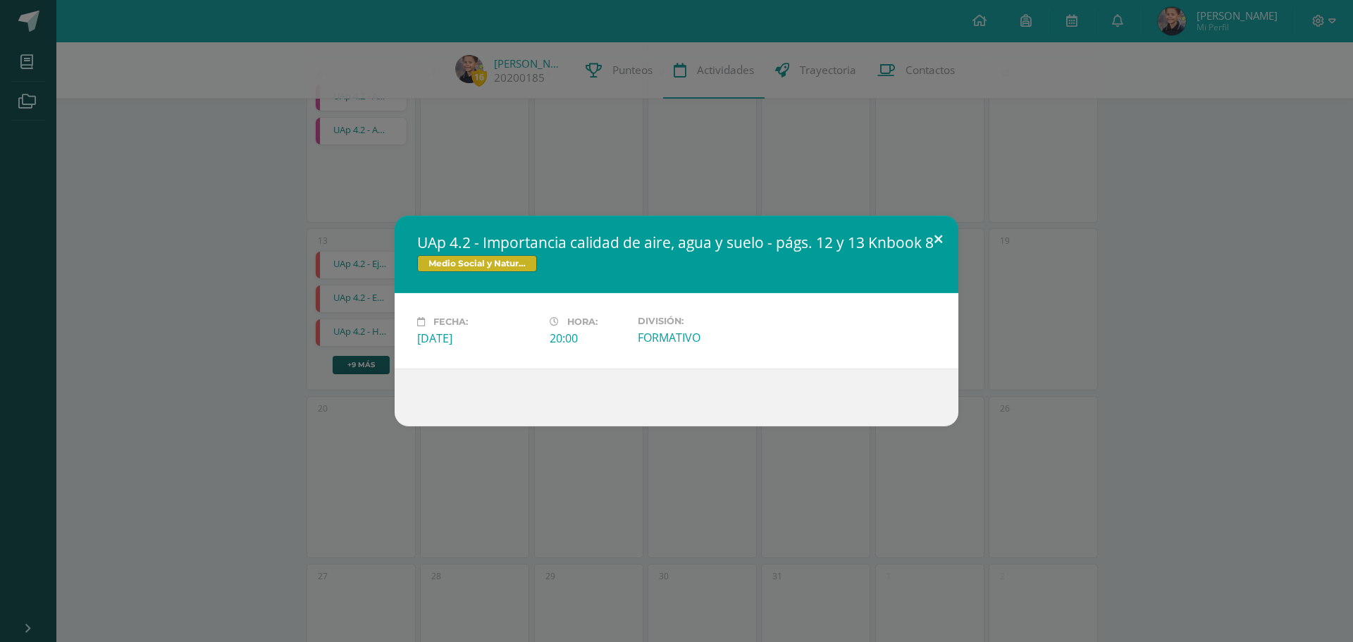
click at [933, 238] on button at bounding box center [938, 240] width 40 height 48
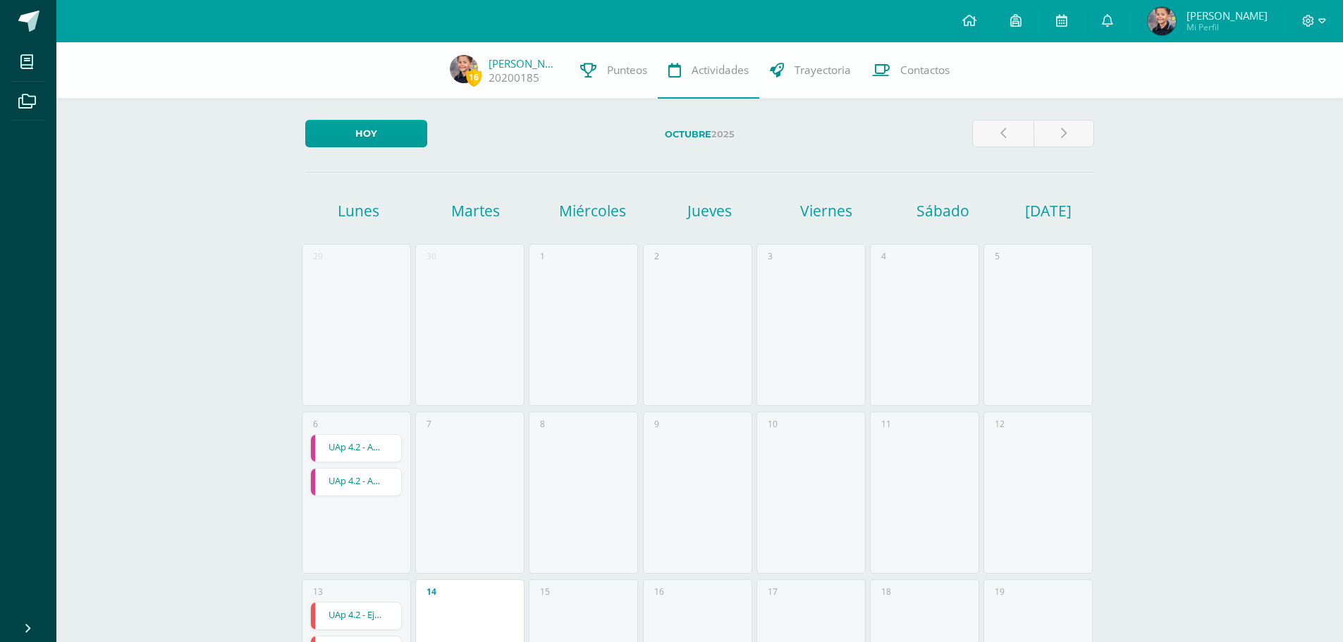
scroll to position [0, 0]
